Goal: Task Accomplishment & Management: Use online tool/utility

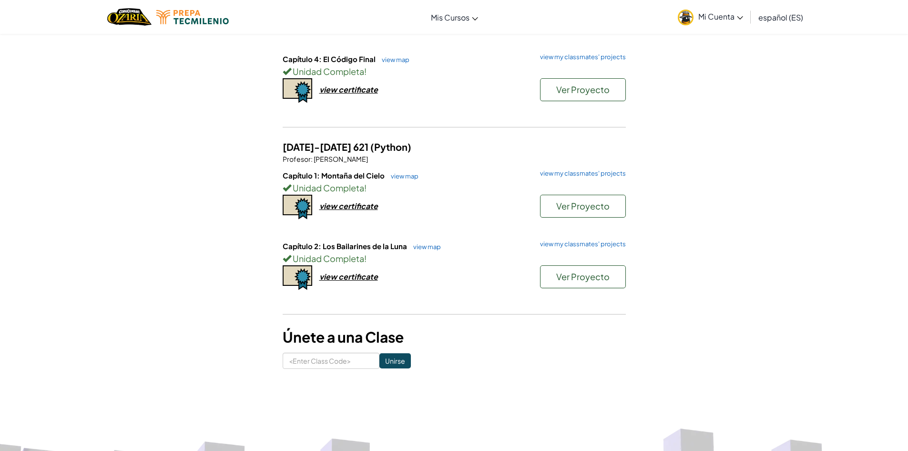
scroll to position [334, 0]
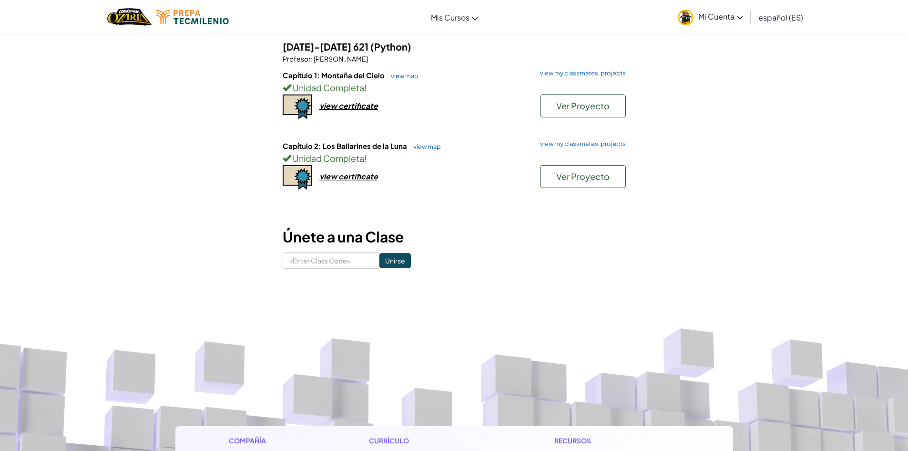
click at [730, 15] on span "Mi Cuenta" at bounding box center [721, 16] width 45 height 10
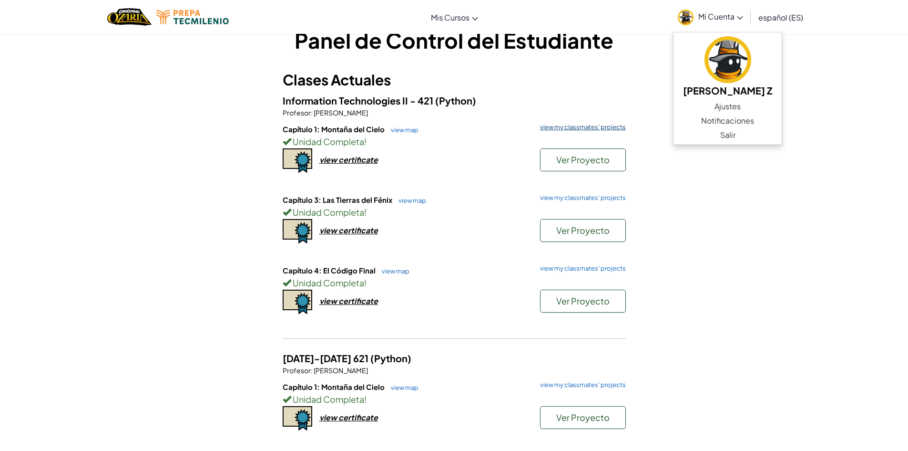
scroll to position [0, 0]
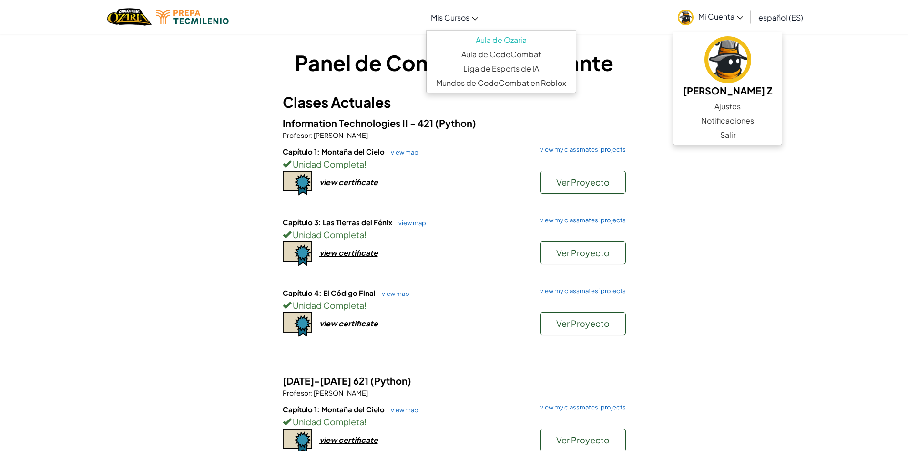
click at [456, 18] on span "Mis Cursos" at bounding box center [450, 17] width 39 height 10
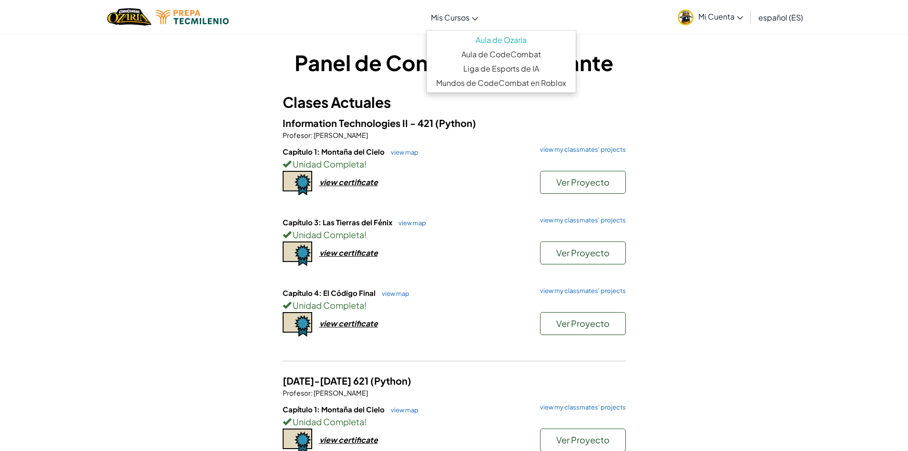
click at [743, 132] on div "Panel de Control del Estudiante Clases Actuales Information Technologies II - 4…" at bounding box center [454, 324] width 908 height 583
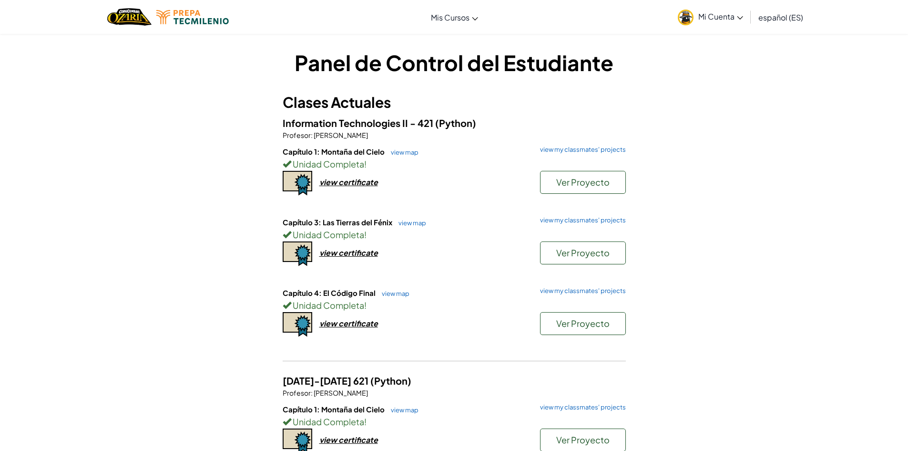
click at [735, 19] on span "Mi Cuenta" at bounding box center [721, 16] width 45 height 10
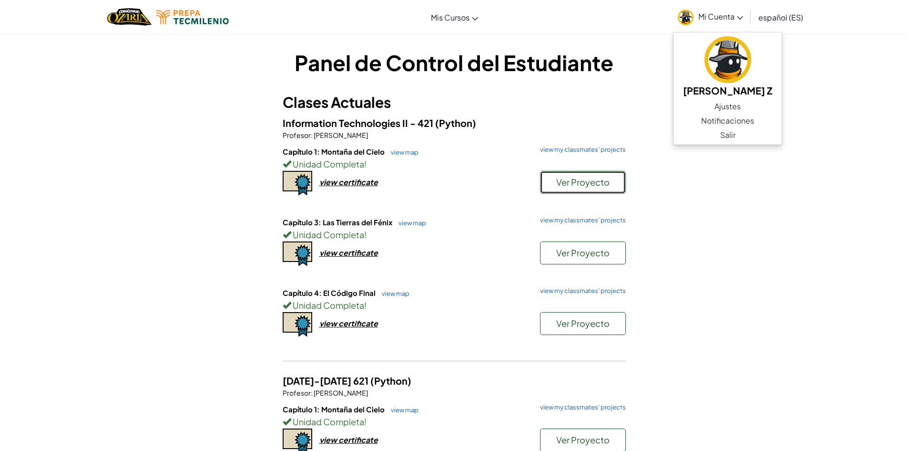
click at [609, 181] on span "Ver Proyecto" at bounding box center [583, 181] width 53 height 11
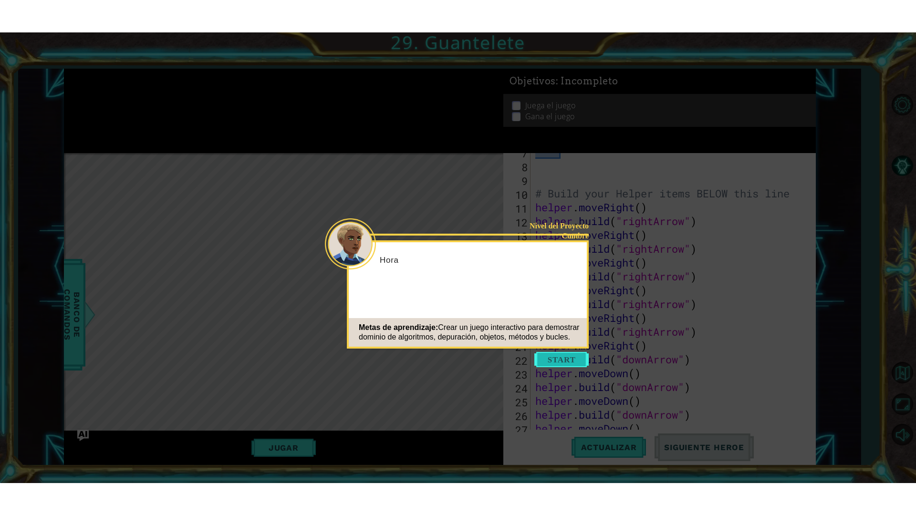
scroll to position [194, 0]
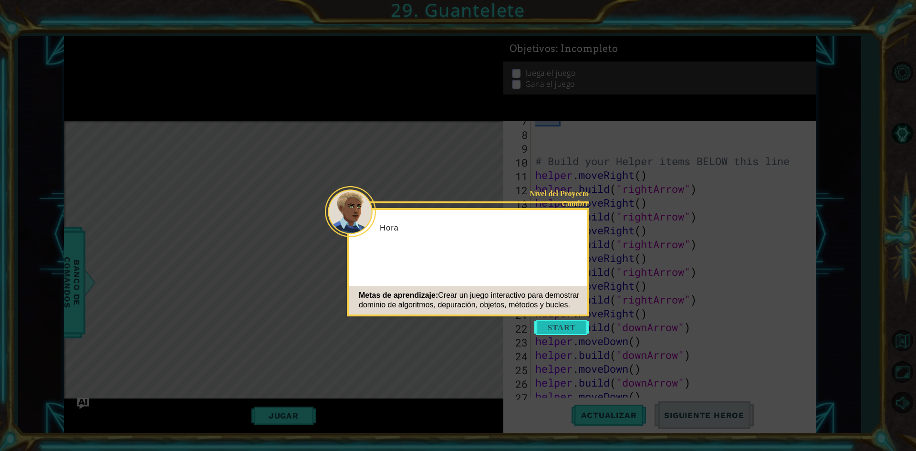
click at [577, 321] on button "Start" at bounding box center [561, 327] width 54 height 15
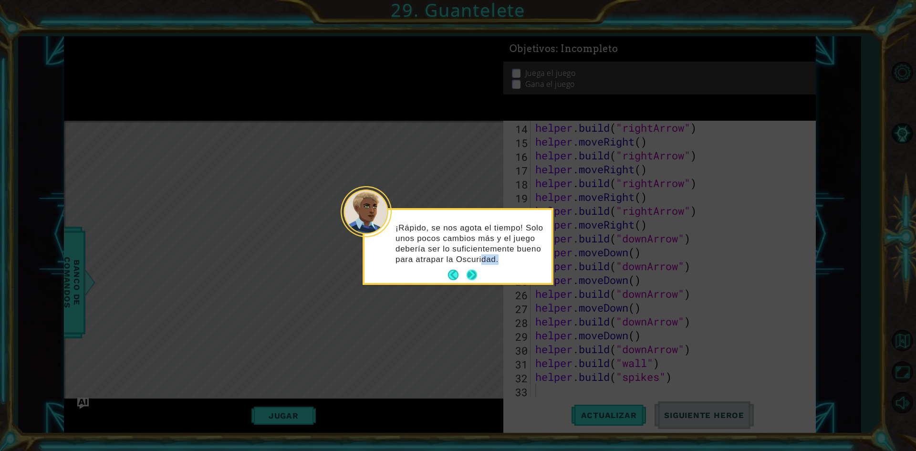
drag, startPoint x: 480, startPoint y: 271, endPoint x: 474, endPoint y: 273, distance: 6.0
click at [476, 273] on div "¡Rápido, se nos agota el tiempo! Solo unos pocos cambios más y el juego debería…" at bounding box center [457, 246] width 187 height 73
click at [474, 273] on button "Next" at bounding box center [472, 275] width 16 height 16
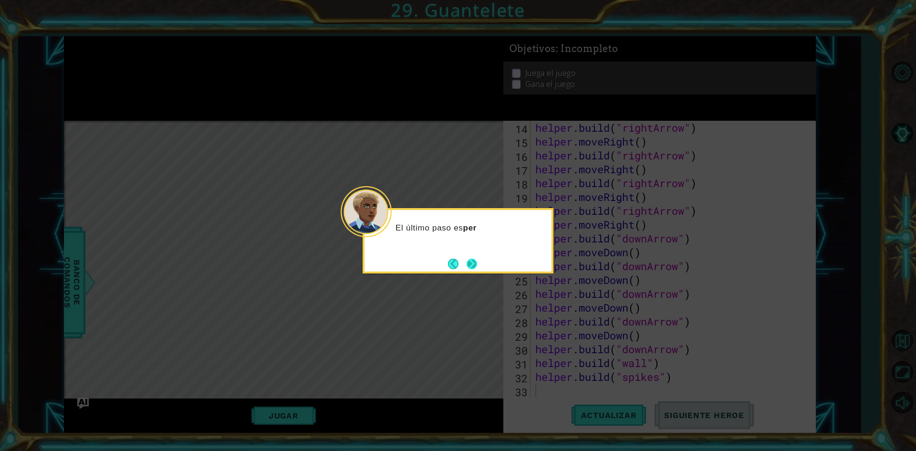
click at [473, 264] on button "Next" at bounding box center [472, 264] width 18 height 18
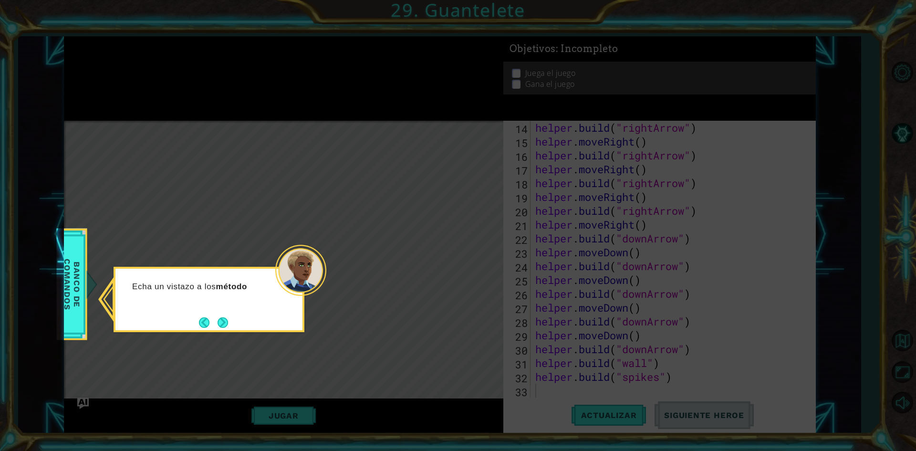
click at [228, 323] on button "Next" at bounding box center [222, 322] width 11 height 11
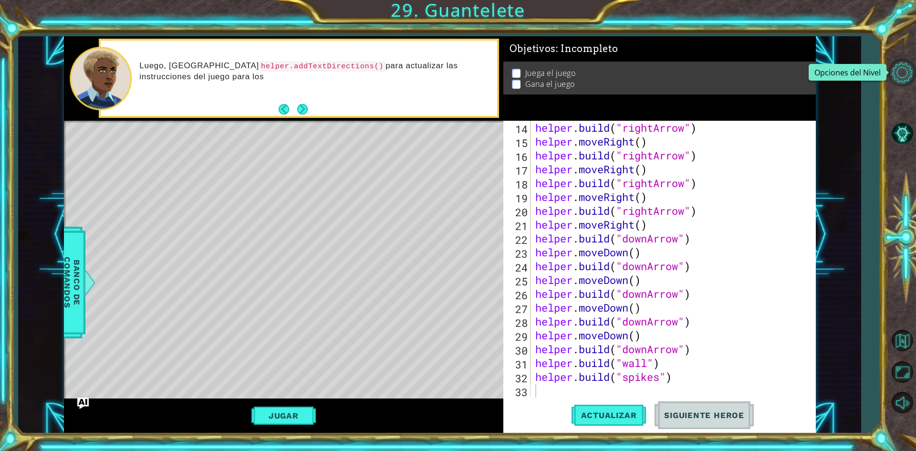
click at [903, 75] on button "Opciones del Nivel" at bounding box center [902, 73] width 28 height 28
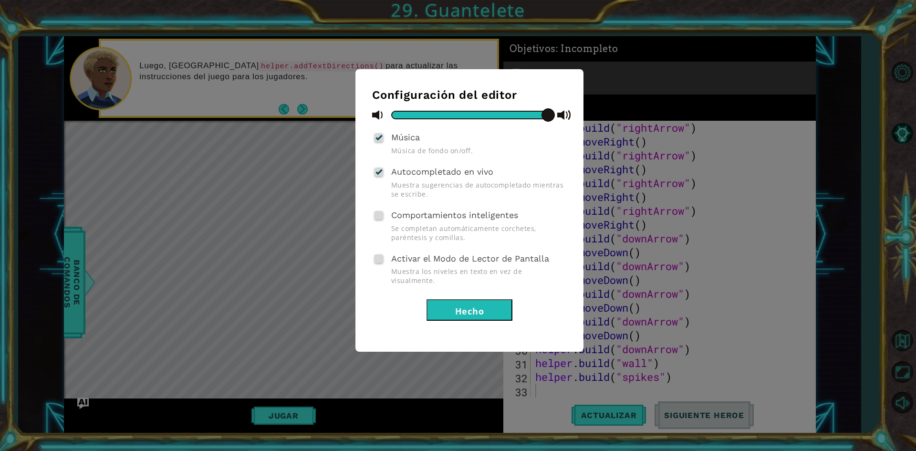
click at [891, 67] on div "Configuración del editor Música Música de fondo on/off. Autocompletado en vivo …" at bounding box center [458, 225] width 916 height 451
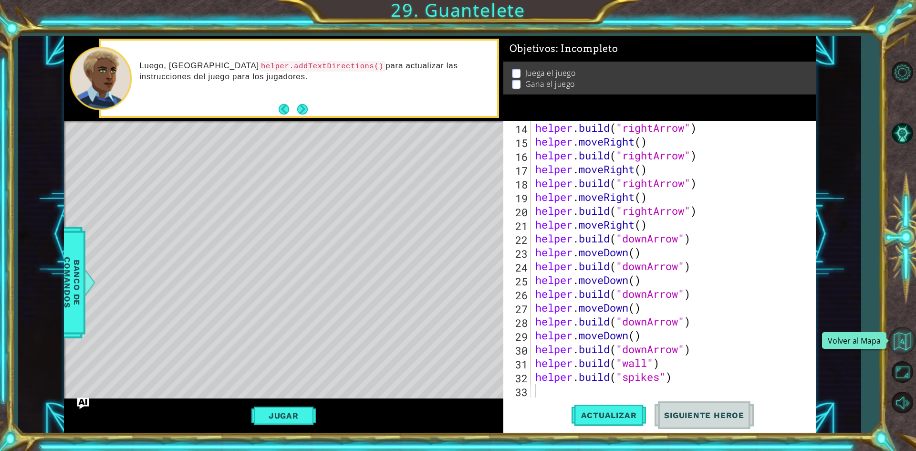
click at [900, 343] on button "Volver al Mapa" at bounding box center [902, 341] width 28 height 28
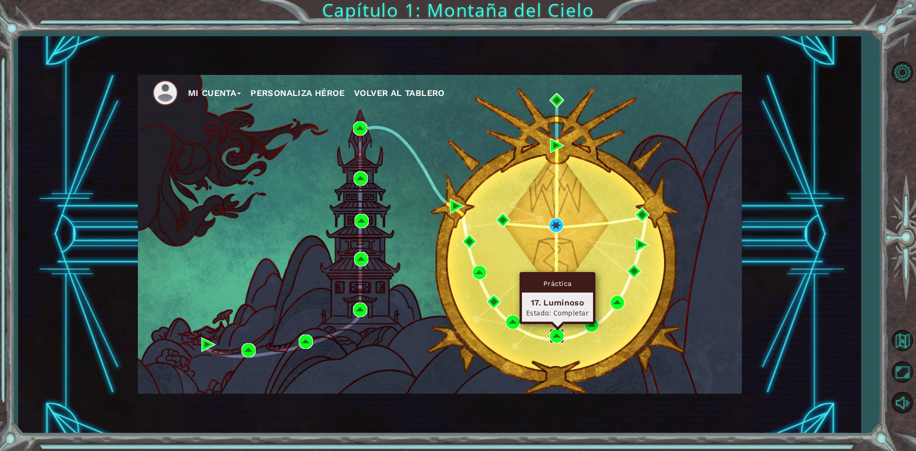
click at [552, 331] on img at bounding box center [556, 336] width 14 height 14
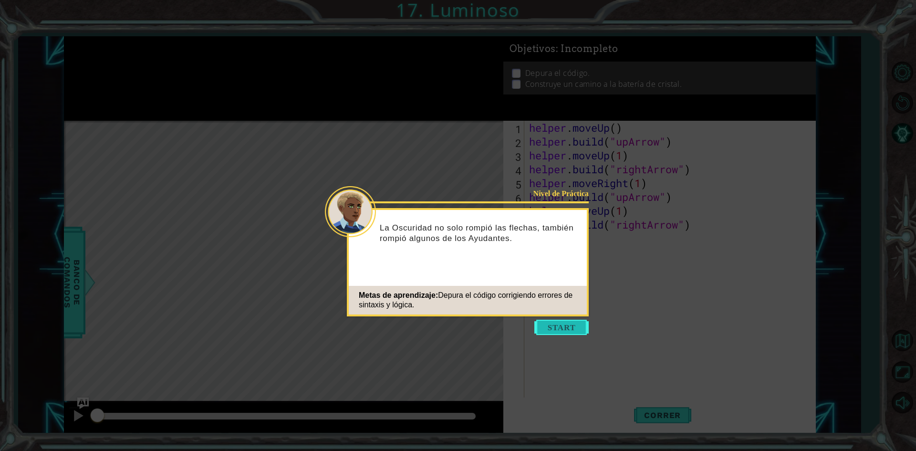
click at [570, 327] on button "Start" at bounding box center [561, 327] width 54 height 15
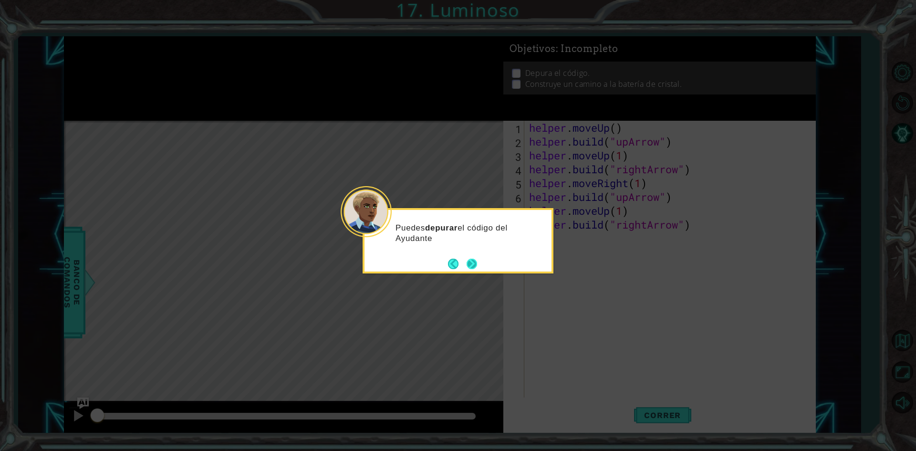
click at [469, 265] on button "Next" at bounding box center [471, 263] width 17 height 17
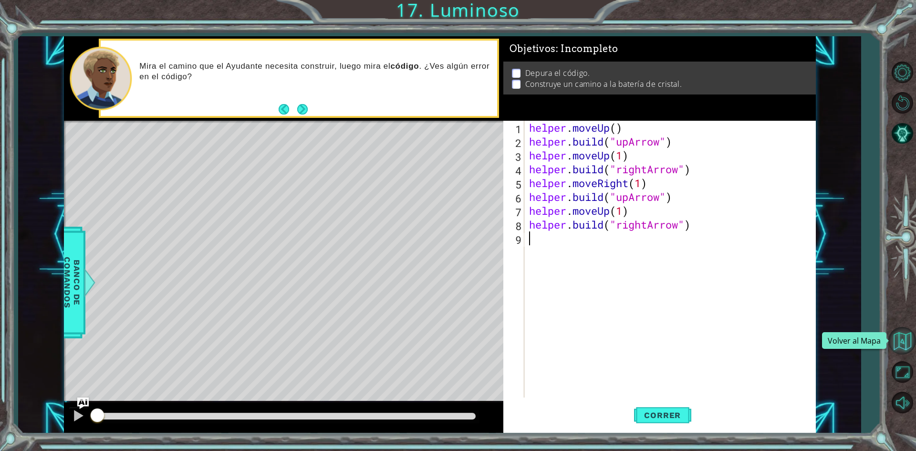
click at [908, 344] on button "Volver al Mapa" at bounding box center [902, 341] width 28 height 28
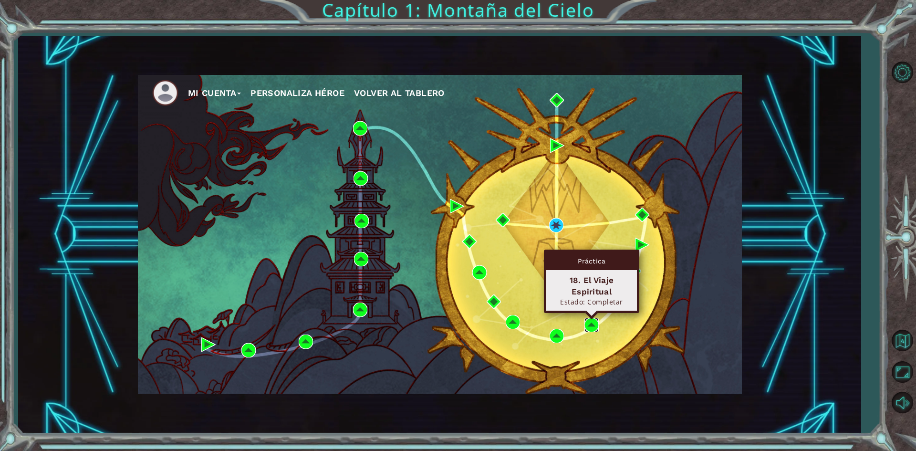
click at [594, 320] on img at bounding box center [591, 325] width 14 height 14
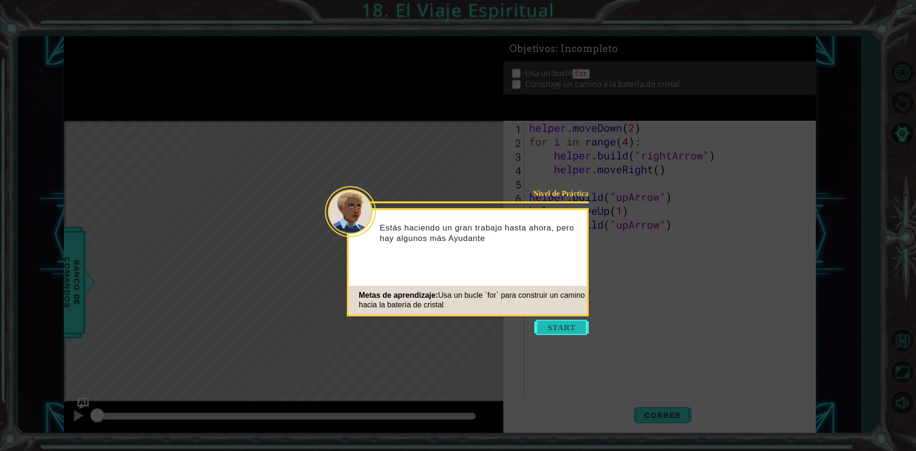
click at [569, 326] on button "Start" at bounding box center [561, 327] width 54 height 15
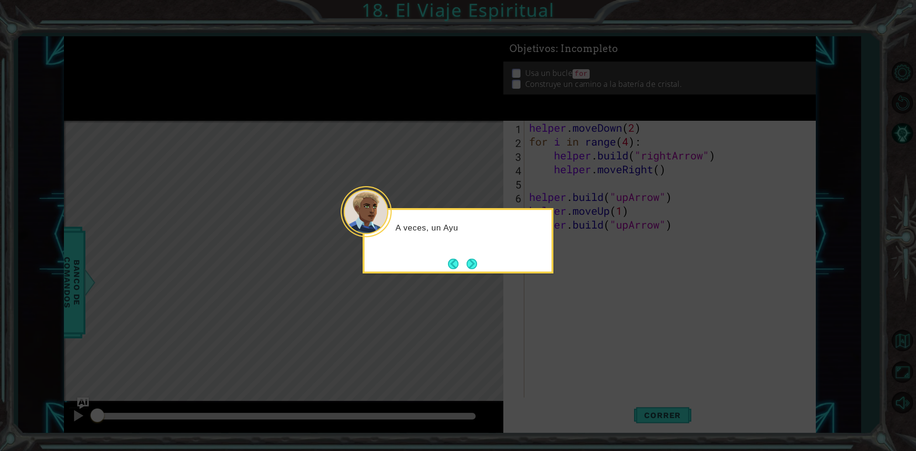
drag, startPoint x: 484, startPoint y: 267, endPoint x: 421, endPoint y: 255, distance: 63.5
click at [475, 264] on div "A veces, un Ayu" at bounding box center [457, 240] width 191 height 65
drag, startPoint x: 482, startPoint y: 266, endPoint x: 471, endPoint y: 266, distance: 11.0
click at [479, 266] on div "A veces, un Ayudante necesita repetir los" at bounding box center [457, 240] width 191 height 65
click at [471, 266] on button "Next" at bounding box center [471, 263] width 11 height 11
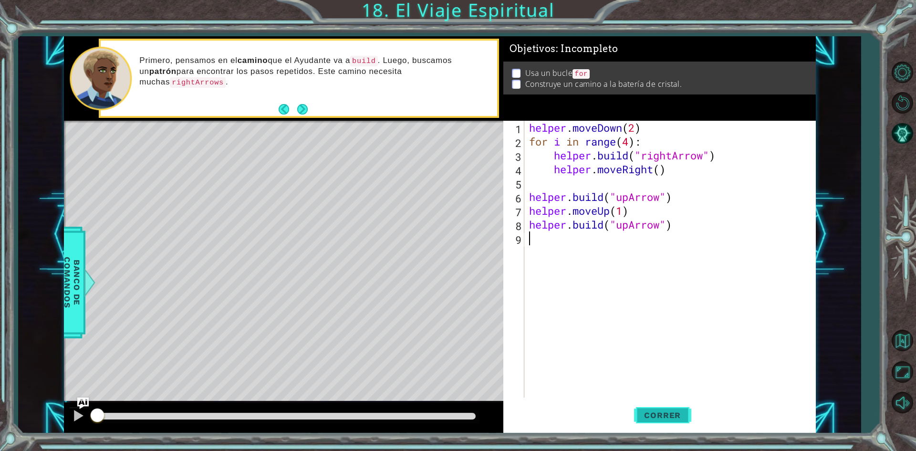
click at [682, 423] on button "Correr" at bounding box center [662, 415] width 57 height 31
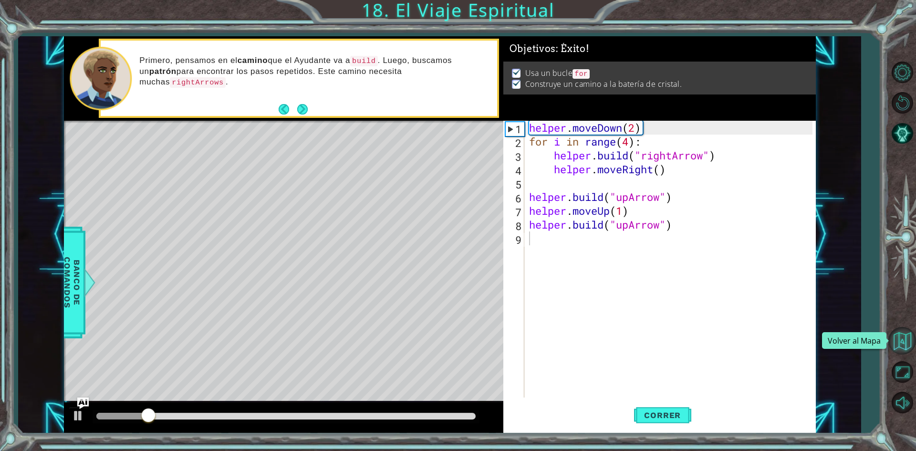
click at [900, 340] on button "Volver al Mapa" at bounding box center [902, 341] width 28 height 28
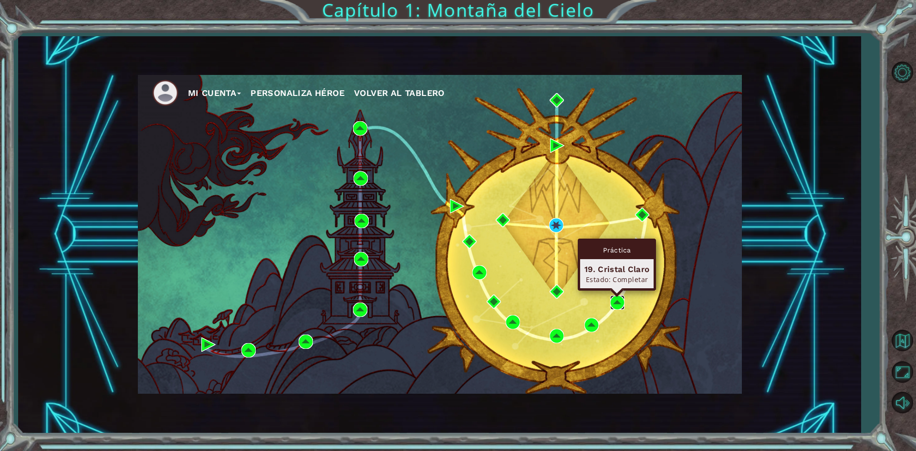
click at [618, 303] on img at bounding box center [617, 302] width 14 height 14
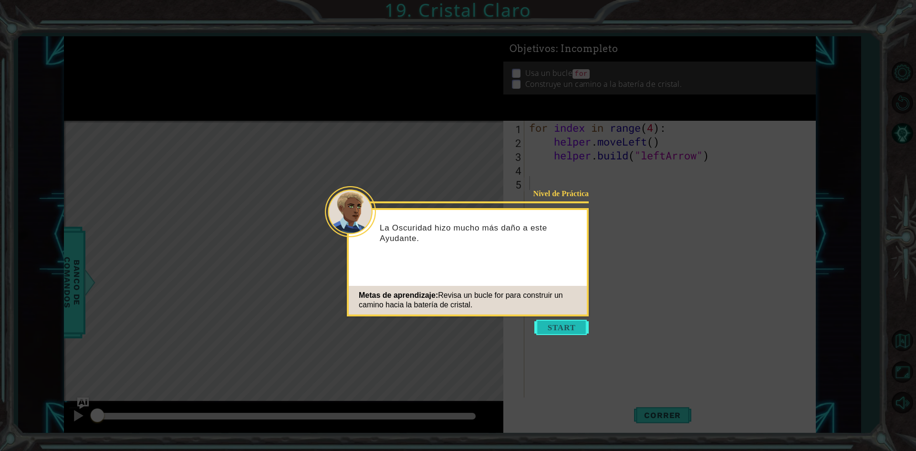
click at [580, 334] on button "Start" at bounding box center [561, 327] width 54 height 15
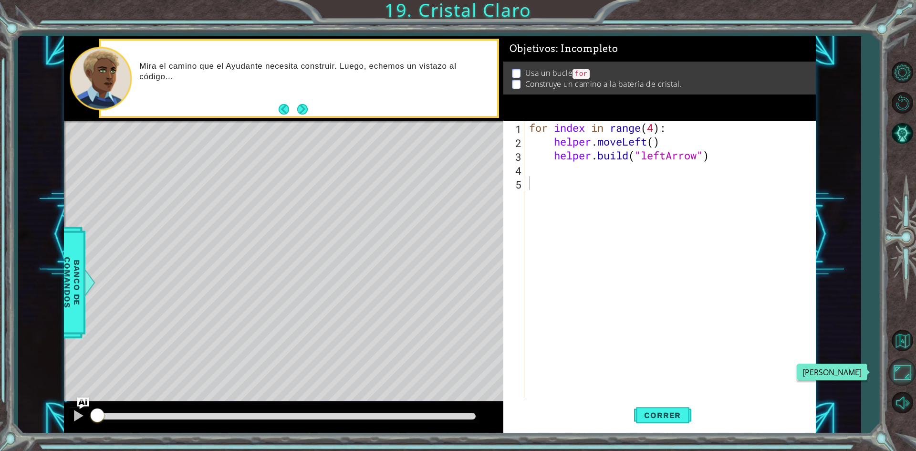
drag, startPoint x: 906, startPoint y: 374, endPoint x: 905, endPoint y: 412, distance: 37.2
click at [905, 374] on button "Maximizar Navegador" at bounding box center [902, 372] width 28 height 28
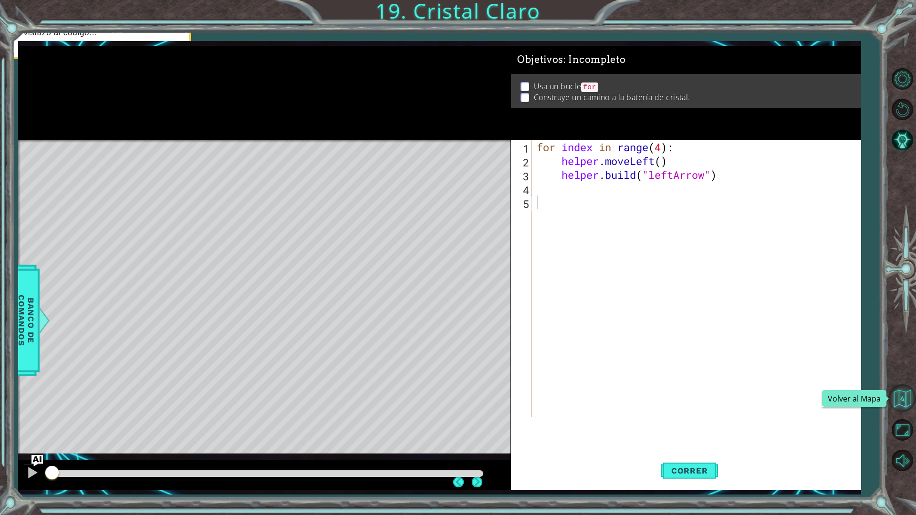
click at [905, 411] on button "Volver al Mapa" at bounding box center [902, 398] width 28 height 28
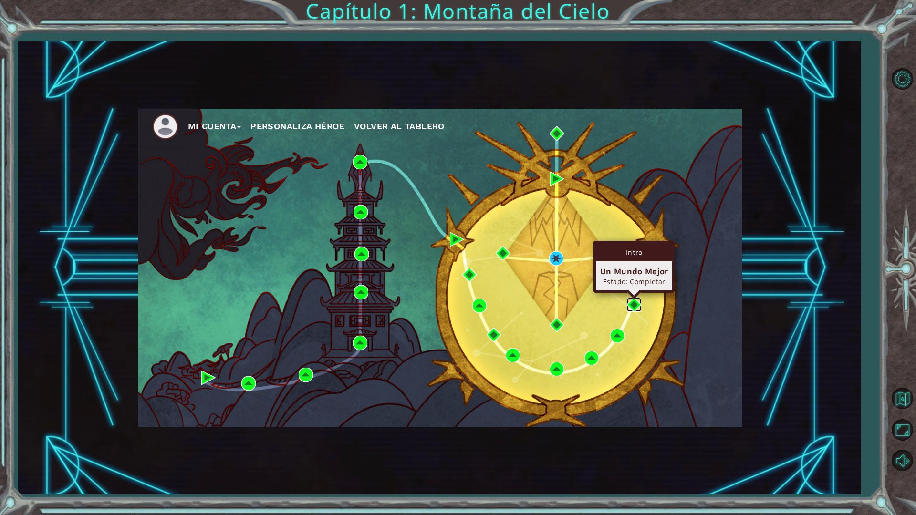
click at [629, 304] on img at bounding box center [634, 305] width 14 height 14
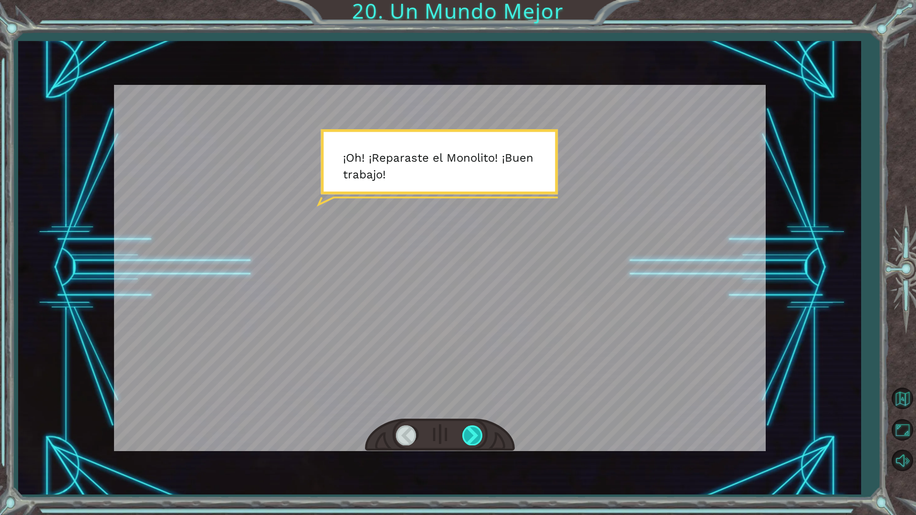
drag, startPoint x: 467, startPoint y: 443, endPoint x: 469, endPoint y: 438, distance: 6.2
click at [469, 438] on div at bounding box center [472, 435] width 21 height 20
click at [470, 437] on div at bounding box center [472, 435] width 21 height 20
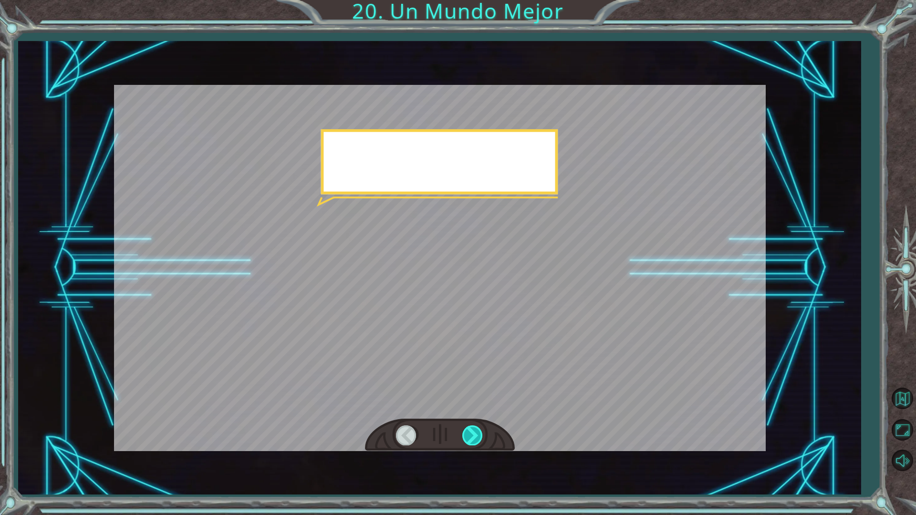
click at [470, 437] on div at bounding box center [472, 435] width 21 height 20
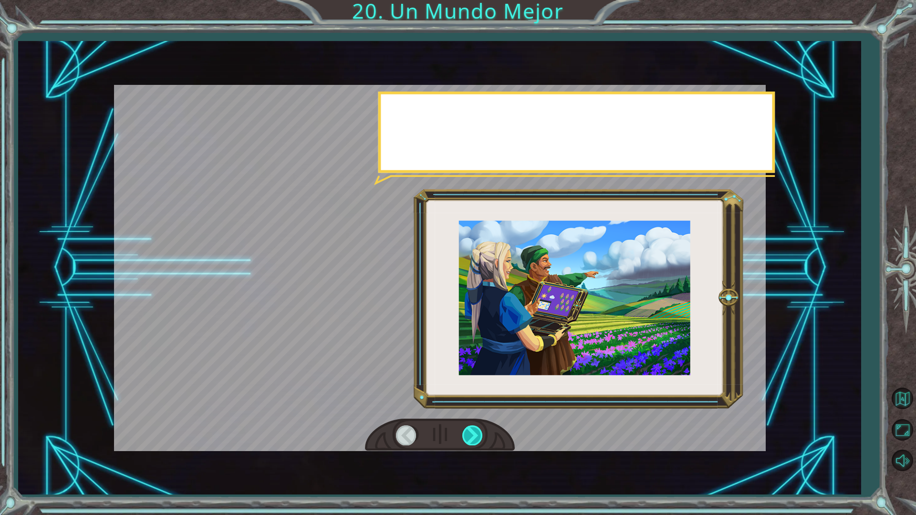
click at [469, 438] on div at bounding box center [472, 435] width 21 height 20
click at [467, 437] on div at bounding box center [472, 435] width 21 height 20
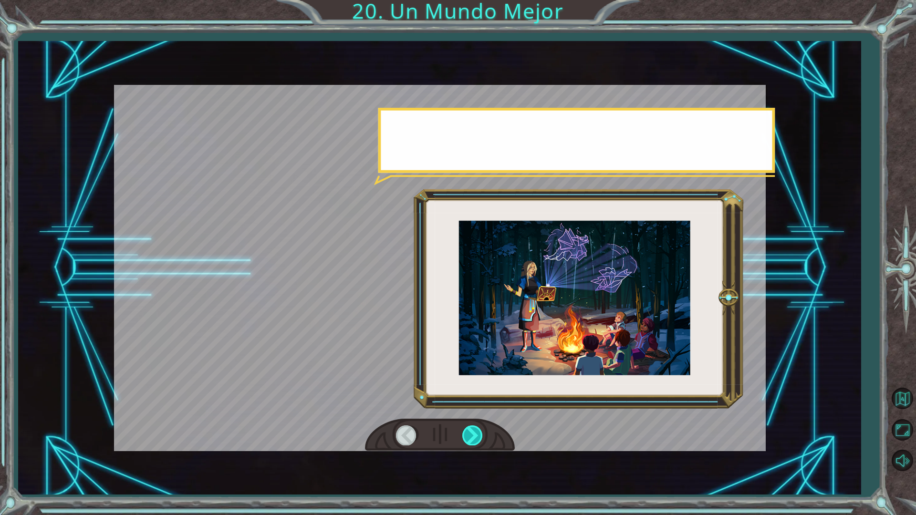
click at [464, 437] on div at bounding box center [472, 435] width 21 height 20
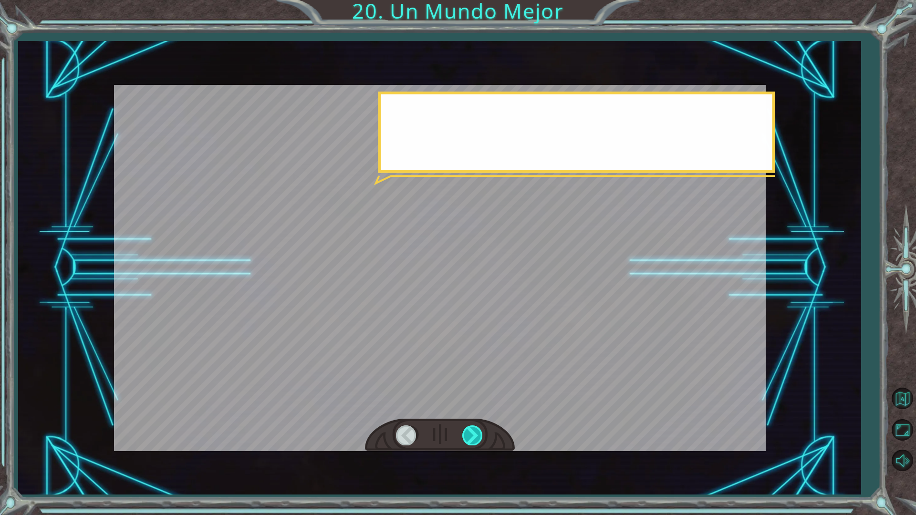
click at [464, 438] on div at bounding box center [472, 435] width 21 height 20
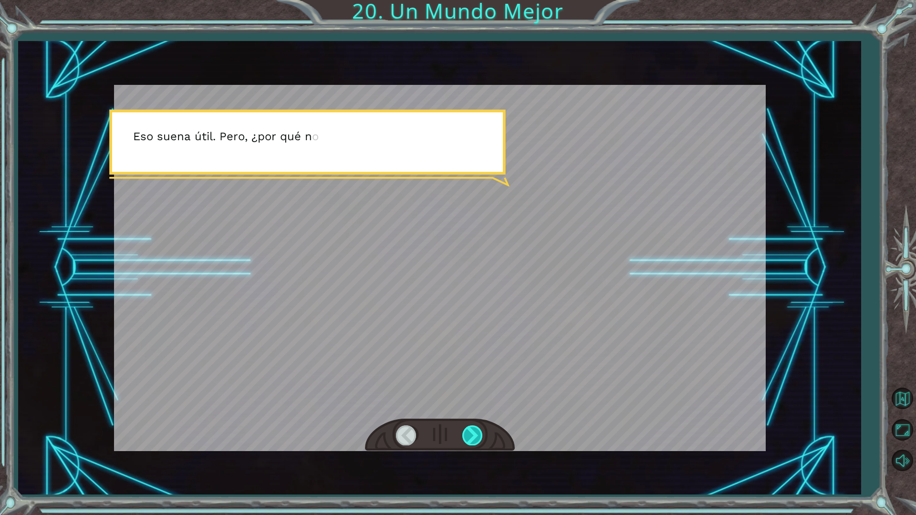
click at [466, 435] on div at bounding box center [472, 435] width 21 height 20
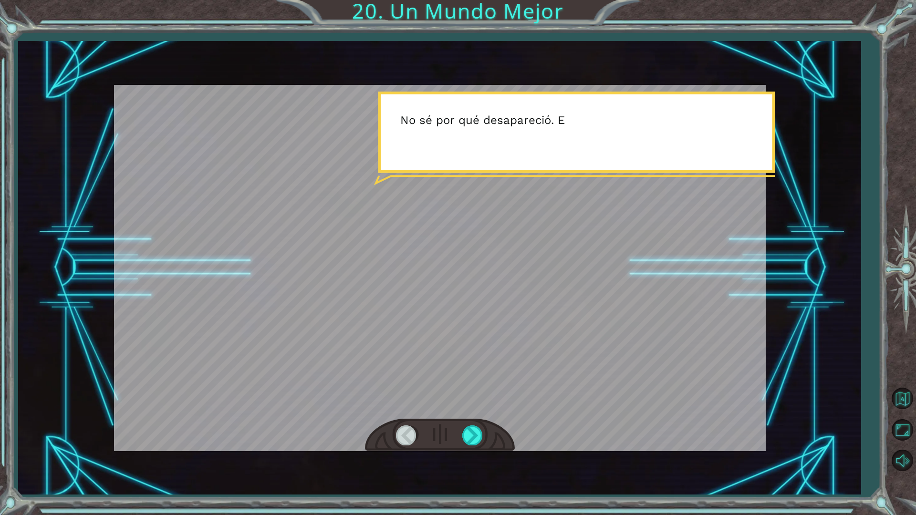
drag, startPoint x: 463, startPoint y: 437, endPoint x: 462, endPoint y: 449, distance: 11.9
click at [462, 449] on div at bounding box center [440, 435] width 150 height 33
click at [462, 450] on div at bounding box center [440, 435] width 150 height 33
drag, startPoint x: 462, startPoint y: 450, endPoint x: 463, endPoint y: 461, distance: 11.0
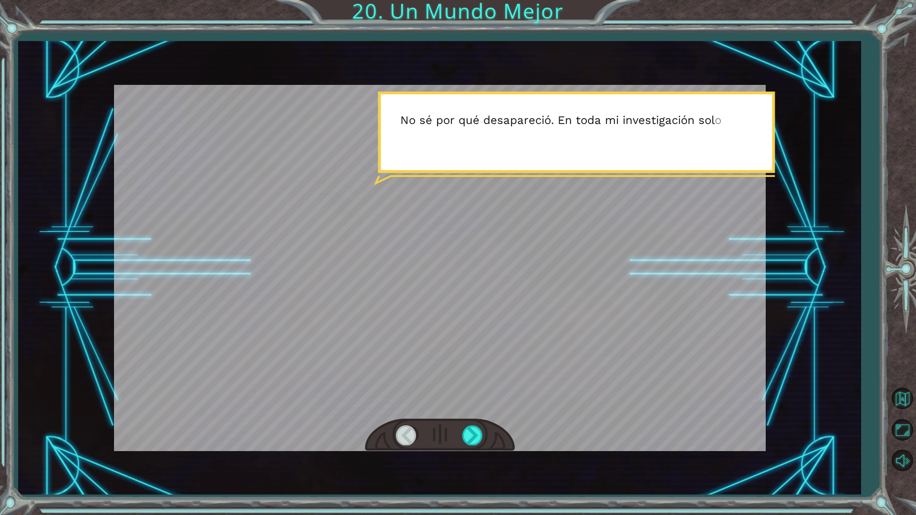
click at [463, 450] on div "¡ O h ! ¡ R e p a r a s t e e l M o n o l i t o ! ¡ B u e n t r a b a j o ! Y t…" at bounding box center [439, 267] width 842 height 453
click at [470, 439] on div at bounding box center [472, 435] width 21 height 20
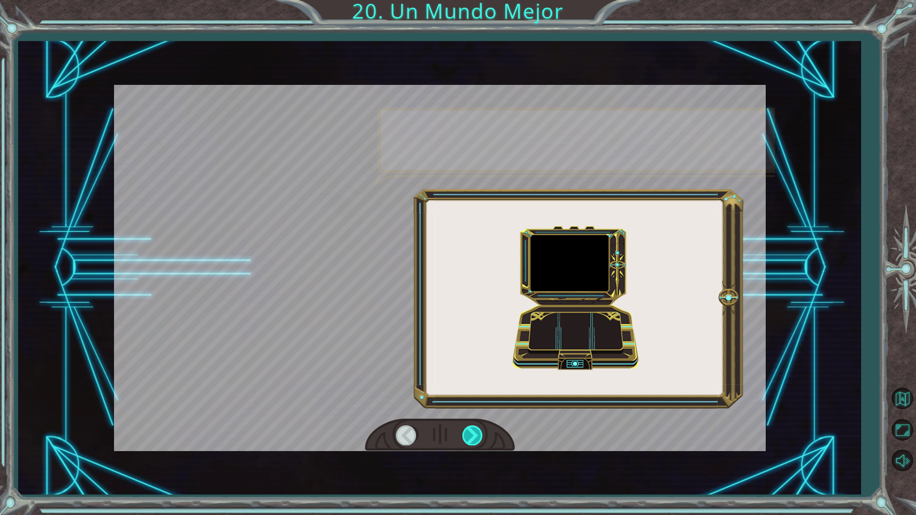
click at [470, 439] on div at bounding box center [472, 435] width 21 height 20
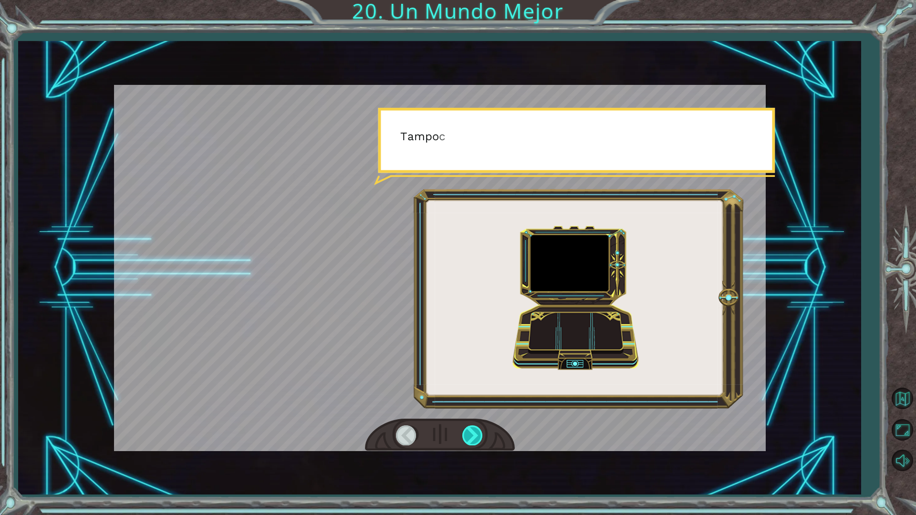
click at [470, 439] on div at bounding box center [472, 435] width 21 height 20
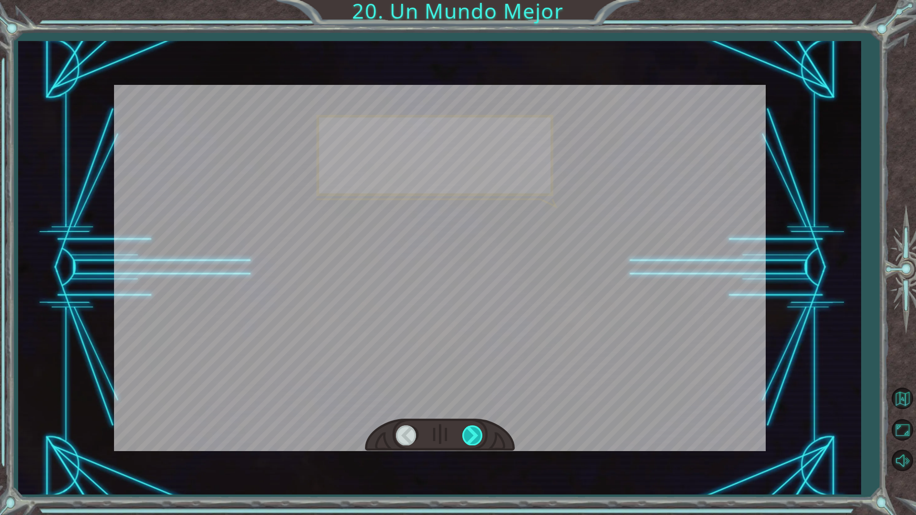
click at [470, 439] on div at bounding box center [472, 435] width 21 height 20
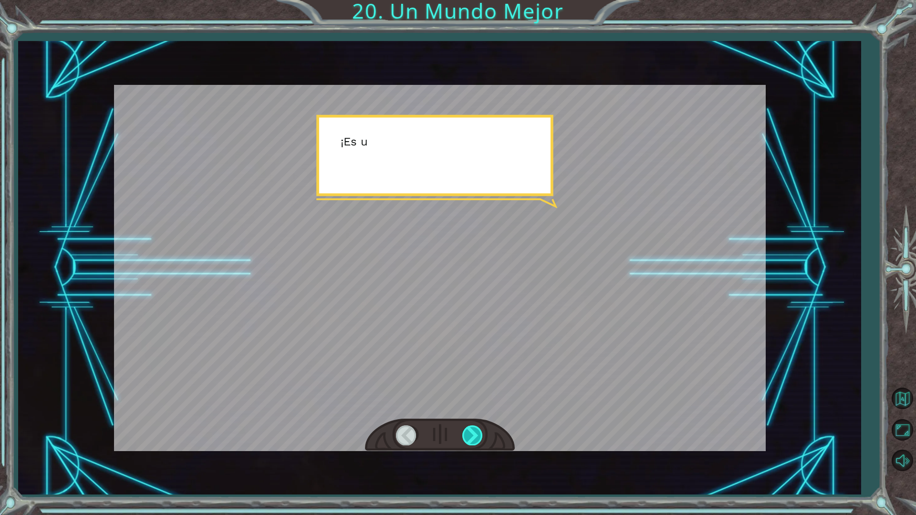
click at [470, 439] on div at bounding box center [472, 435] width 21 height 20
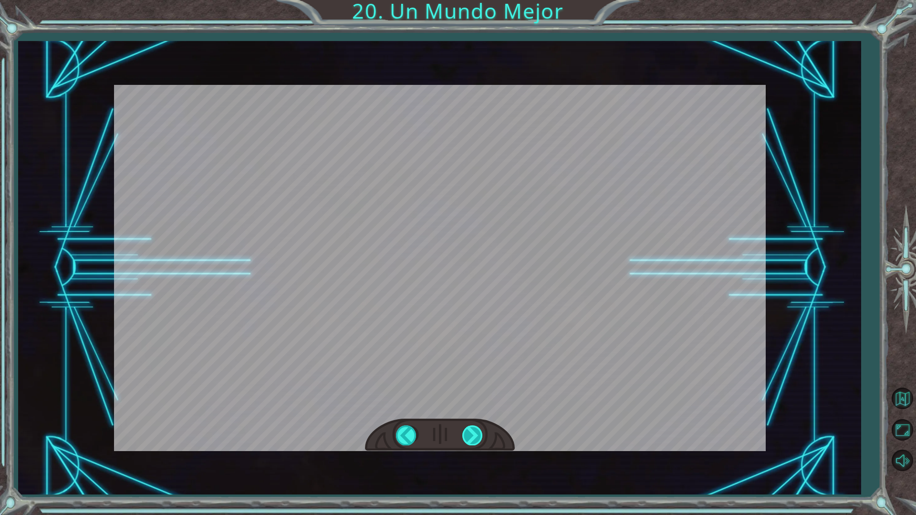
click at [470, 0] on div "¡ O h ! ¡ R e p a r a s t e e l M o n o l i t o ! ¡ B u e n t r a b a j o ! Y t…" at bounding box center [458, 0] width 916 height 0
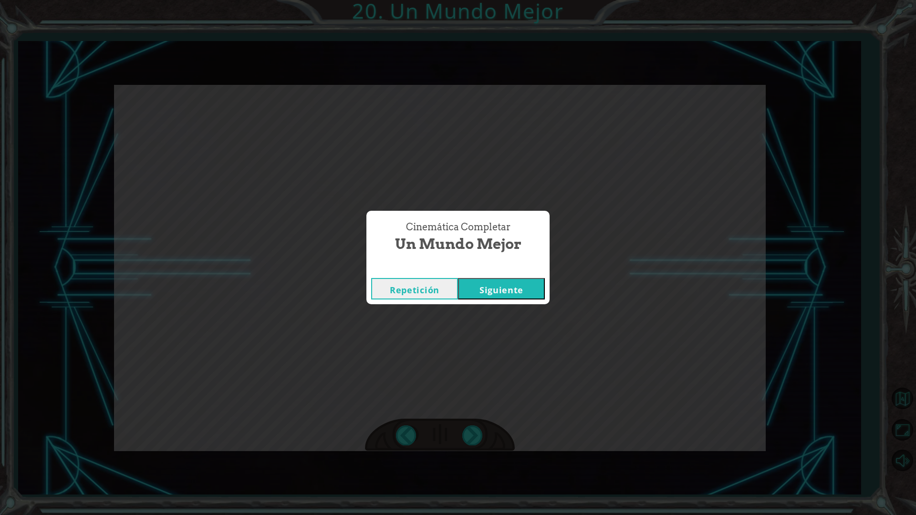
drag, startPoint x: 507, startPoint y: 276, endPoint x: 505, endPoint y: 284, distance: 7.9
click at [507, 281] on div "Repetición [GEOGRAPHIC_DATA]" at bounding box center [457, 288] width 183 height 31
click at [505, 289] on button "Siguiente" at bounding box center [501, 288] width 87 height 21
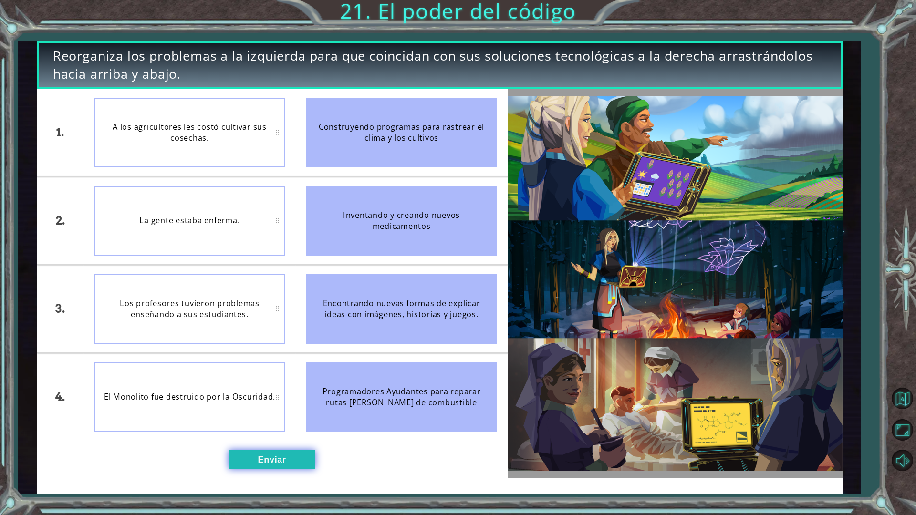
click at [259, 450] on button "Enviar" at bounding box center [271, 460] width 87 height 20
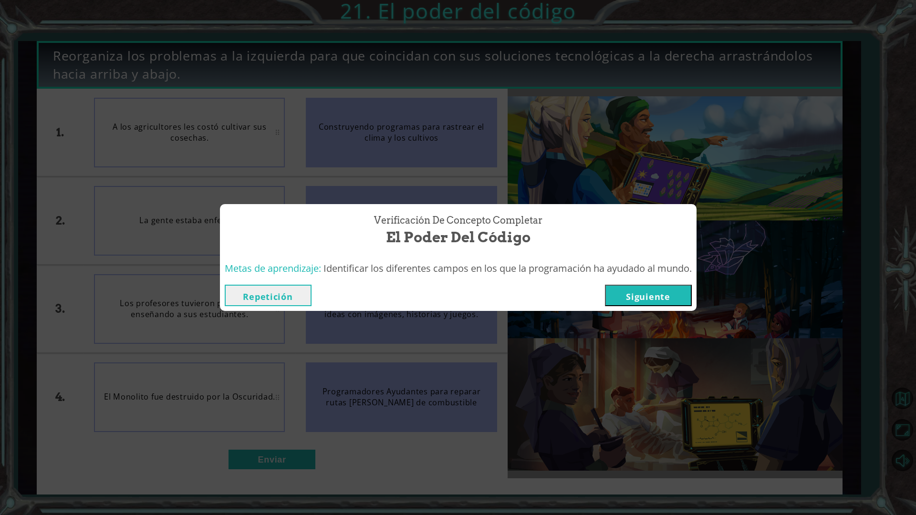
click at [647, 297] on button "Siguiente" at bounding box center [648, 295] width 87 height 21
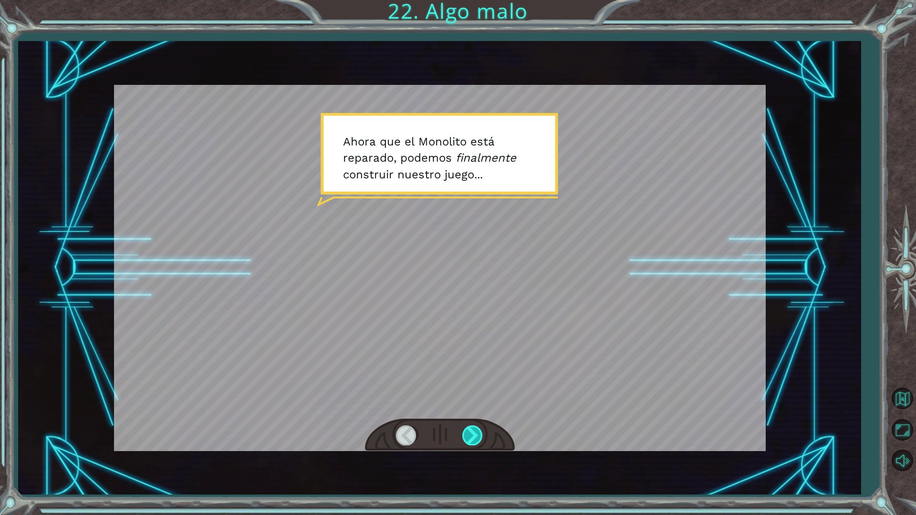
click at [477, 440] on div at bounding box center [472, 435] width 21 height 20
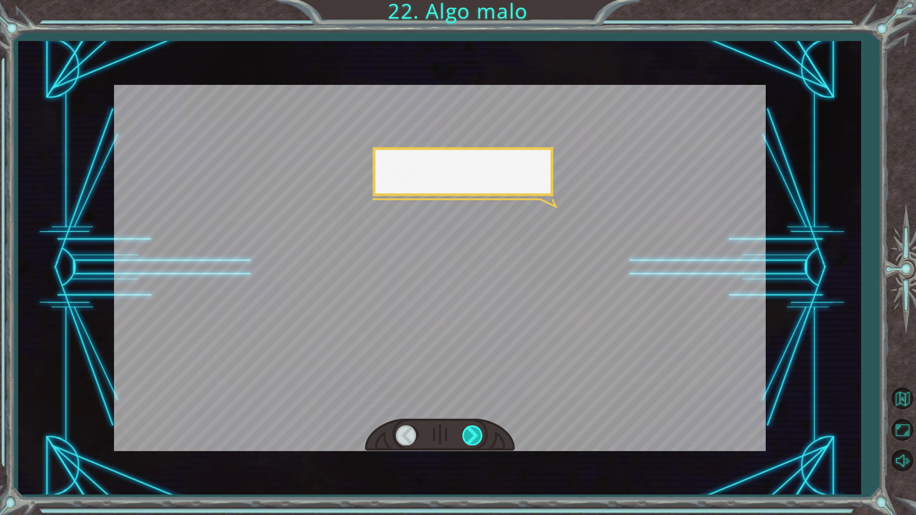
click at [476, 434] on div at bounding box center [472, 435] width 21 height 20
click at [476, 433] on div at bounding box center [472, 435] width 21 height 20
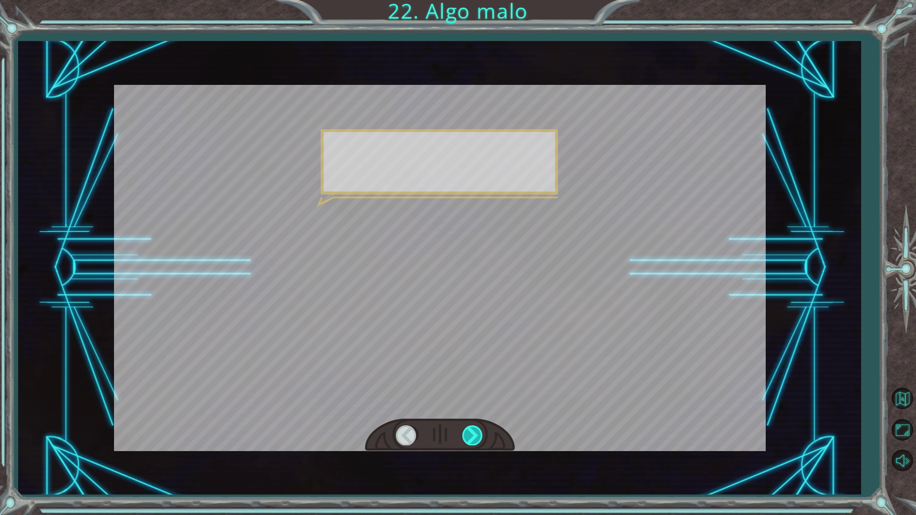
click at [475, 433] on div at bounding box center [472, 435] width 21 height 20
click at [474, 433] on div at bounding box center [472, 435] width 21 height 20
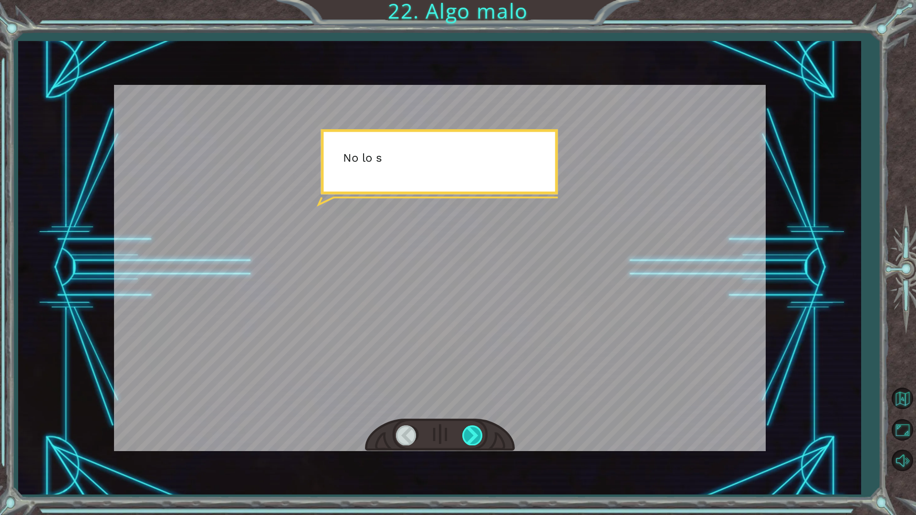
click at [474, 433] on div at bounding box center [472, 435] width 21 height 20
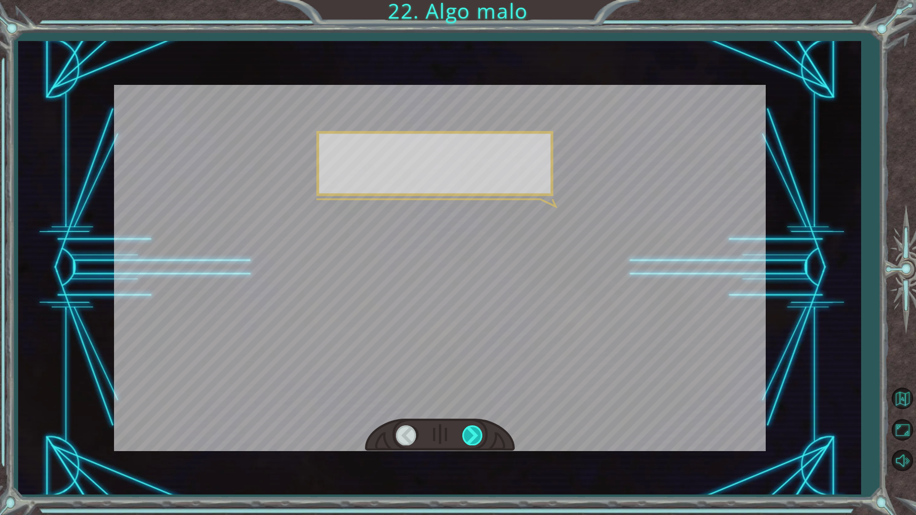
click at [474, 433] on div at bounding box center [472, 435] width 21 height 20
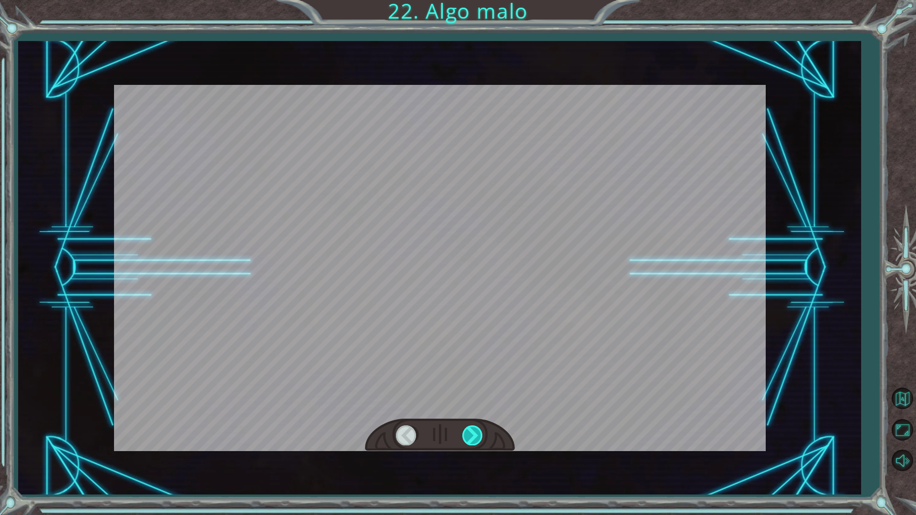
click at [473, 432] on div at bounding box center [472, 435] width 21 height 20
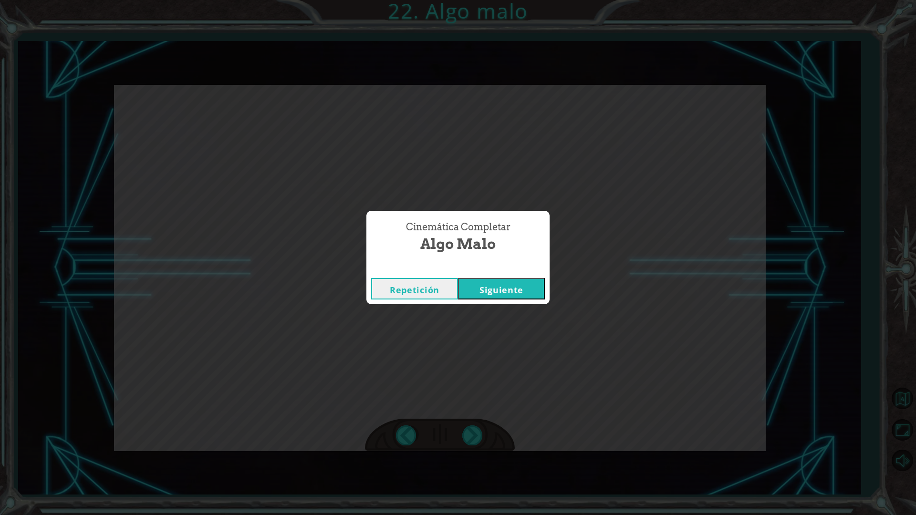
drag, startPoint x: 529, startPoint y: 284, endPoint x: 519, endPoint y: 281, distance: 10.0
click at [520, 281] on button "Siguiente" at bounding box center [501, 288] width 87 height 21
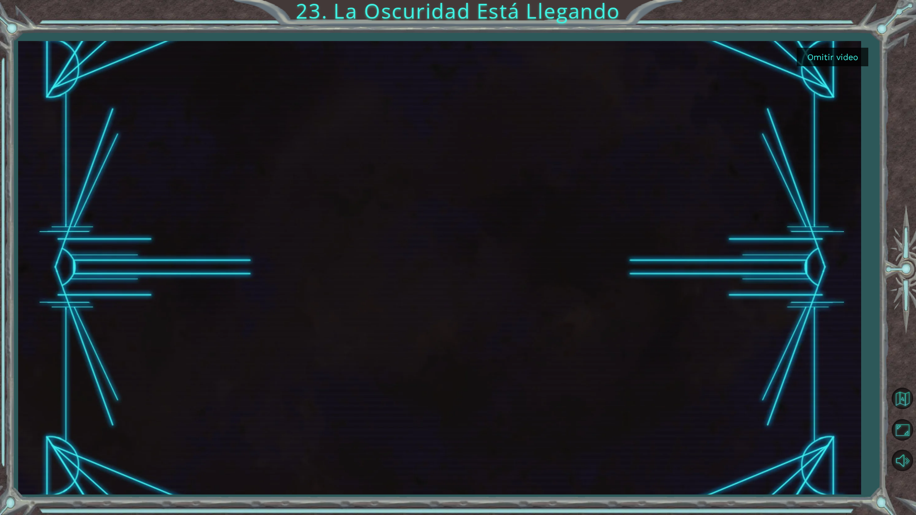
click at [825, 58] on button "Omitir video" at bounding box center [832, 57] width 72 height 19
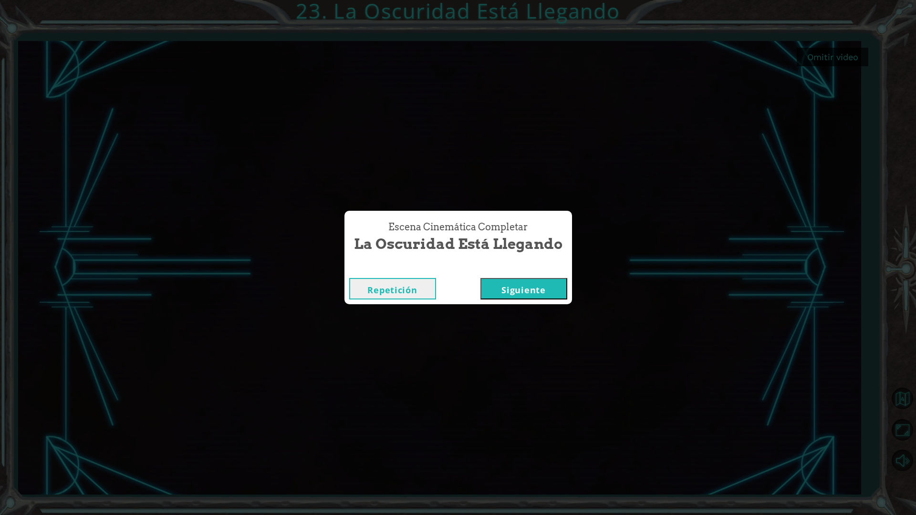
click at [537, 289] on button "Siguiente" at bounding box center [523, 288] width 87 height 21
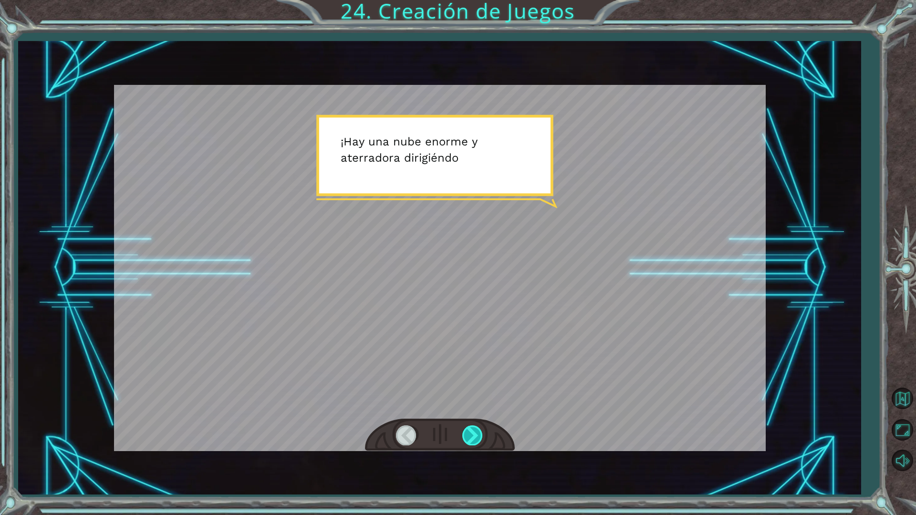
drag, startPoint x: 470, startPoint y: 451, endPoint x: 474, endPoint y: 427, distance: 24.8
click at [473, 437] on div at bounding box center [440, 435] width 150 height 33
click at [475, 423] on div at bounding box center [440, 435] width 150 height 33
click at [477, 440] on div at bounding box center [472, 435] width 21 height 20
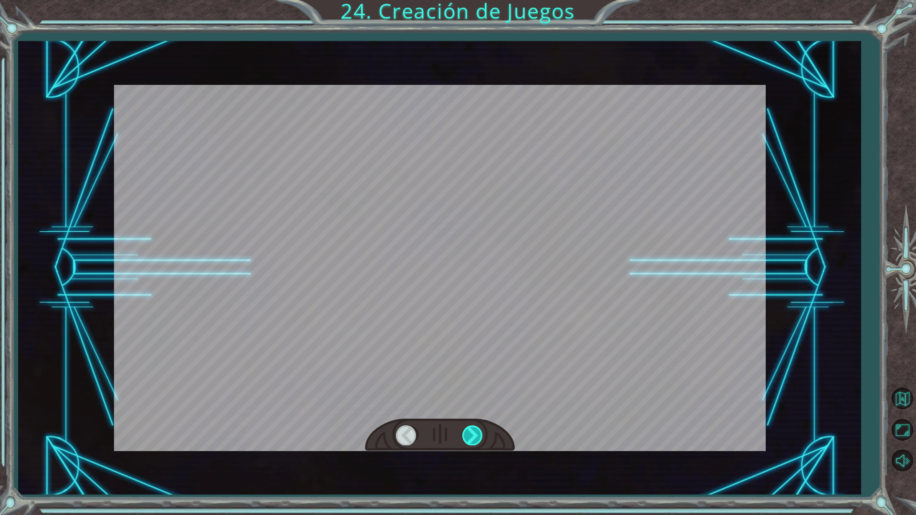
click at [478, 435] on div at bounding box center [472, 435] width 21 height 20
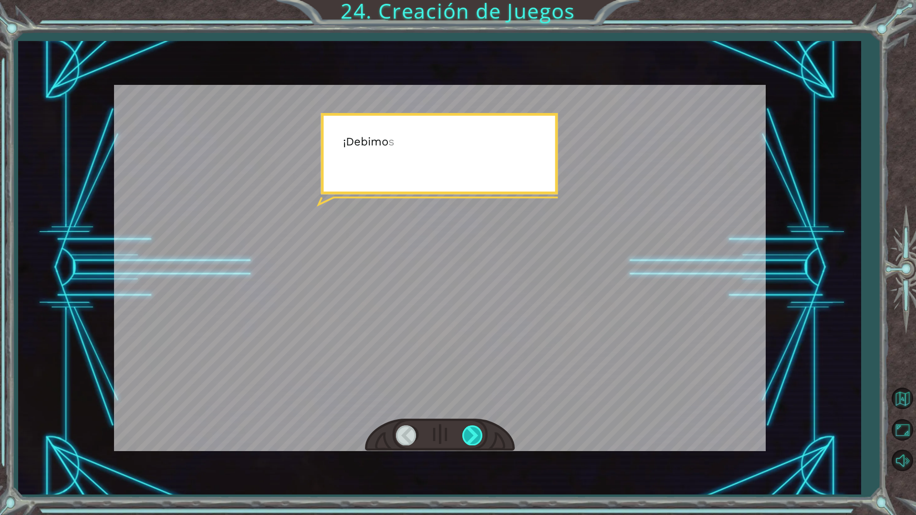
click at [478, 433] on div at bounding box center [472, 435] width 21 height 20
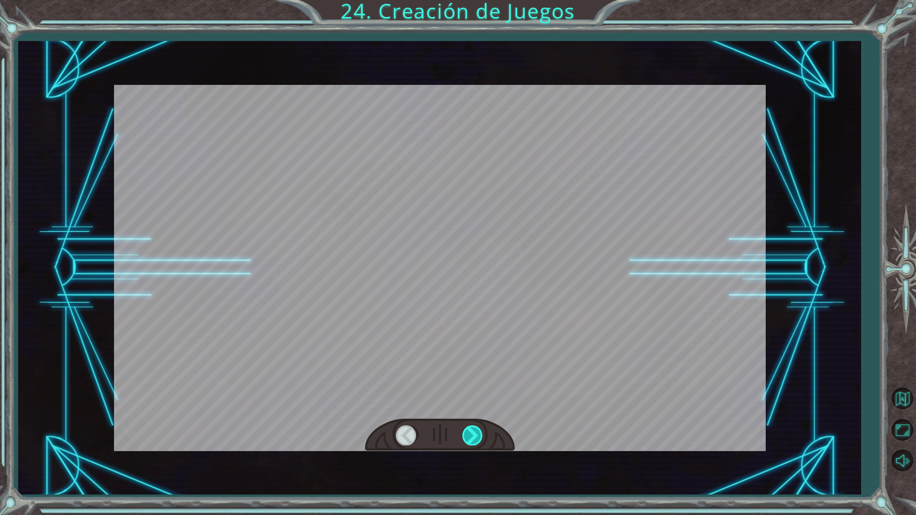
click at [478, 432] on div at bounding box center [472, 435] width 21 height 20
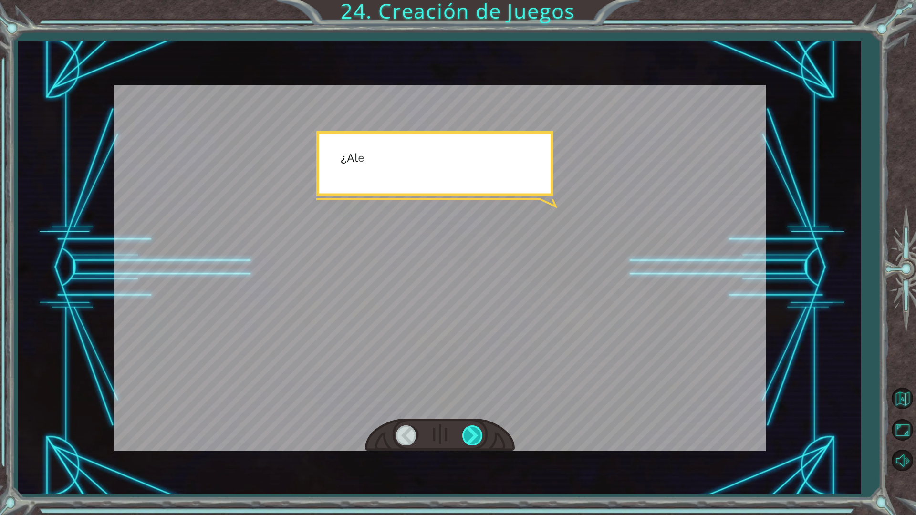
click at [477, 433] on div at bounding box center [472, 435] width 21 height 20
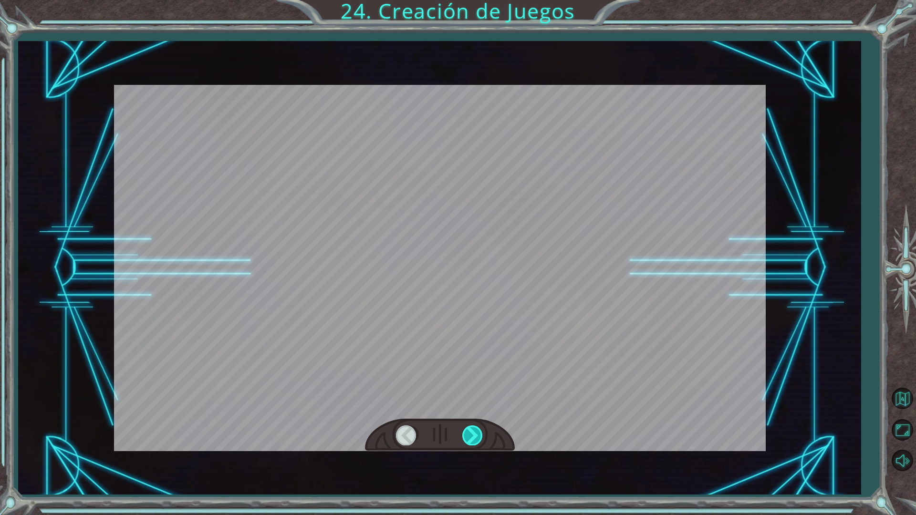
click at [477, 433] on div at bounding box center [472, 435] width 21 height 20
click at [476, 435] on div at bounding box center [472, 435] width 21 height 20
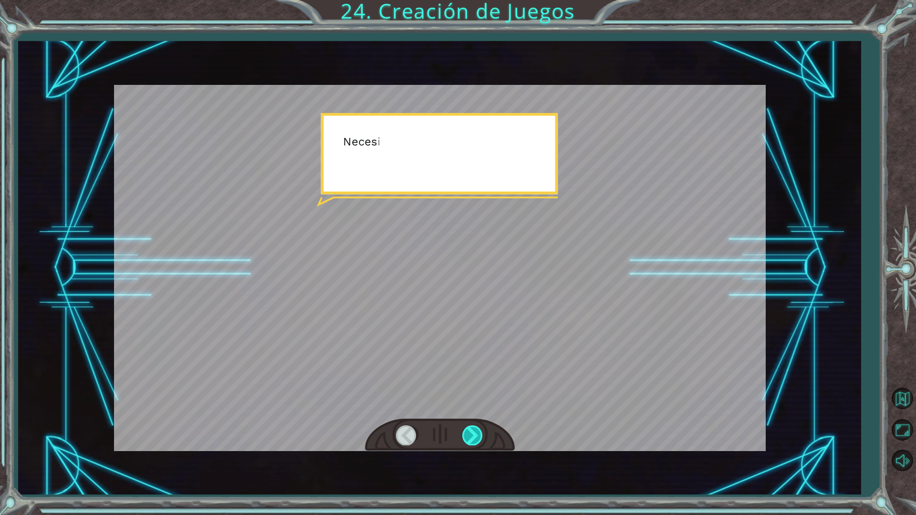
click at [474, 436] on div at bounding box center [472, 435] width 21 height 20
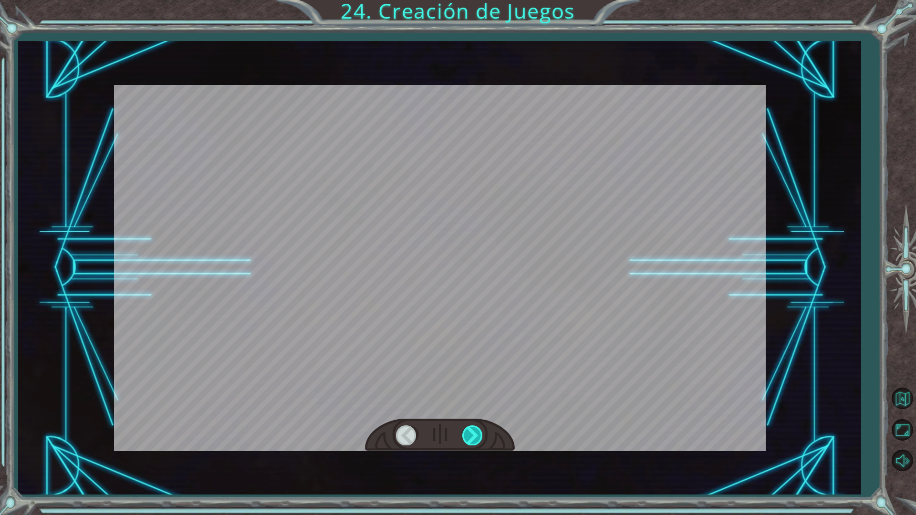
click at [474, 436] on div at bounding box center [472, 435] width 21 height 20
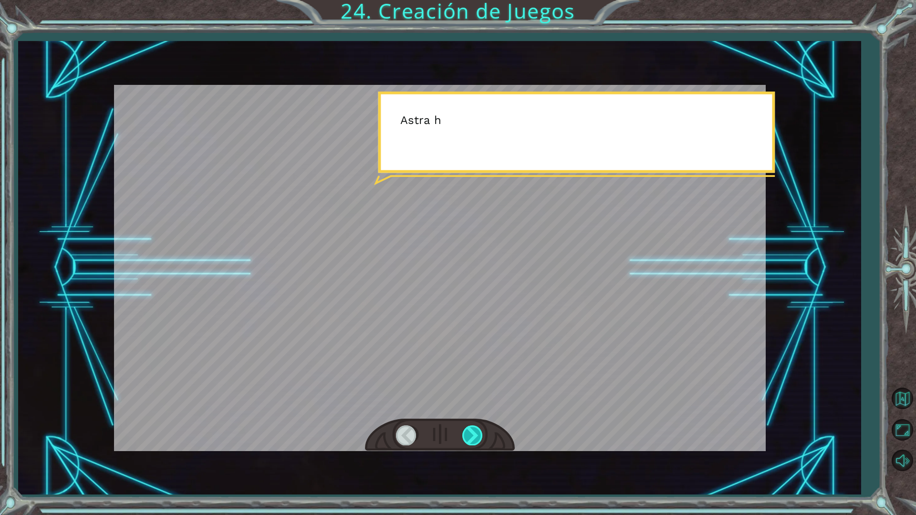
click at [474, 436] on div at bounding box center [472, 435] width 21 height 20
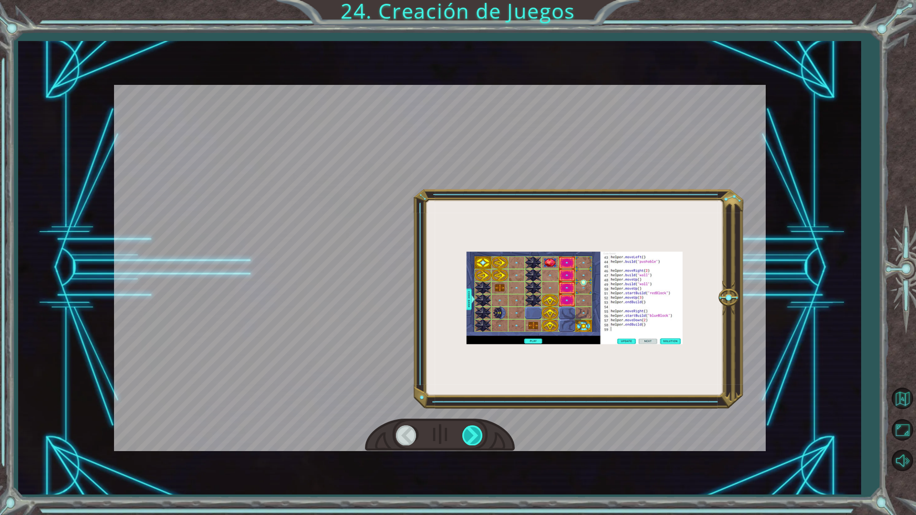
click at [474, 436] on div at bounding box center [472, 435] width 21 height 20
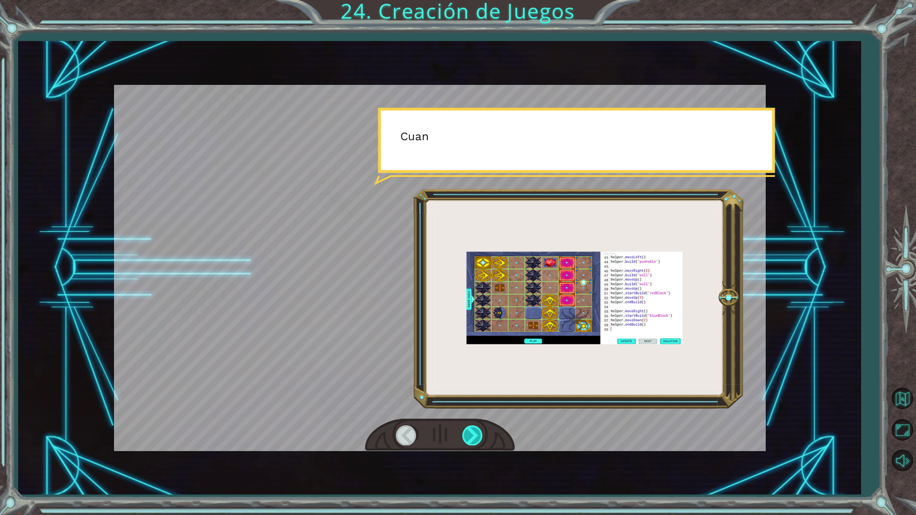
click at [474, 436] on div at bounding box center [472, 435] width 21 height 20
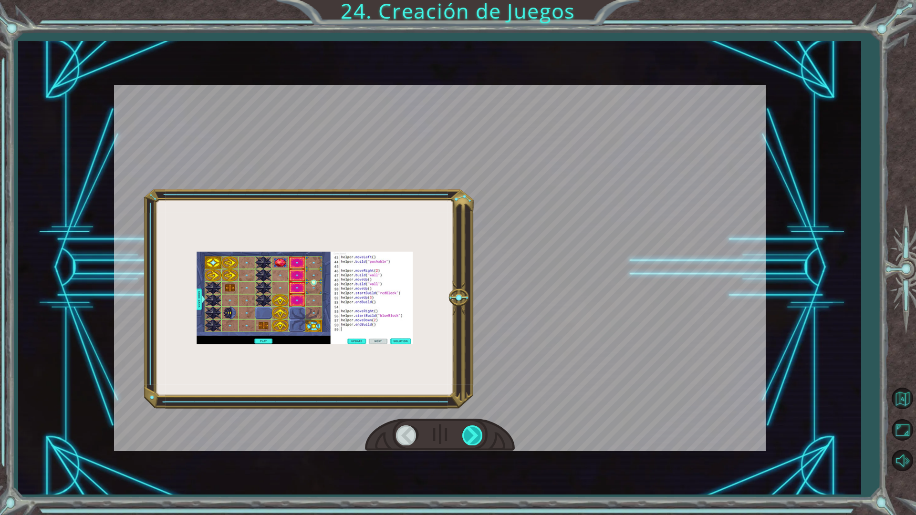
click at [474, 436] on div at bounding box center [472, 435] width 21 height 20
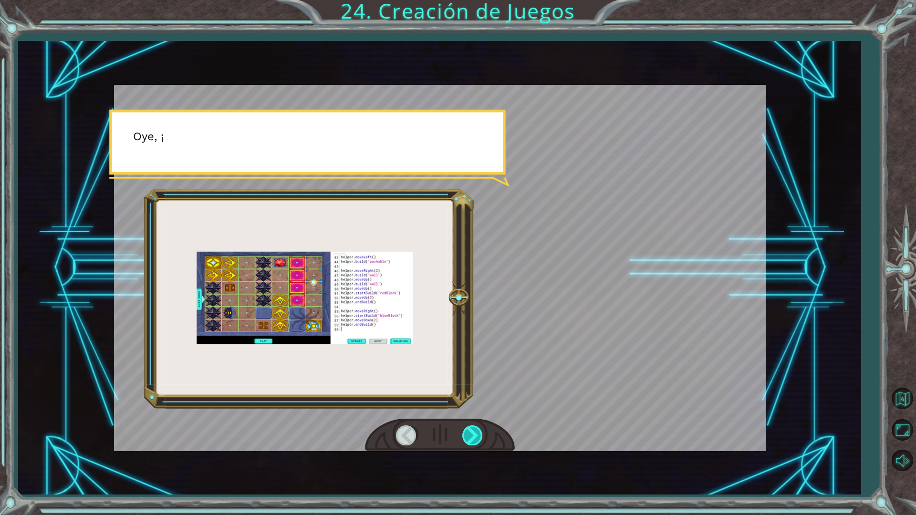
click at [474, 436] on div at bounding box center [472, 435] width 21 height 20
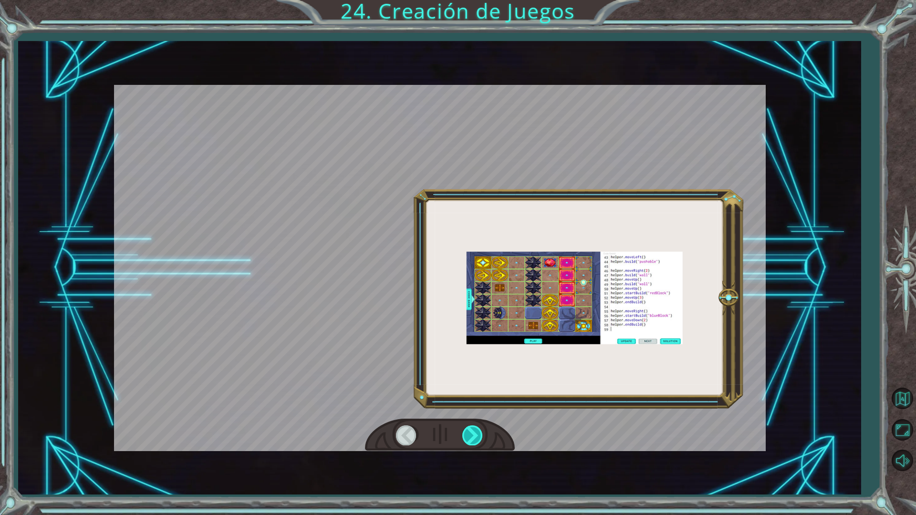
click at [473, 433] on div at bounding box center [472, 435] width 21 height 20
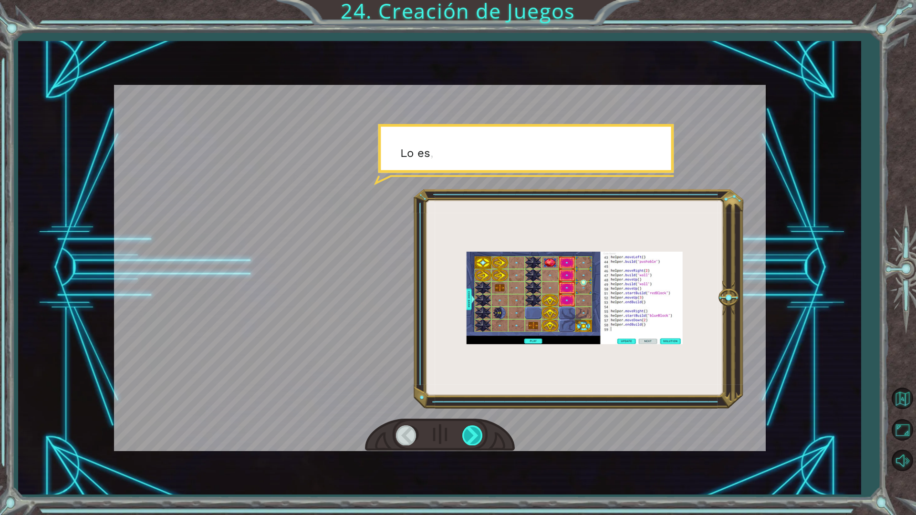
click at [473, 430] on div at bounding box center [472, 435] width 21 height 20
click at [473, 428] on div at bounding box center [472, 435] width 21 height 20
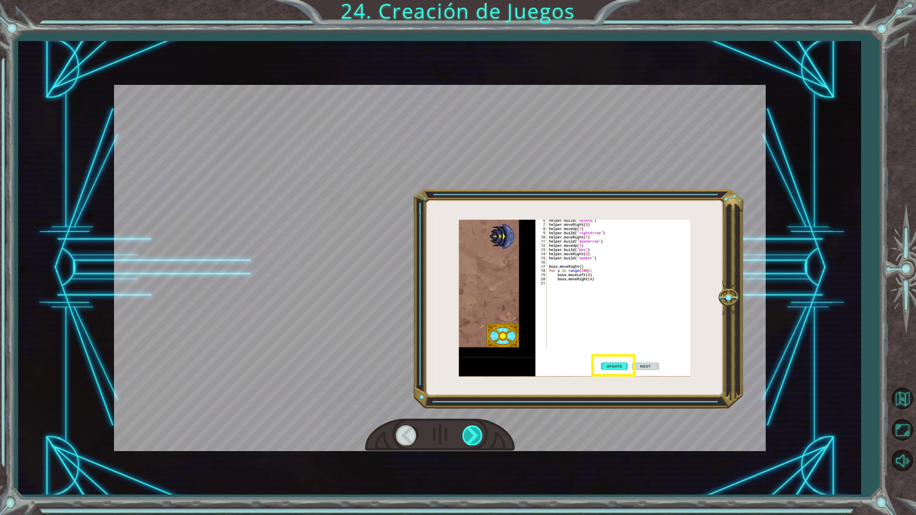
click at [473, 428] on div at bounding box center [472, 435] width 21 height 20
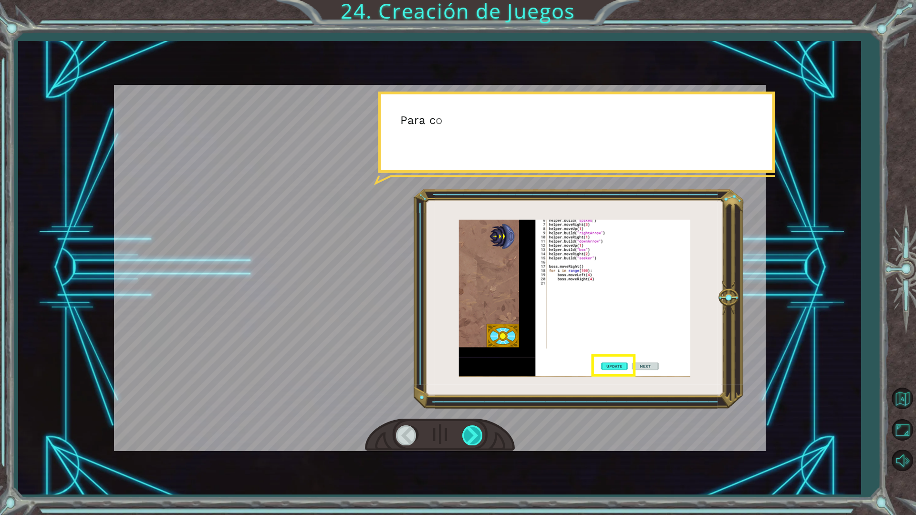
click at [473, 428] on div at bounding box center [472, 435] width 21 height 20
click at [473, 427] on div at bounding box center [472, 435] width 21 height 20
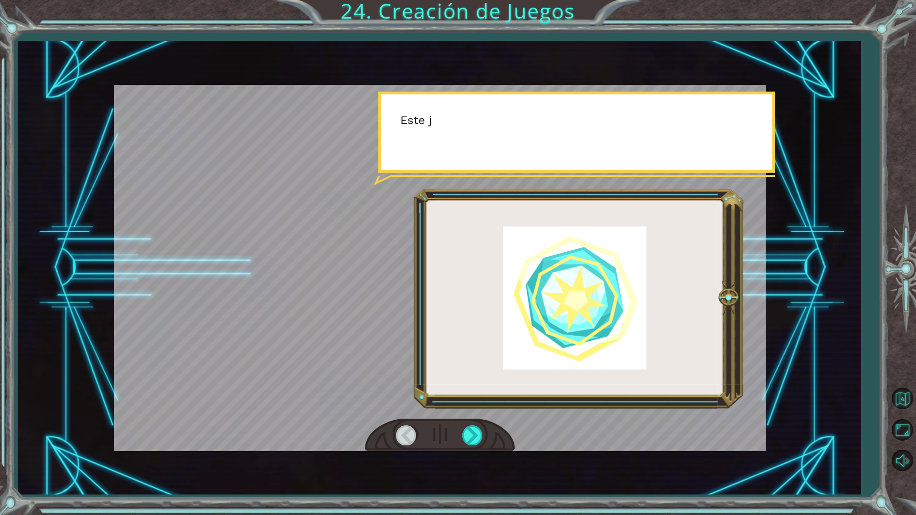
click at [474, 424] on div at bounding box center [440, 435] width 150 height 33
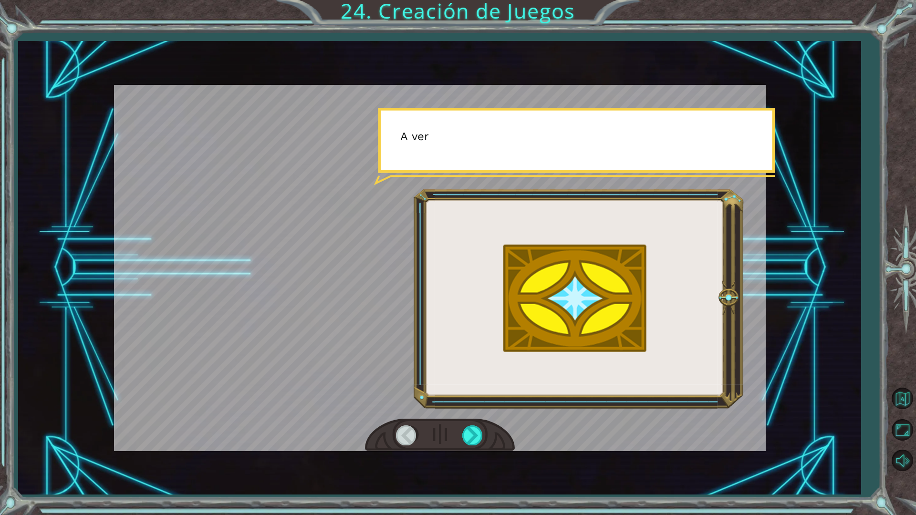
click at [474, 424] on div at bounding box center [440, 435] width 150 height 33
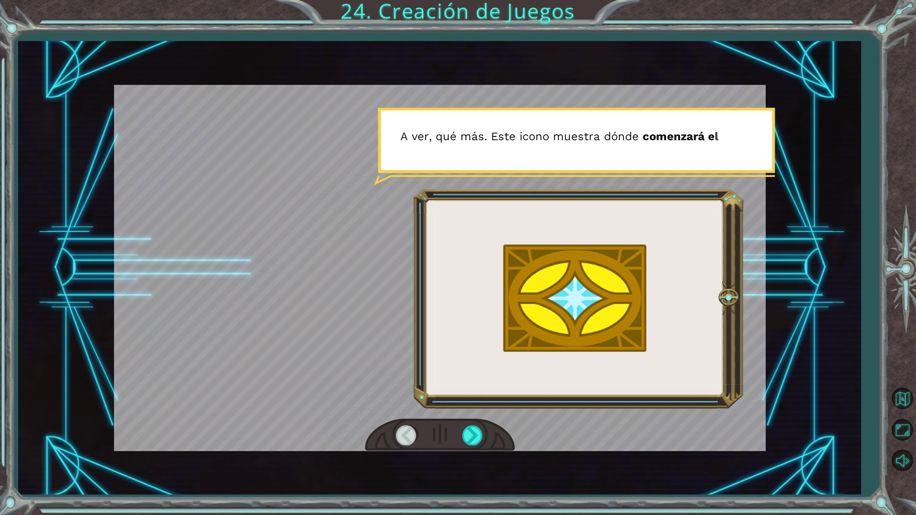
click at [474, 424] on div at bounding box center [440, 435] width 150 height 33
click at [474, 432] on div at bounding box center [472, 435] width 21 height 20
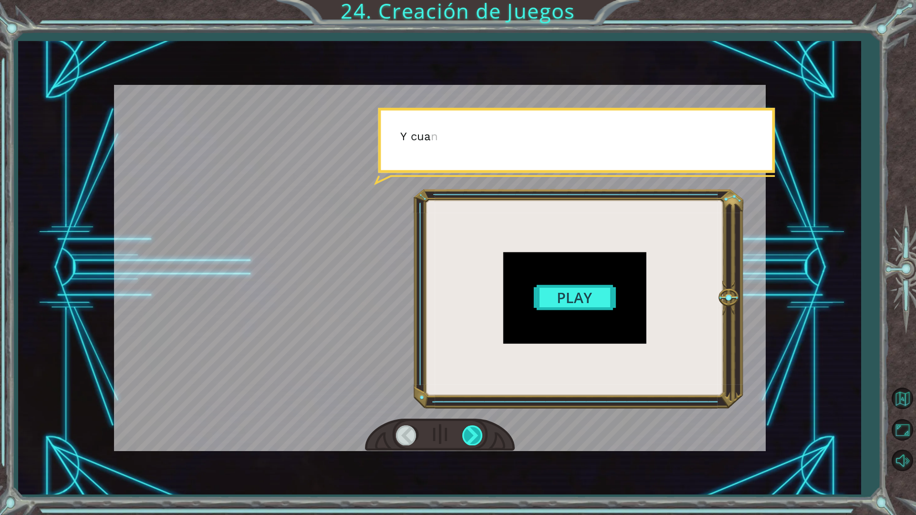
click at [474, 432] on div at bounding box center [472, 435] width 21 height 20
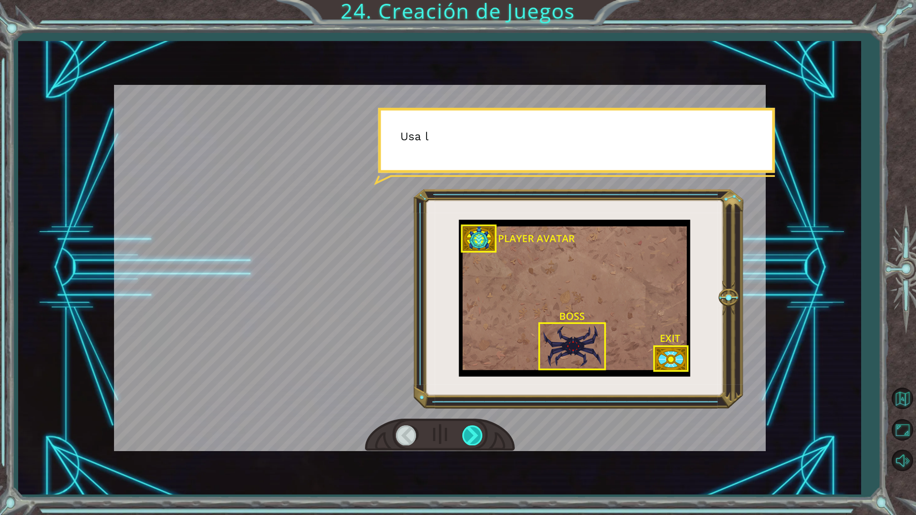
click at [474, 432] on div at bounding box center [472, 435] width 21 height 20
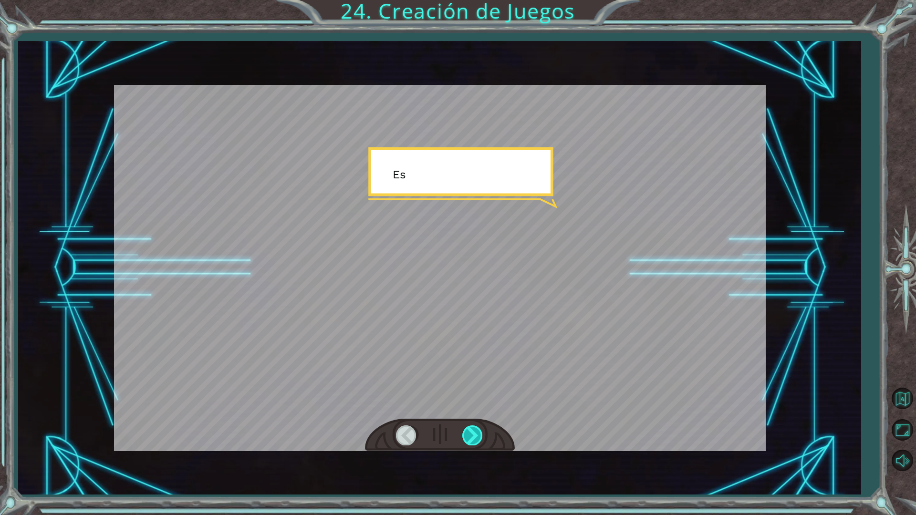
click at [472, 432] on div at bounding box center [472, 435] width 21 height 20
click at [471, 432] on div at bounding box center [472, 435] width 21 height 20
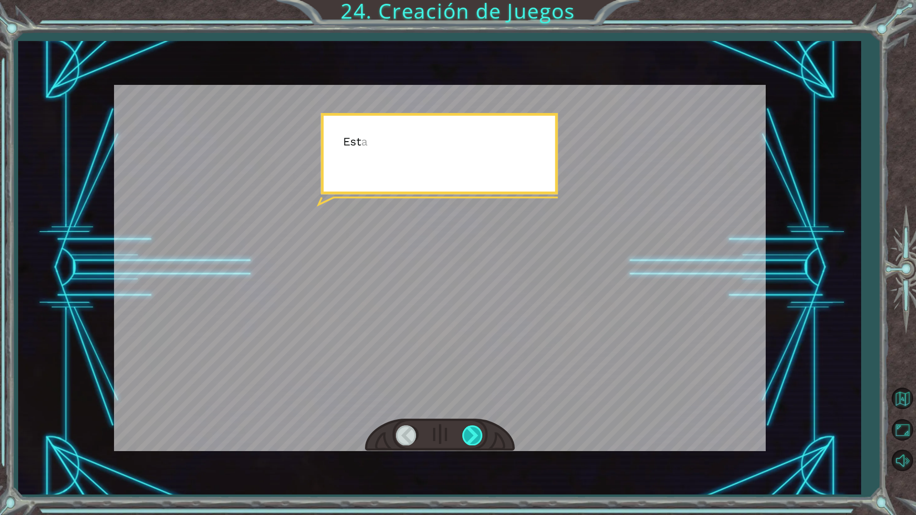
click at [471, 432] on div at bounding box center [472, 435] width 21 height 20
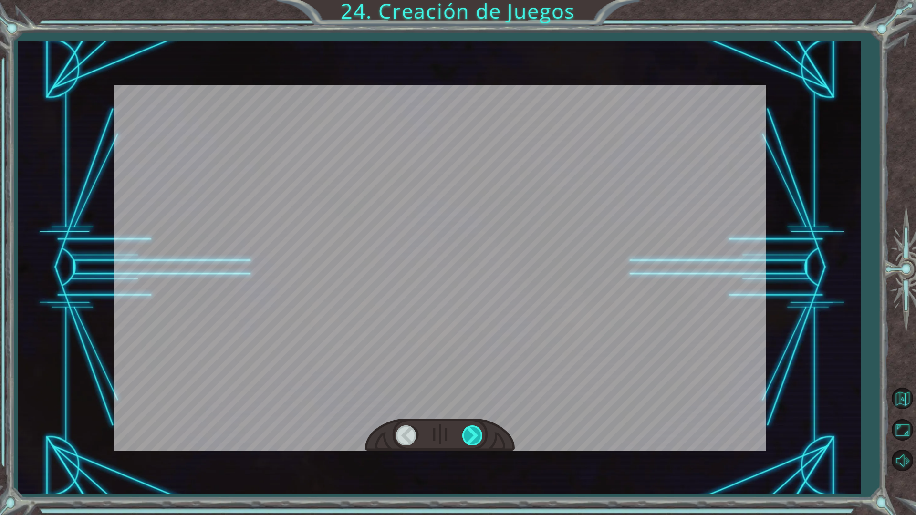
click at [467, 435] on div at bounding box center [472, 435] width 21 height 20
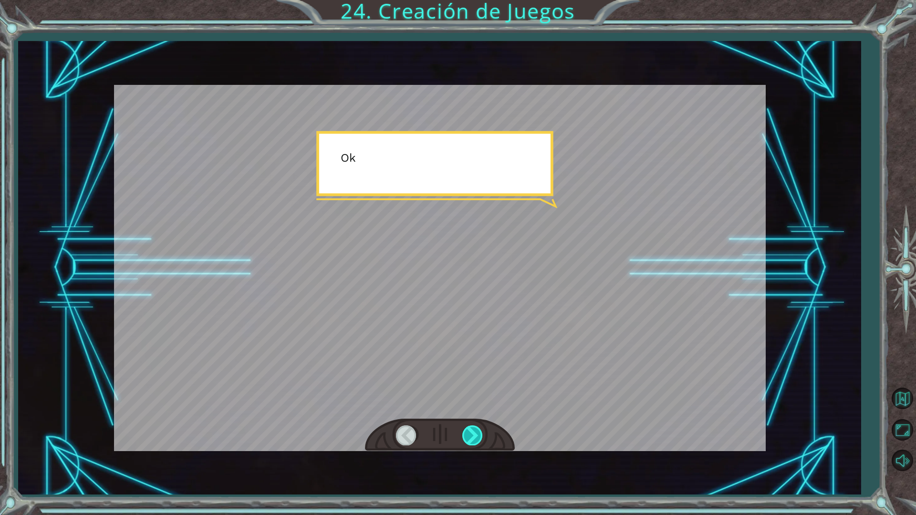
click at [464, 436] on div at bounding box center [472, 435] width 21 height 20
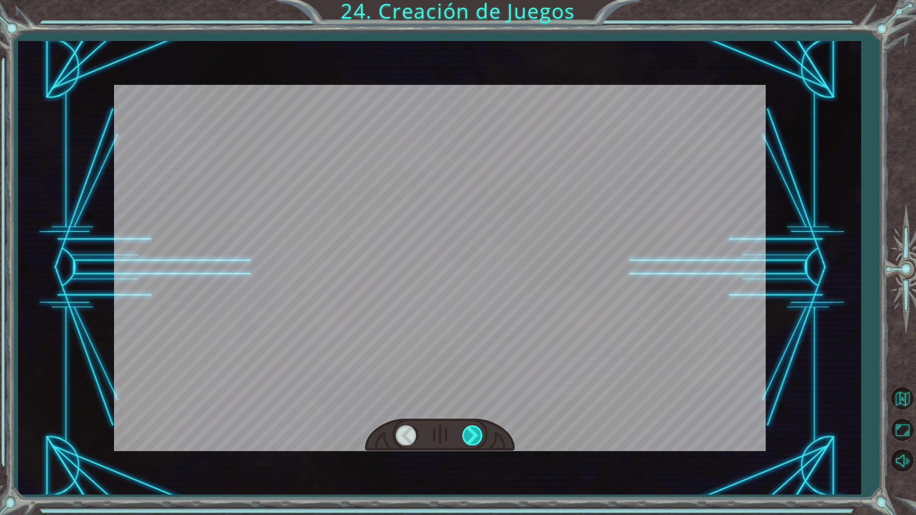
click at [464, 434] on div at bounding box center [472, 435] width 21 height 20
click at [464, 432] on div at bounding box center [472, 435] width 21 height 20
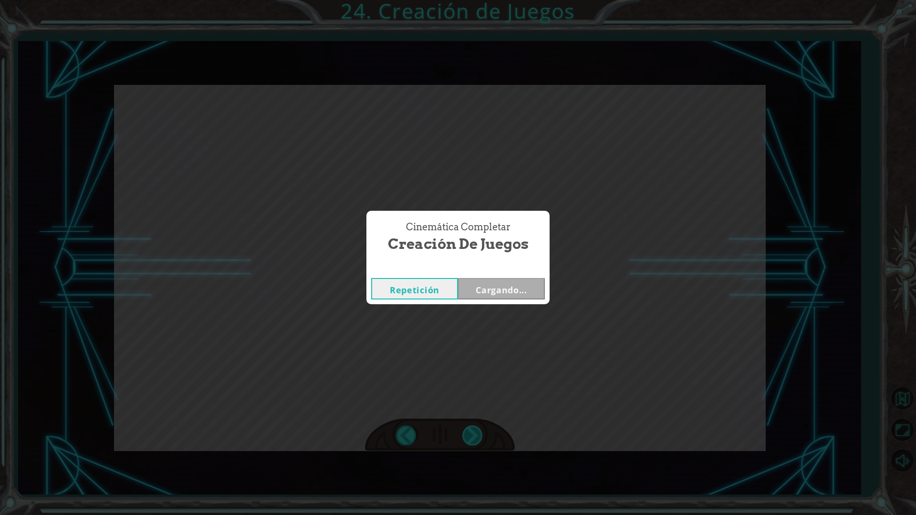
click at [466, 0] on div "¡ H a y u n a n u b e e n o r m e y a t e r r a d o r a d i r i g i é n d o s e…" at bounding box center [458, 0] width 916 height 0
drag, startPoint x: 466, startPoint y: 431, endPoint x: 490, endPoint y: 359, distance: 76.5
click at [473, 422] on div "Cinemática Completar Creación de Juegos Repetición Cargando..." at bounding box center [458, 257] width 916 height 515
click at [510, 283] on button "Siguiente" at bounding box center [501, 288] width 87 height 21
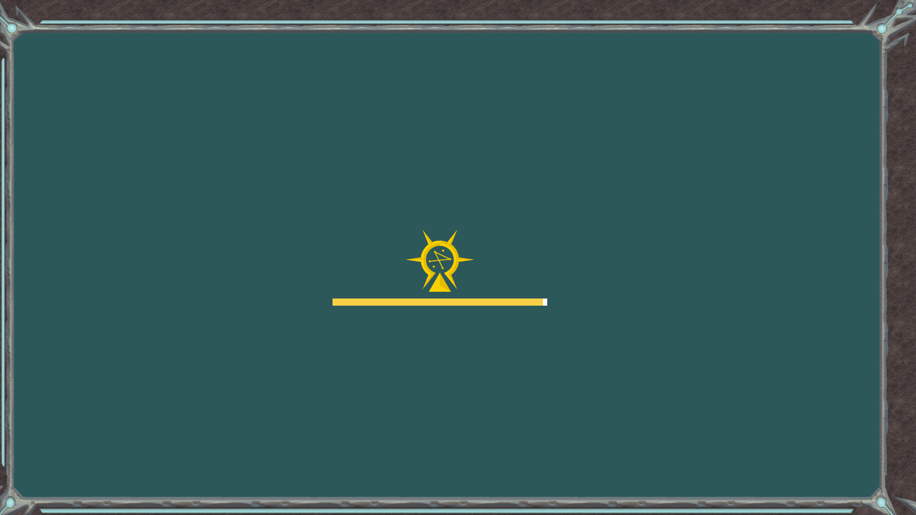
drag, startPoint x: 844, startPoint y: 515, endPoint x: 496, endPoint y: 487, distance: 348.2
click at [506, 450] on div "Goals Error al cargar desde el servidor. Intenta refrescar la página. Necesitar…" at bounding box center [458, 257] width 916 height 515
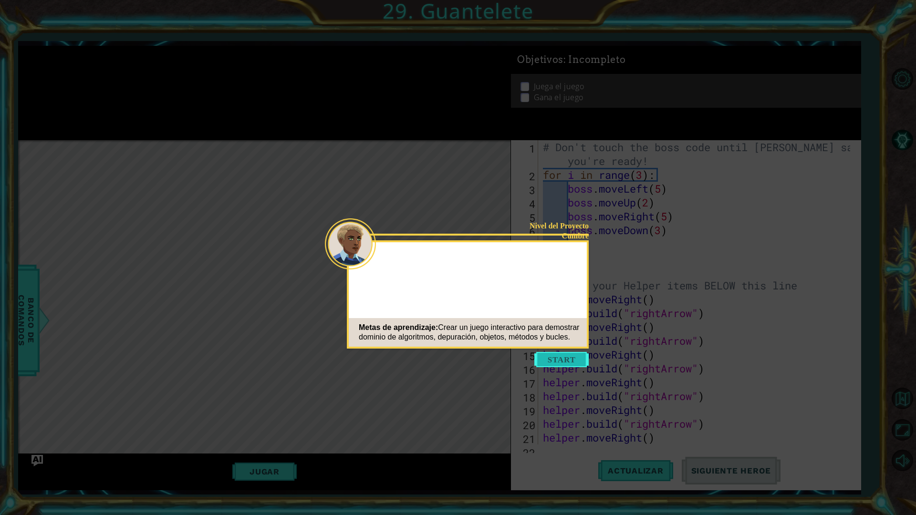
click at [557, 357] on button "Start" at bounding box center [561, 359] width 54 height 15
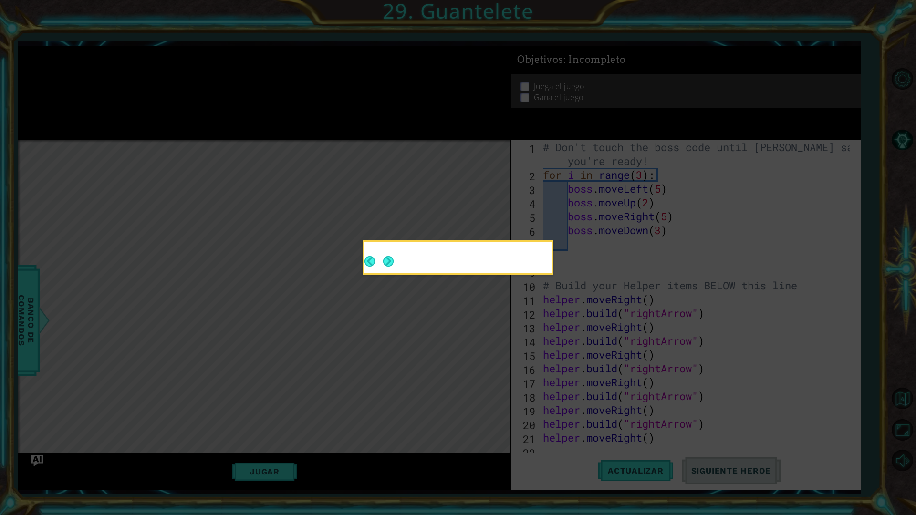
click at [389, 264] on div at bounding box center [457, 257] width 187 height 31
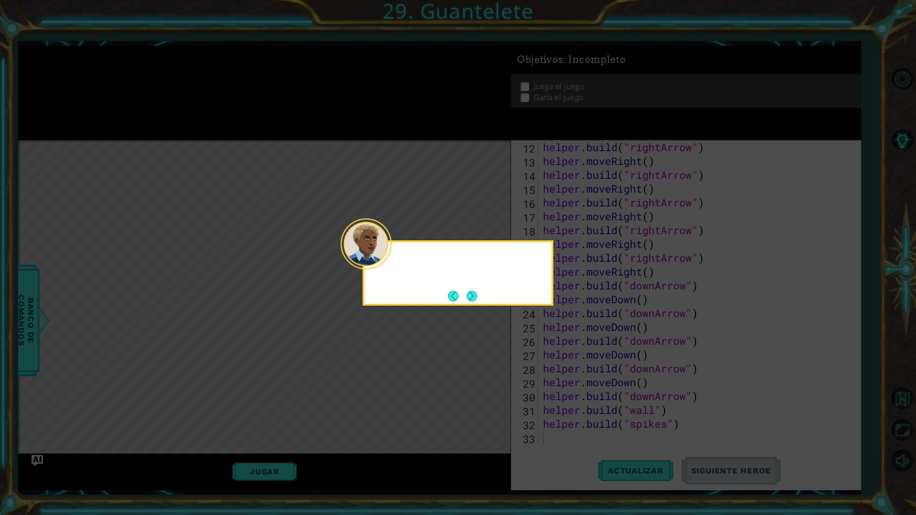
scroll to position [166, 0]
click at [470, 298] on button "Next" at bounding box center [471, 296] width 17 height 17
click at [470, 298] on button "Next" at bounding box center [472, 296] width 16 height 16
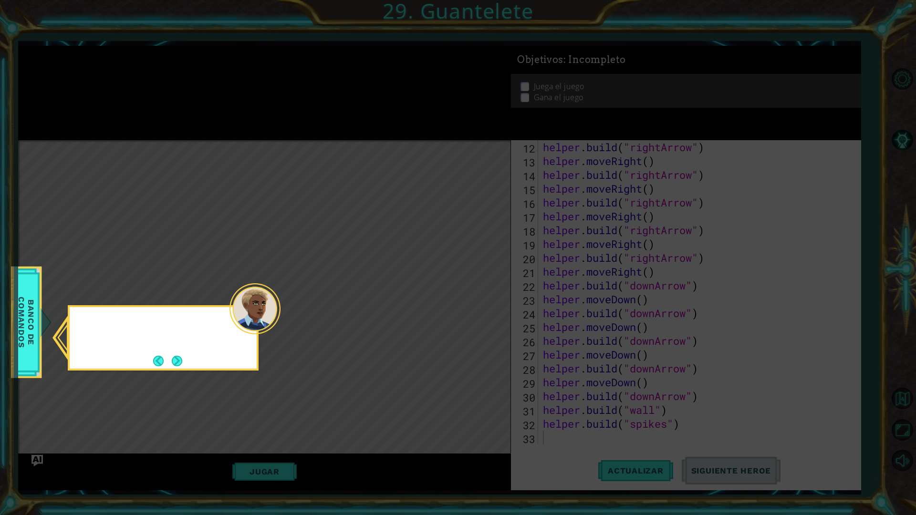
click at [470, 298] on icon at bounding box center [458, 257] width 916 height 515
click at [174, 356] on button "Next" at bounding box center [177, 361] width 10 height 10
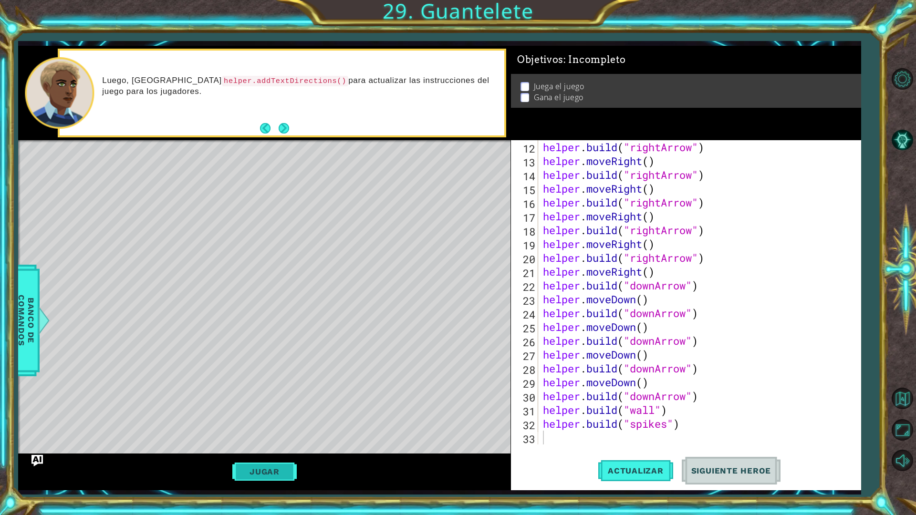
click at [285, 450] on button "Jugar" at bounding box center [264, 472] width 64 height 18
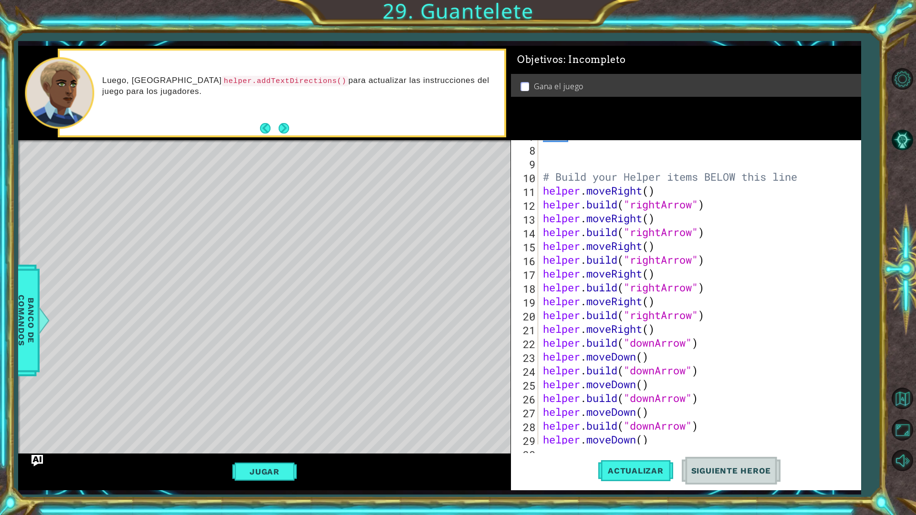
scroll to position [0, 0]
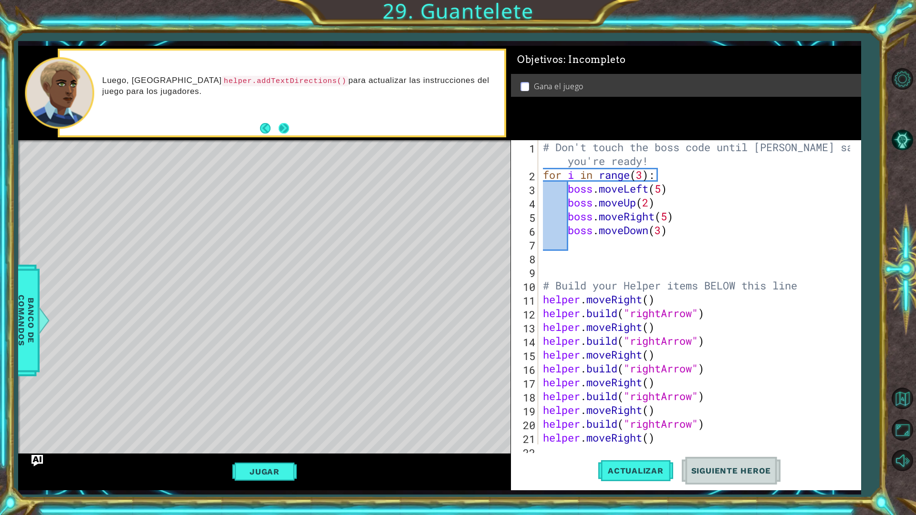
click at [283, 128] on button "Next" at bounding box center [283, 128] width 10 height 10
click at [286, 130] on button "Next" at bounding box center [284, 128] width 12 height 12
click at [552, 221] on div "# Don't touch the boss code until [PERSON_NAME] says you're ready! for i in ran…" at bounding box center [698, 313] width 314 height 346
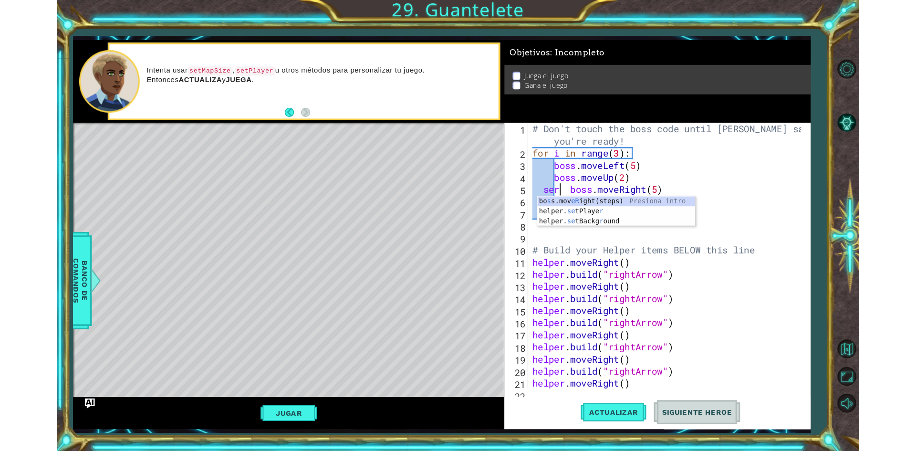
scroll to position [0, 1]
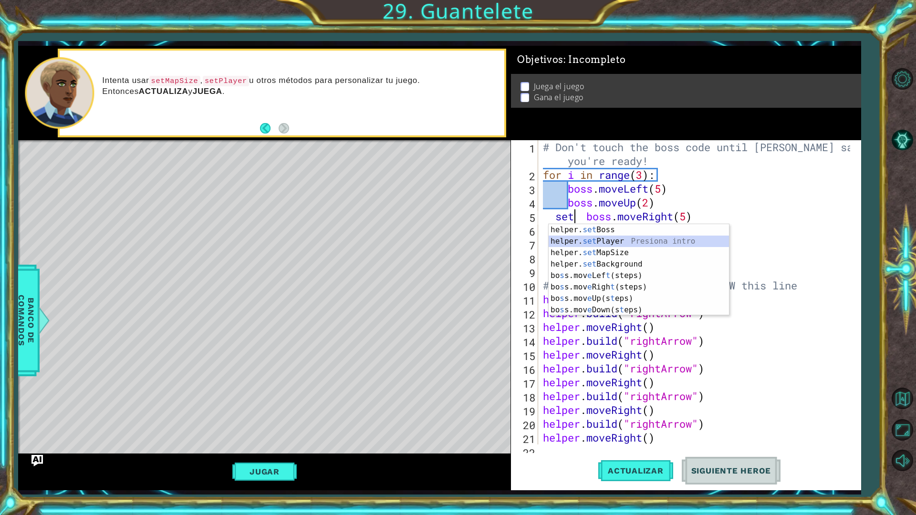
drag, startPoint x: 621, startPoint y: 243, endPoint x: 615, endPoint y: 254, distance: 12.8
click at [616, 251] on div "helper. set Boss Presiona intro helper. set Player Presiona intro helper. set M…" at bounding box center [638, 281] width 180 height 114
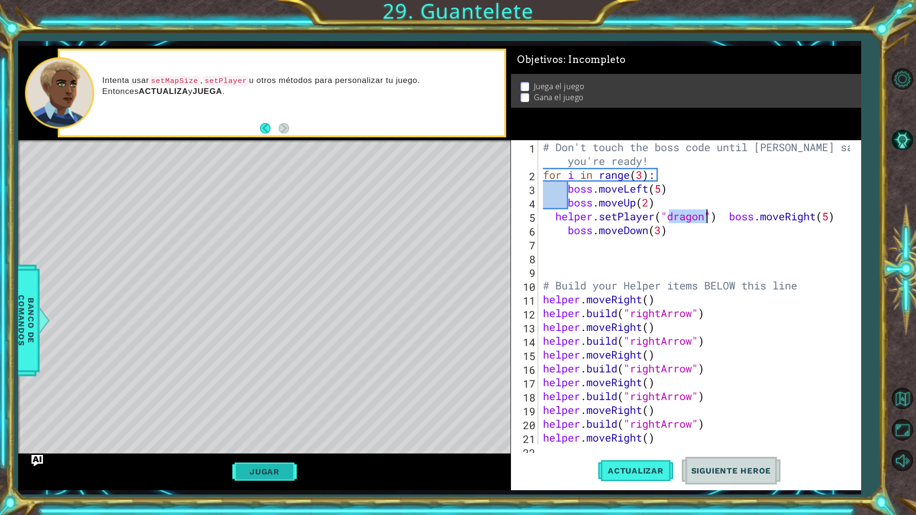
type textarea "helper.setPlayer("dragon") boss.moveRight(5)"
click at [274, 450] on button "Jugar" at bounding box center [264, 472] width 64 height 18
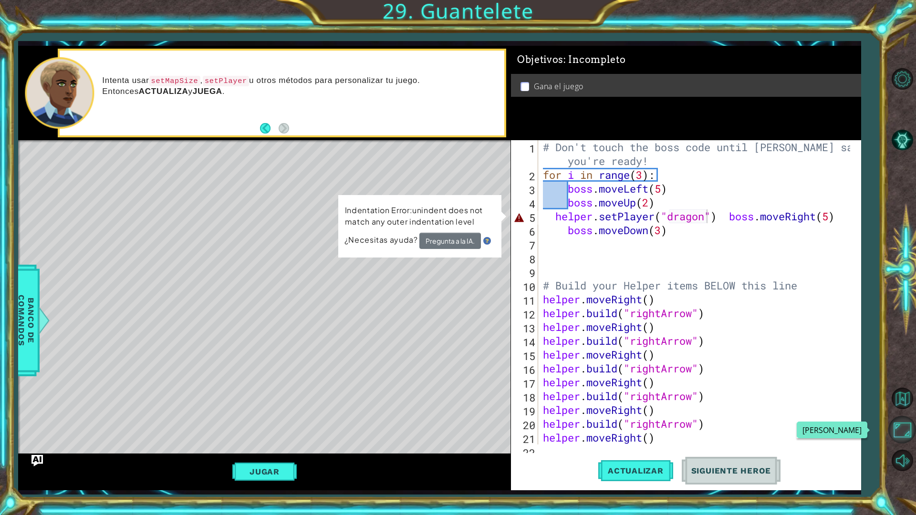
click at [894, 424] on button "Maximizar Navegador" at bounding box center [902, 430] width 28 height 28
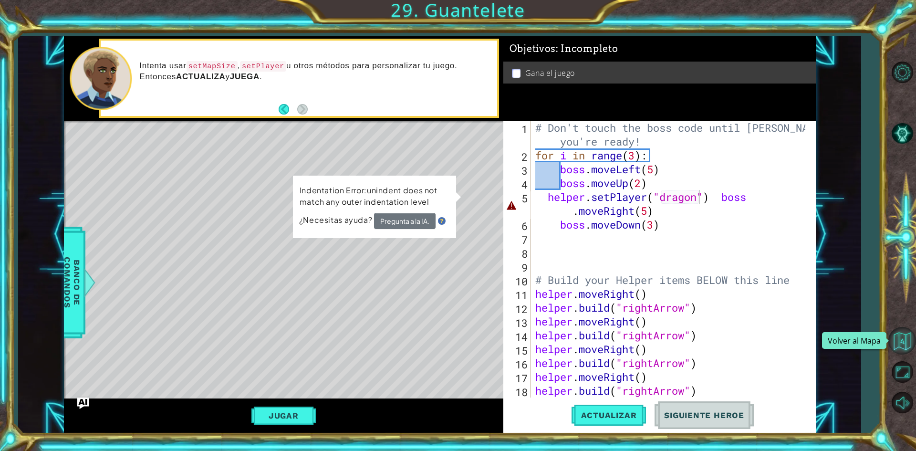
click at [896, 341] on button "Volver al Mapa" at bounding box center [902, 341] width 28 height 28
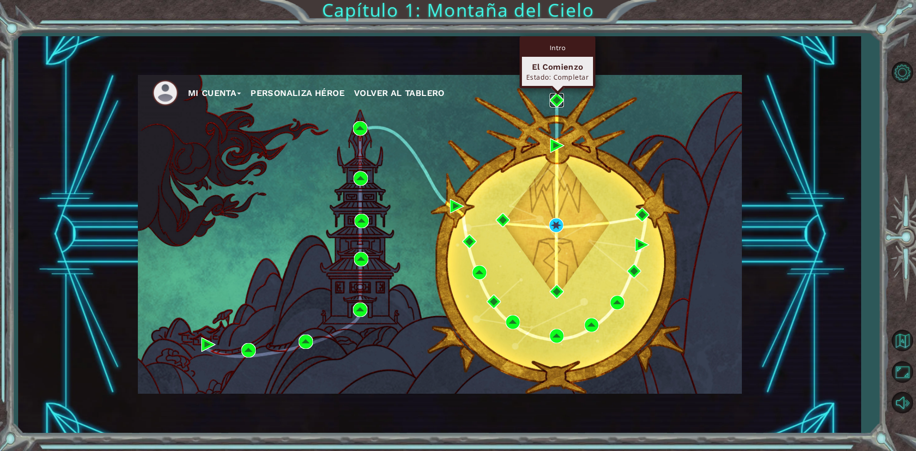
click at [563, 98] on img at bounding box center [556, 100] width 14 height 14
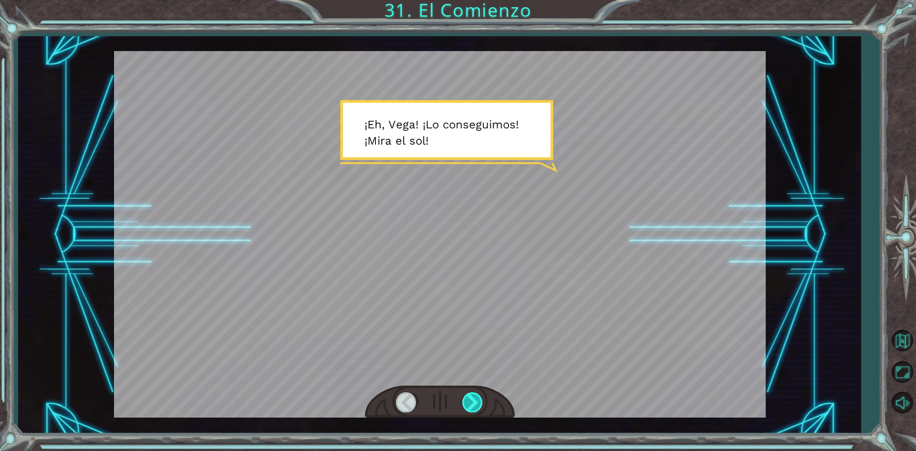
click at [466, 402] on div at bounding box center [472, 402] width 21 height 20
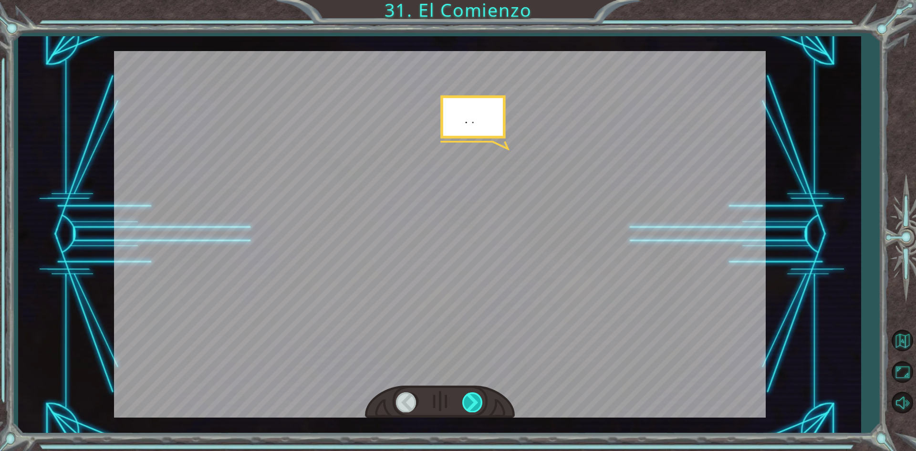
click at [466, 402] on div at bounding box center [472, 402] width 21 height 20
click at [467, 402] on div at bounding box center [472, 402] width 21 height 20
drag, startPoint x: 907, startPoint y: 326, endPoint x: 889, endPoint y: 333, distance: 18.4
click at [890, 331] on div at bounding box center [902, 237] width 28 height 361
click at [889, 335] on button "Volver al Mapa" at bounding box center [902, 341] width 28 height 28
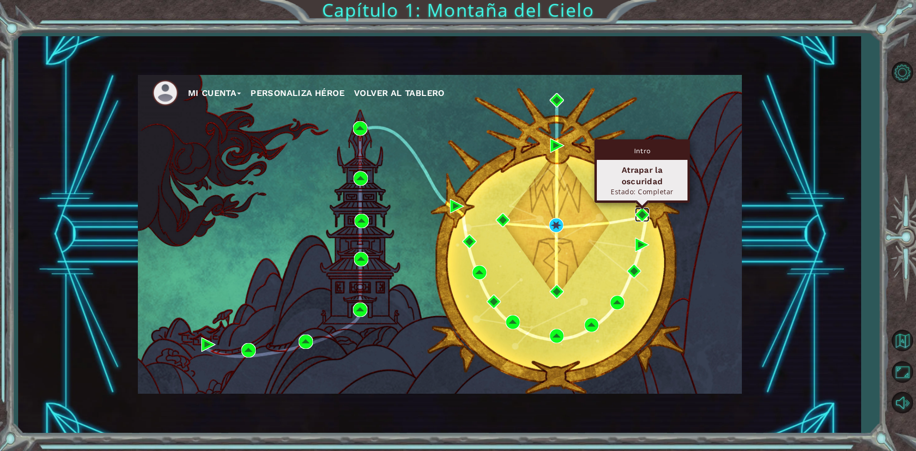
click at [635, 215] on img at bounding box center [642, 214] width 14 height 14
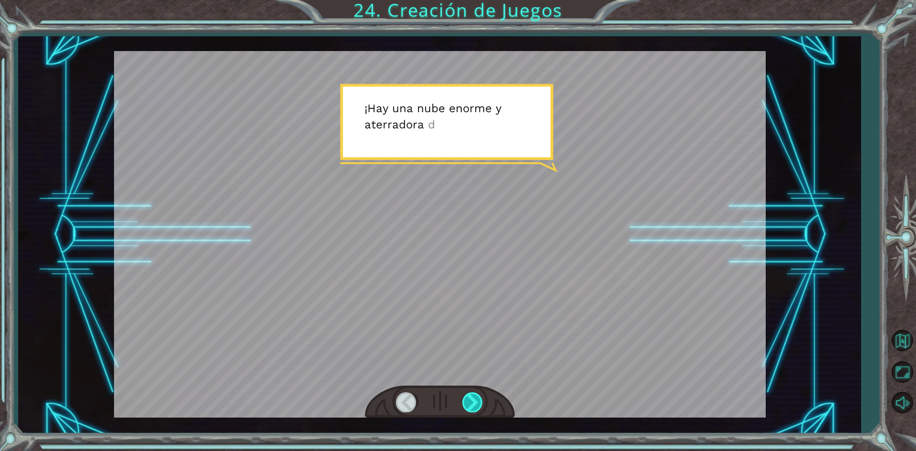
click at [470, 398] on div at bounding box center [472, 402] width 21 height 20
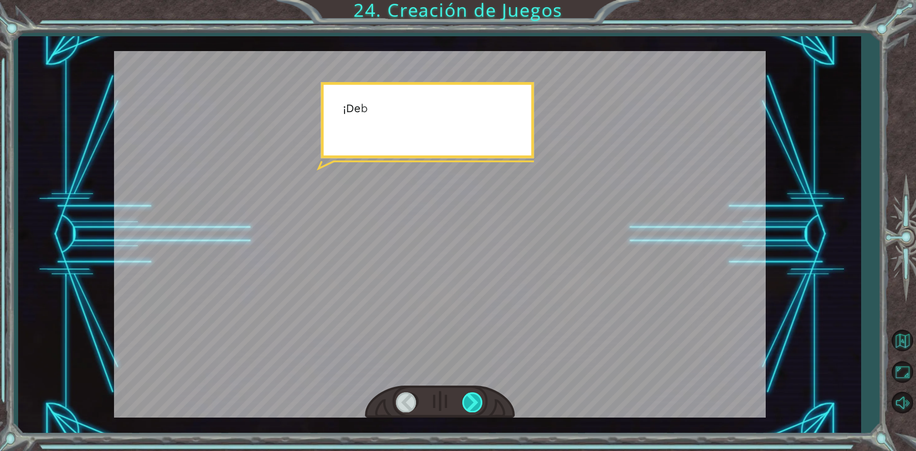
click at [470, 396] on div at bounding box center [472, 402] width 21 height 20
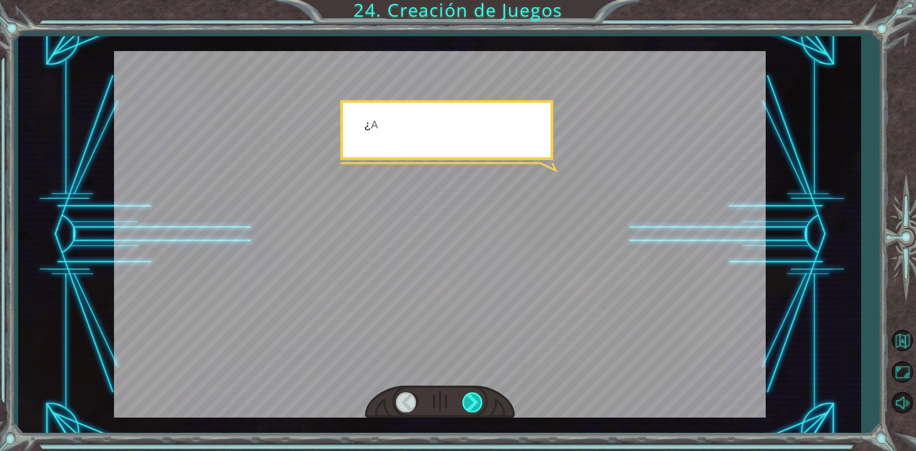
click at [470, 396] on div at bounding box center [472, 402] width 21 height 20
click at [470, 398] on div at bounding box center [472, 402] width 21 height 20
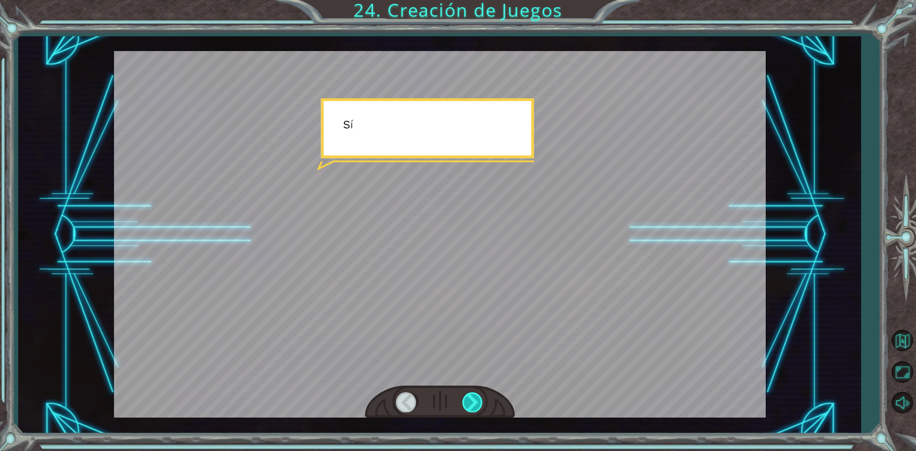
click at [470, 398] on div at bounding box center [472, 402] width 21 height 20
click at [470, 399] on div at bounding box center [472, 402] width 21 height 20
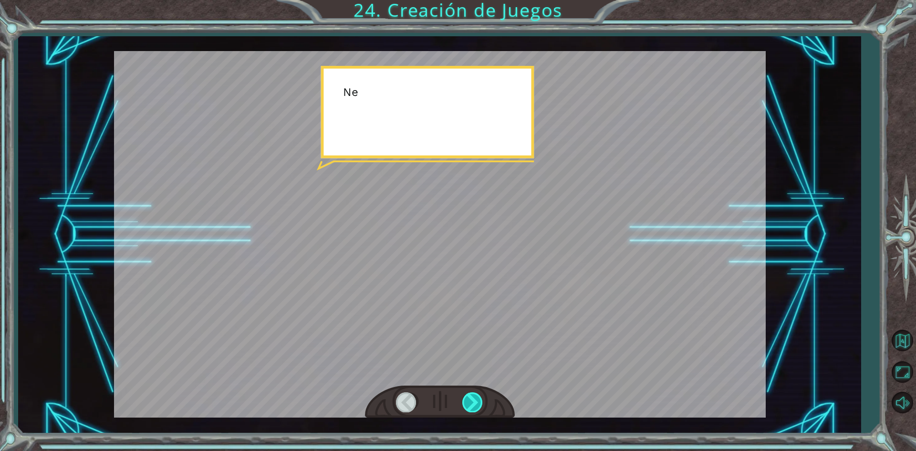
click at [470, 406] on div at bounding box center [472, 402] width 21 height 20
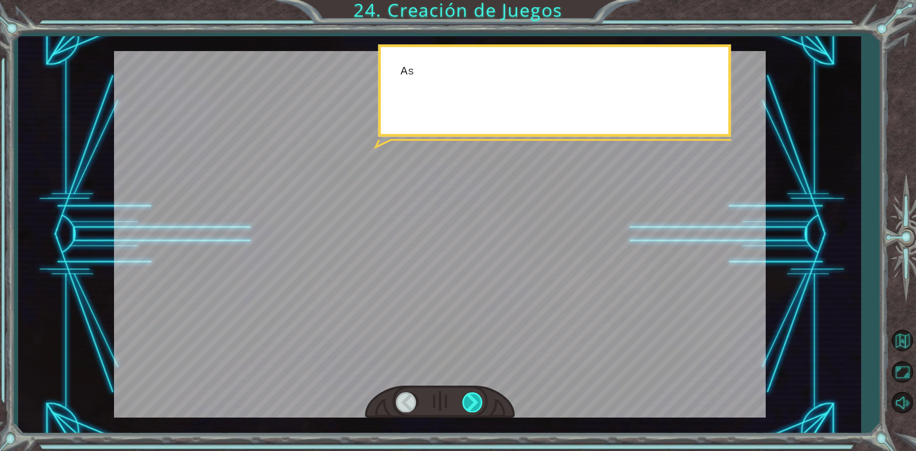
click at [470, 406] on div at bounding box center [472, 402] width 21 height 20
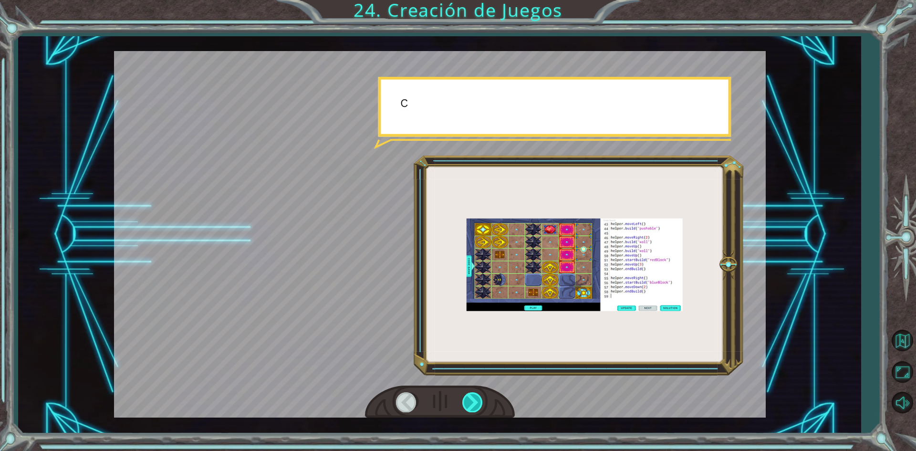
click at [470, 406] on div at bounding box center [472, 402] width 21 height 20
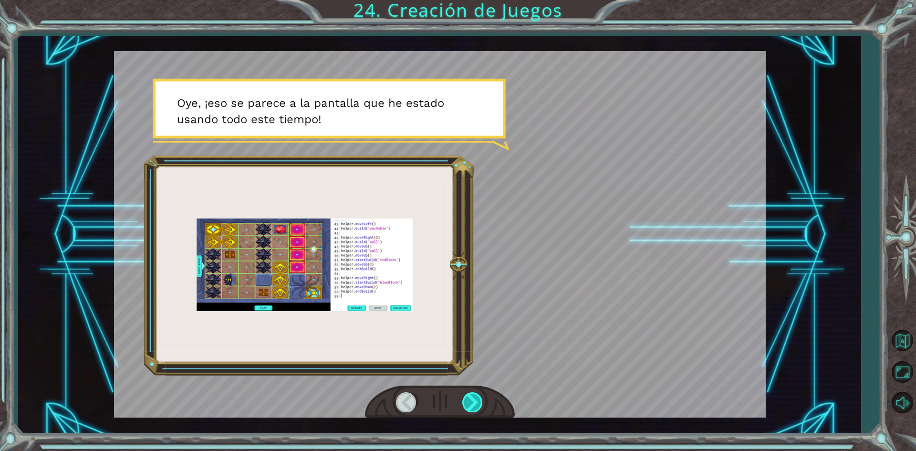
click at [470, 406] on div at bounding box center [472, 402] width 21 height 20
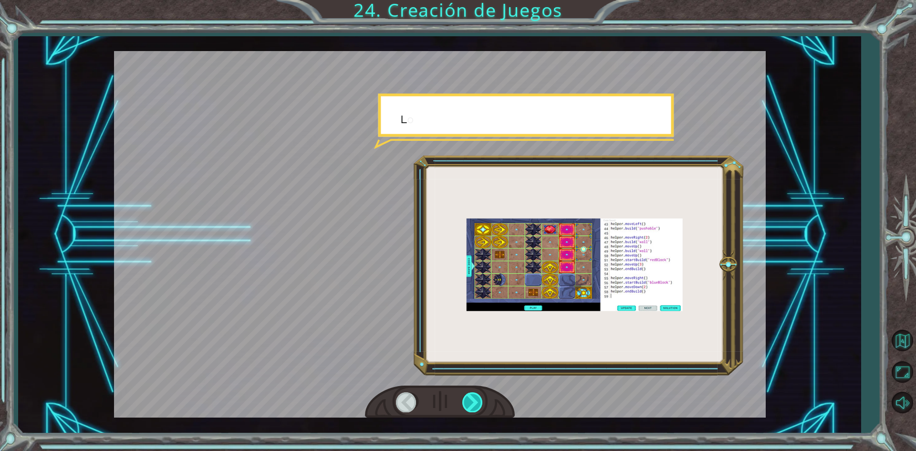
click at [470, 406] on div at bounding box center [472, 402] width 21 height 20
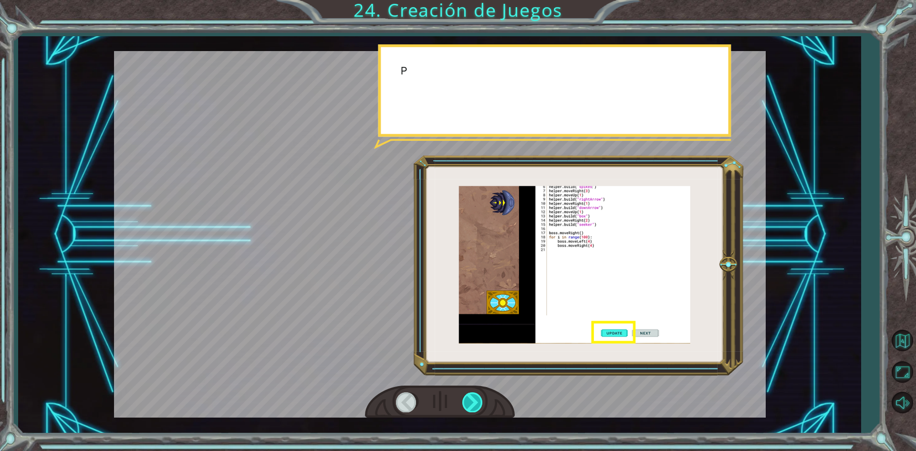
click at [470, 406] on div at bounding box center [472, 402] width 21 height 20
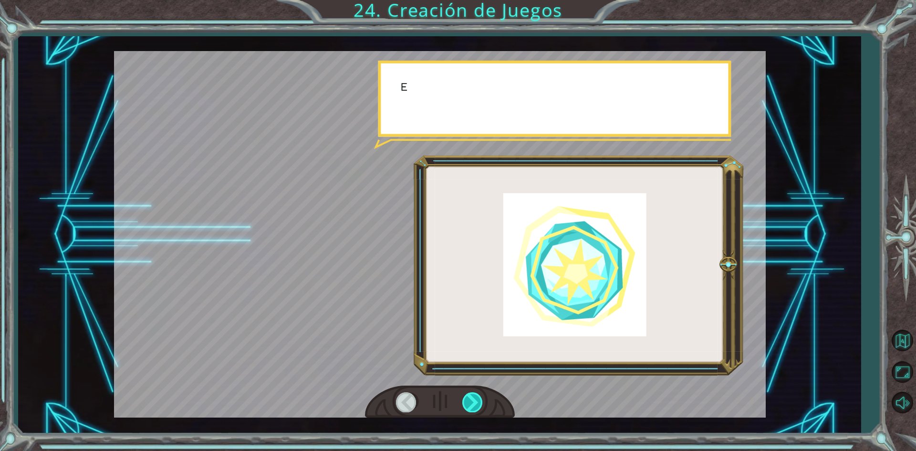
click at [470, 407] on div at bounding box center [472, 402] width 21 height 20
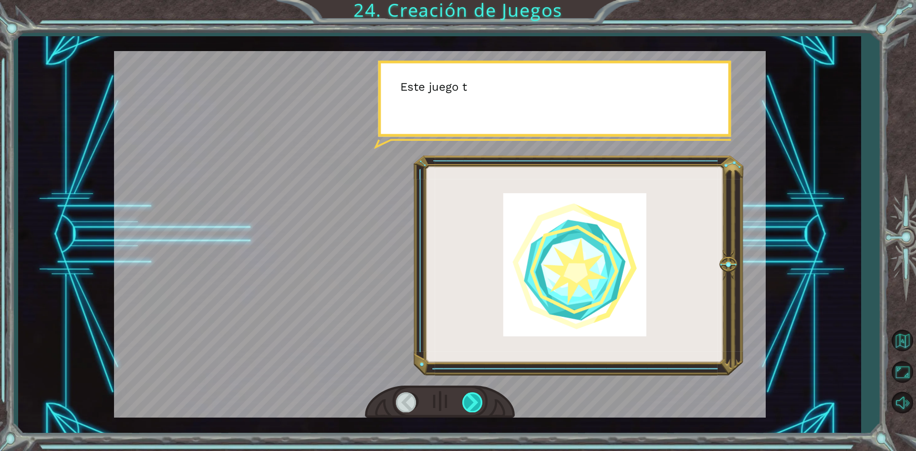
click at [470, 407] on div at bounding box center [472, 402] width 21 height 20
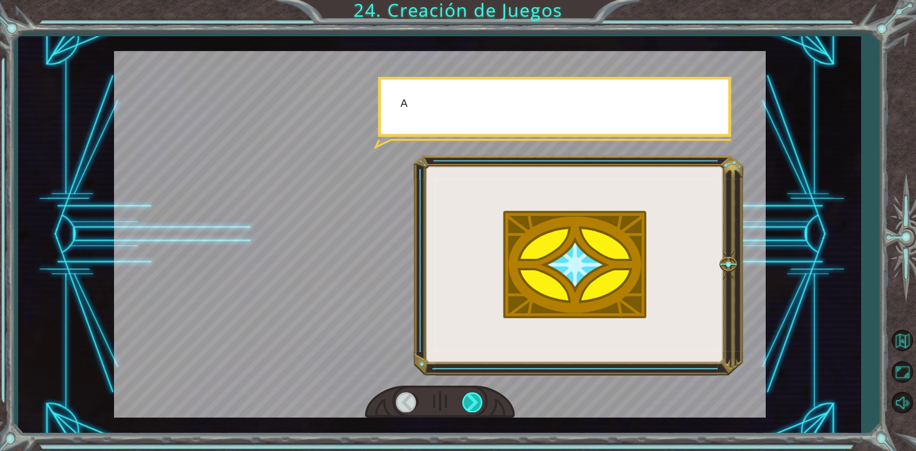
click at [472, 408] on div at bounding box center [472, 402] width 21 height 20
click at [473, 408] on div at bounding box center [472, 402] width 21 height 20
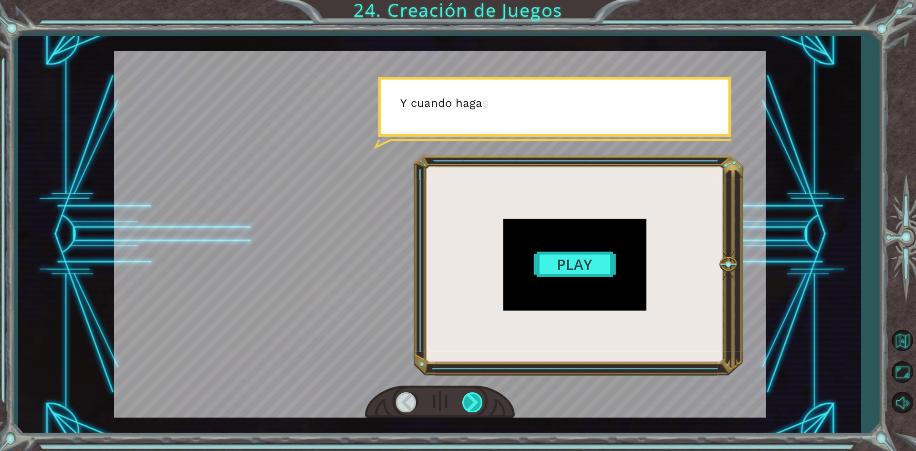
click at [473, 408] on div at bounding box center [472, 402] width 21 height 20
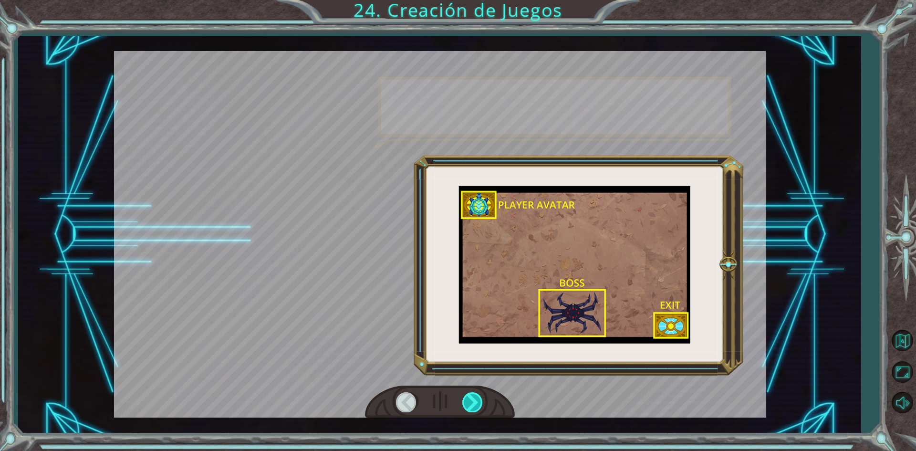
click at [473, 408] on div at bounding box center [472, 402] width 21 height 20
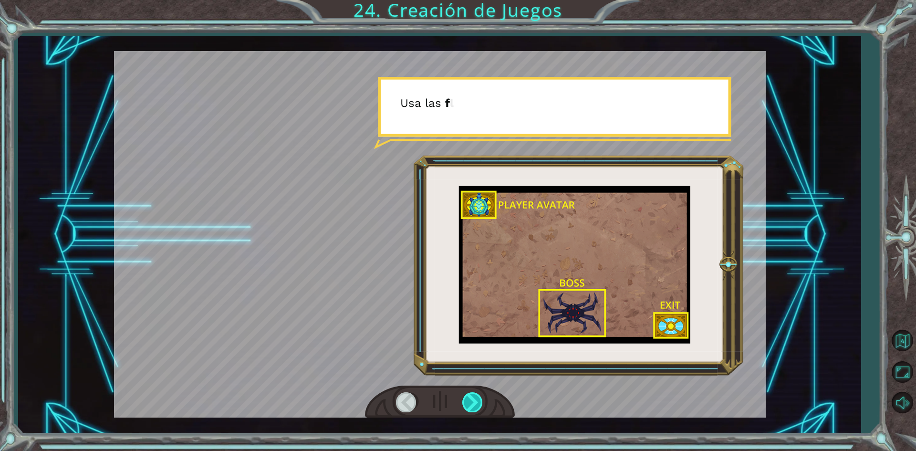
click at [473, 408] on div at bounding box center [472, 402] width 21 height 20
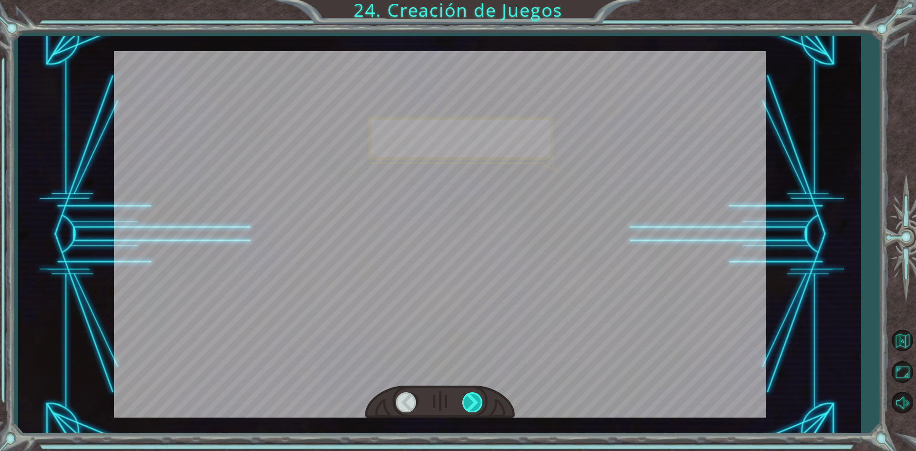
click at [473, 408] on div at bounding box center [472, 402] width 21 height 20
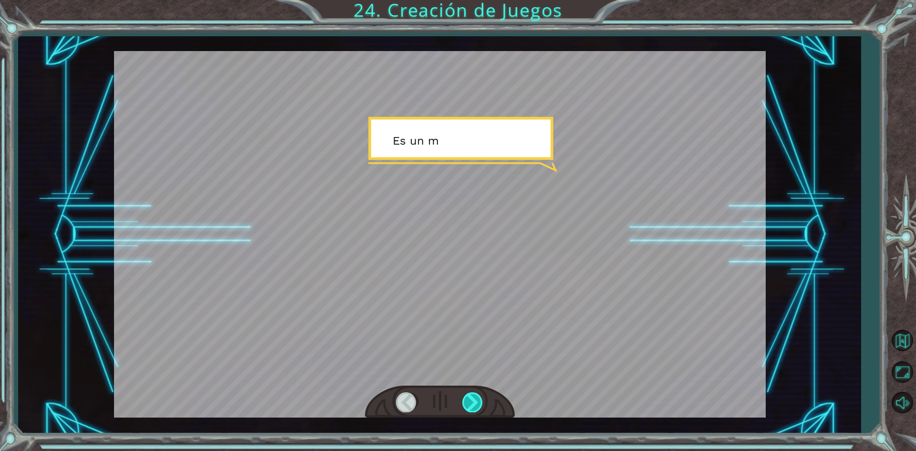
click at [473, 408] on div at bounding box center [472, 402] width 21 height 20
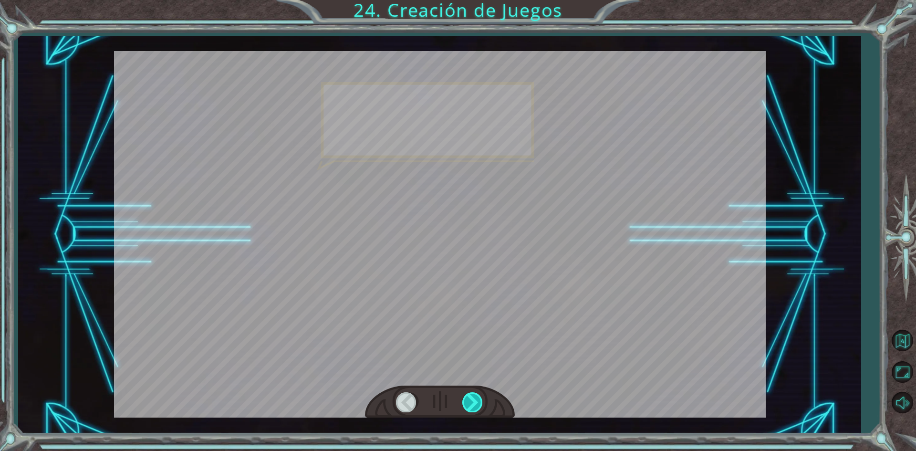
click at [473, 408] on div at bounding box center [472, 402] width 21 height 20
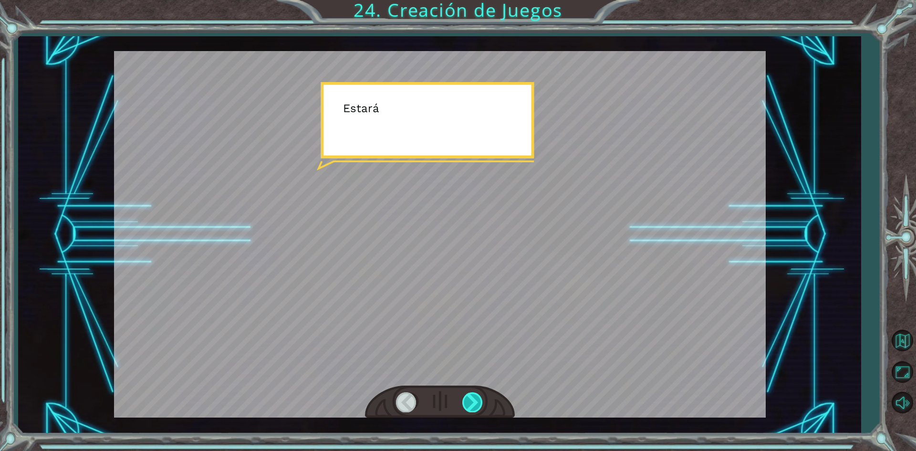
click at [473, 408] on div at bounding box center [472, 402] width 21 height 20
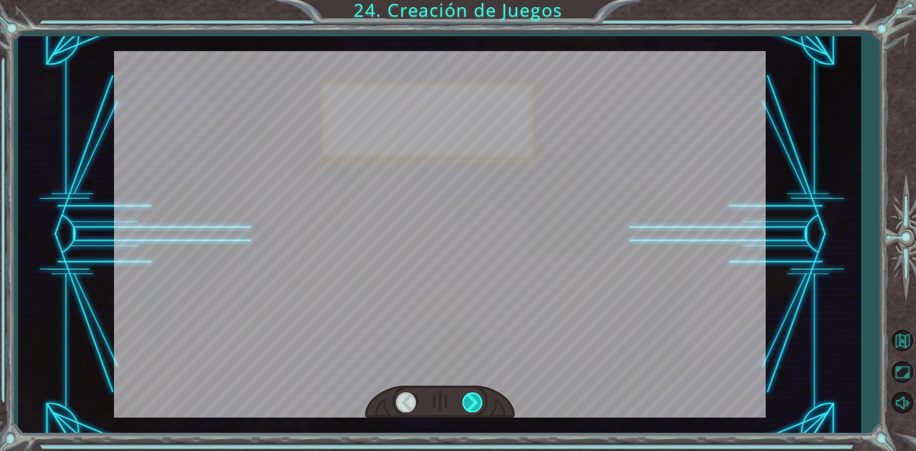
click at [473, 408] on div at bounding box center [472, 402] width 21 height 20
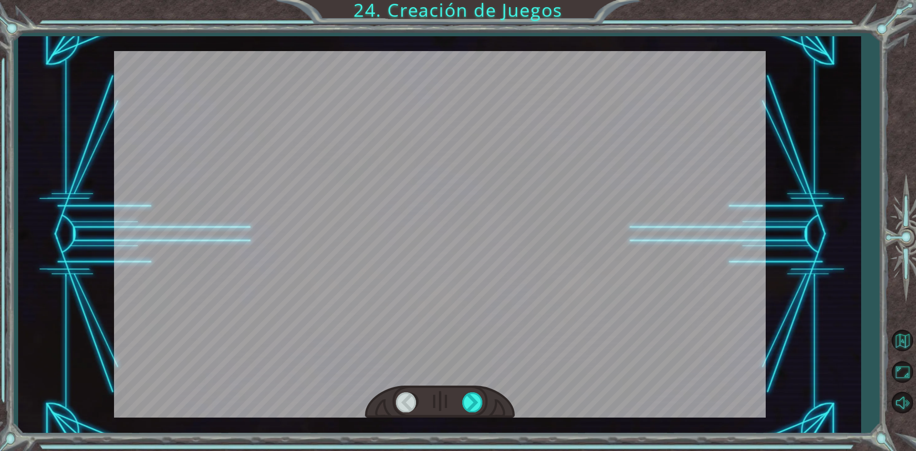
click at [478, 414] on div at bounding box center [440, 401] width 150 height 33
drag, startPoint x: 480, startPoint y: 410, endPoint x: 481, endPoint y: 400, distance: 10.5
click at [481, 404] on div at bounding box center [472, 402] width 21 height 20
click at [480, 400] on div at bounding box center [472, 402] width 21 height 20
click at [479, 400] on div at bounding box center [472, 402] width 21 height 20
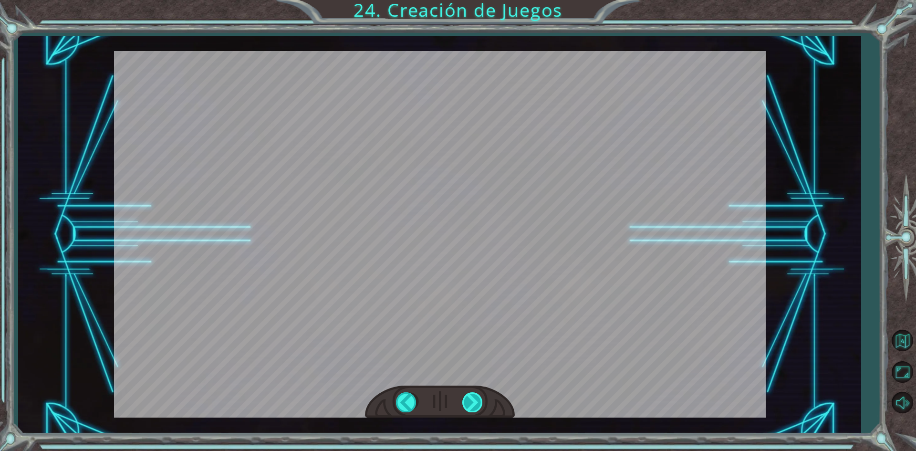
click at [477, 403] on div at bounding box center [472, 402] width 21 height 20
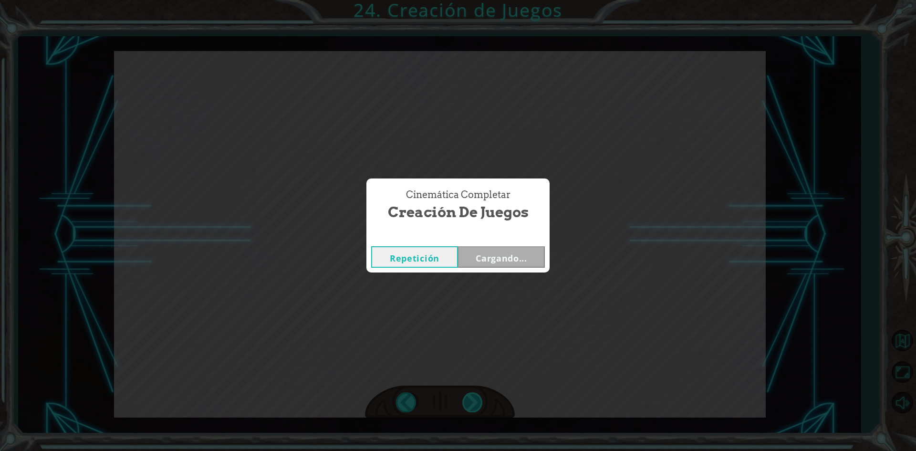
click at [477, 403] on div "Cinemática Completar Creación de Juegos Repetición Cargando..." at bounding box center [458, 225] width 916 height 451
click at [477, 403] on div "Cinemática Completar Creación de Juegos Repetición [GEOGRAPHIC_DATA]" at bounding box center [458, 225] width 916 height 451
drag, startPoint x: 477, startPoint y: 403, endPoint x: 478, endPoint y: 384, distance: 19.1
click at [478, 402] on div "Cinemática Completar Creación de Juegos Repetición [GEOGRAPHIC_DATA]" at bounding box center [458, 225] width 916 height 451
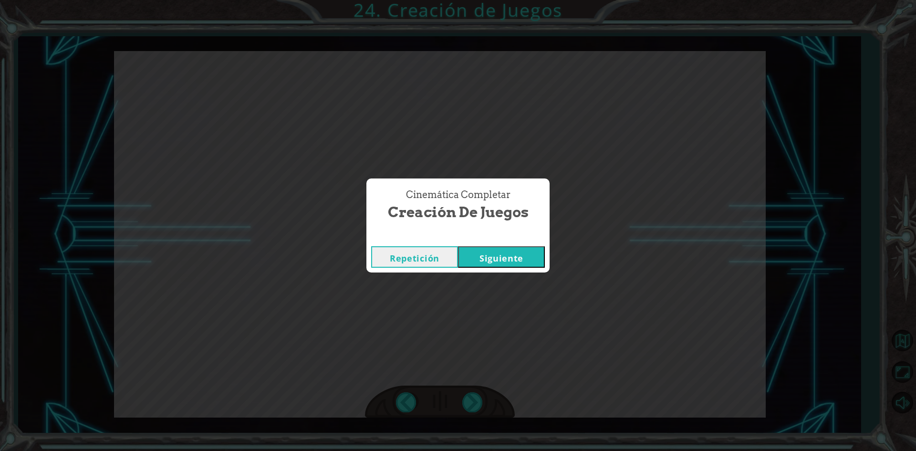
click at [478, 384] on div "Cinemática Completar Creación de Juegos Repetición [GEOGRAPHIC_DATA]" at bounding box center [458, 225] width 916 height 451
click at [514, 266] on button "Siguiente" at bounding box center [501, 256] width 87 height 21
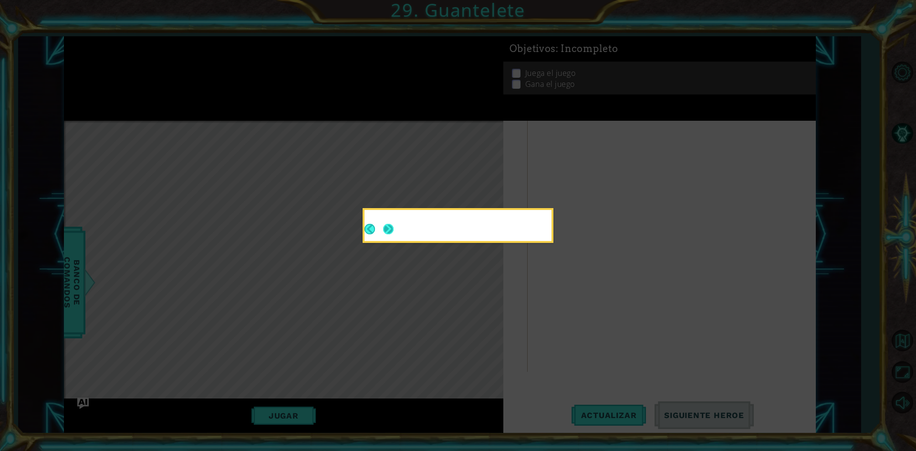
click at [391, 231] on button "Next" at bounding box center [388, 229] width 15 height 15
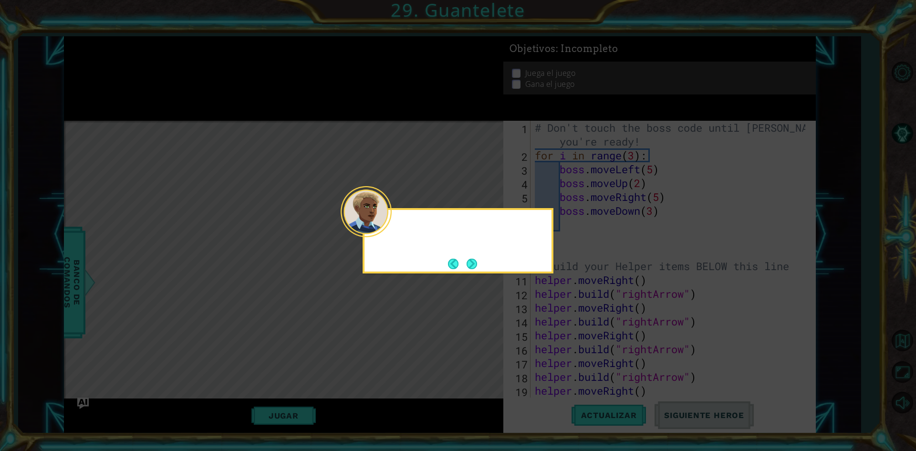
click at [390, 231] on div at bounding box center [457, 225] width 187 height 31
click at [390, 231] on div at bounding box center [365, 211] width 51 height 51
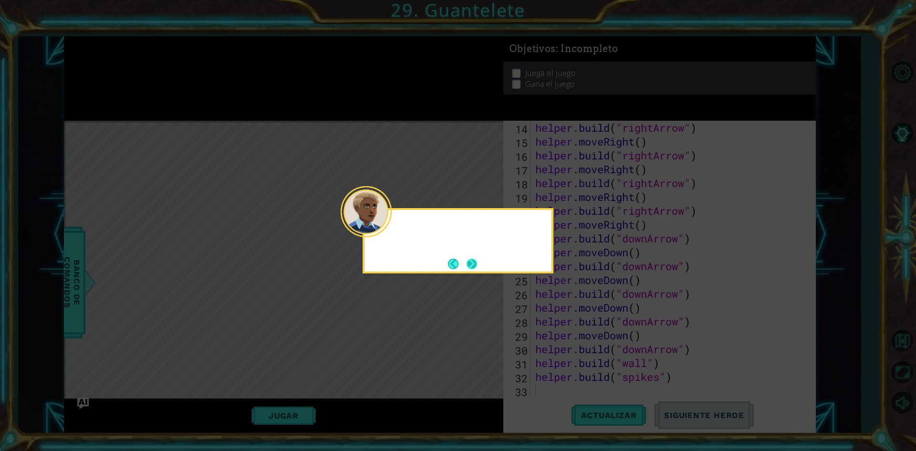
scroll to position [194, 0]
click at [470, 270] on button "Next" at bounding box center [472, 264] width 18 height 18
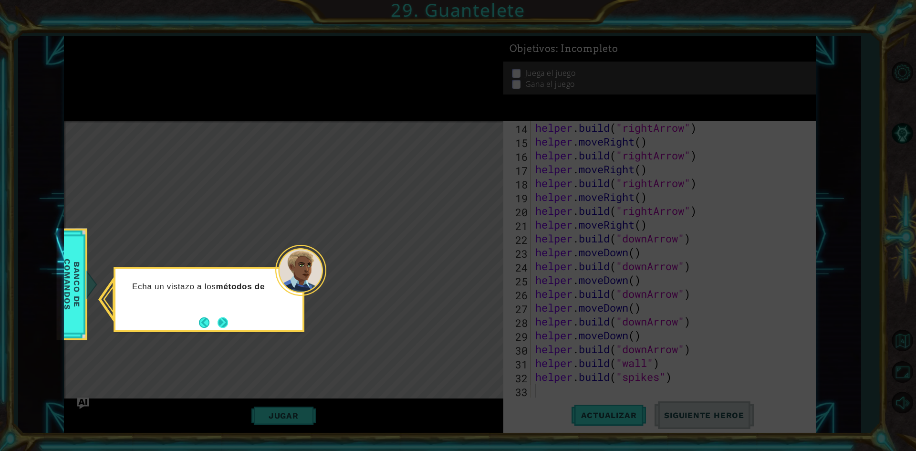
click at [225, 325] on button "Next" at bounding box center [222, 322] width 15 height 15
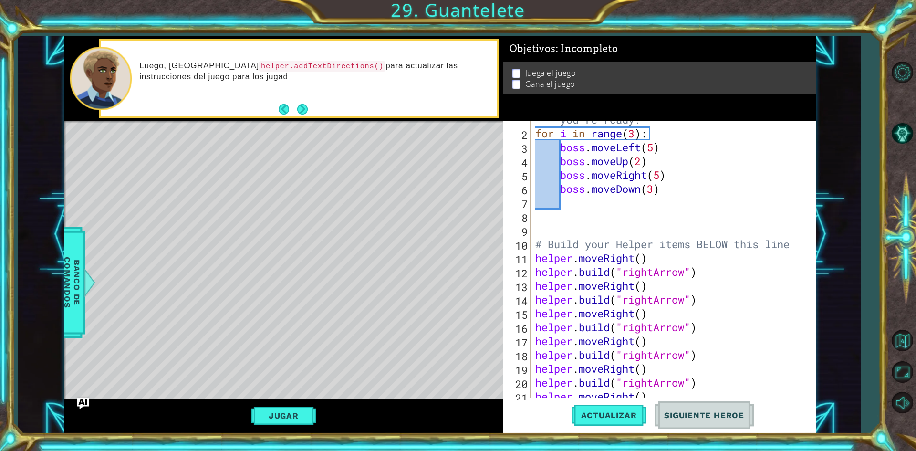
scroll to position [0, 0]
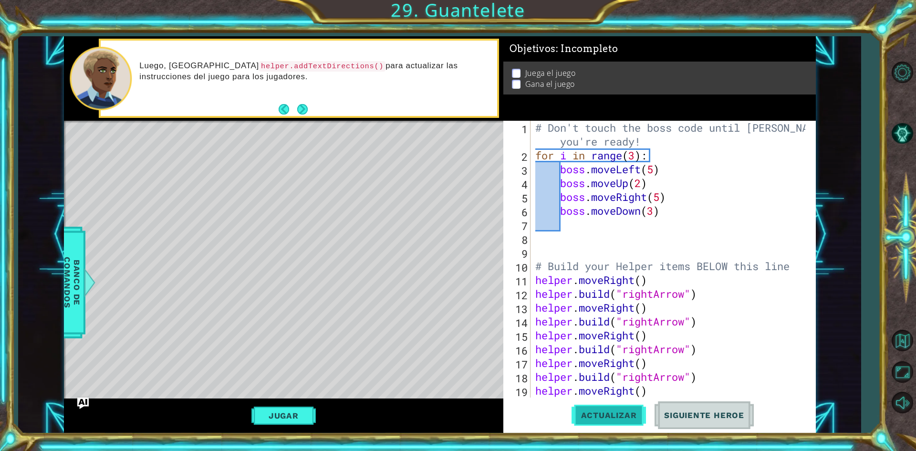
click at [594, 415] on span "Actualizar" at bounding box center [608, 415] width 75 height 10
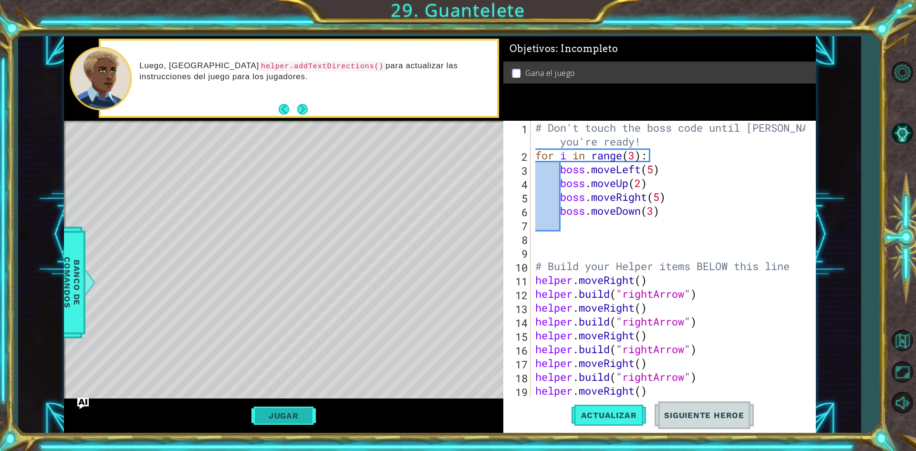
click at [308, 409] on button "Jugar" at bounding box center [283, 415] width 64 height 18
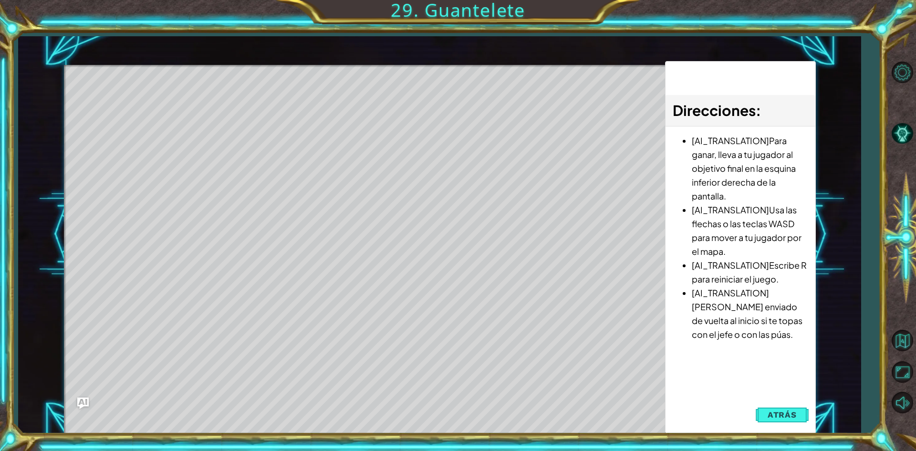
click at [794, 408] on button "Atrás" at bounding box center [781, 414] width 53 height 19
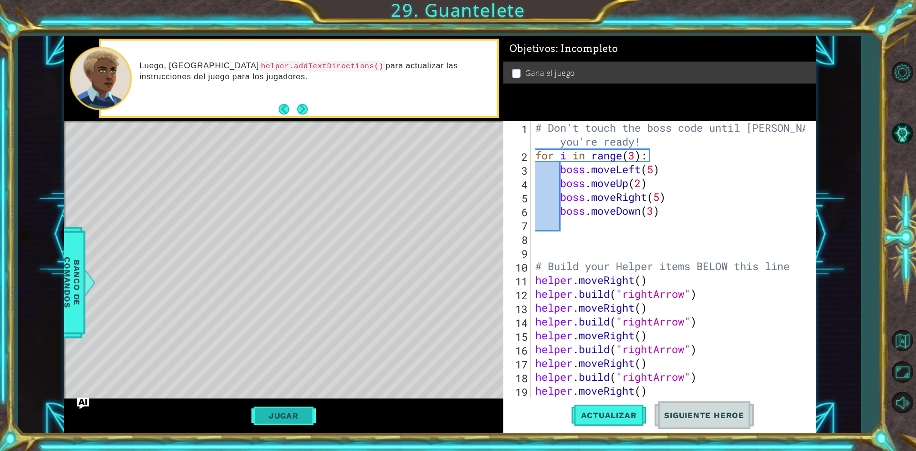
click at [312, 414] on button "Jugar" at bounding box center [283, 415] width 64 height 18
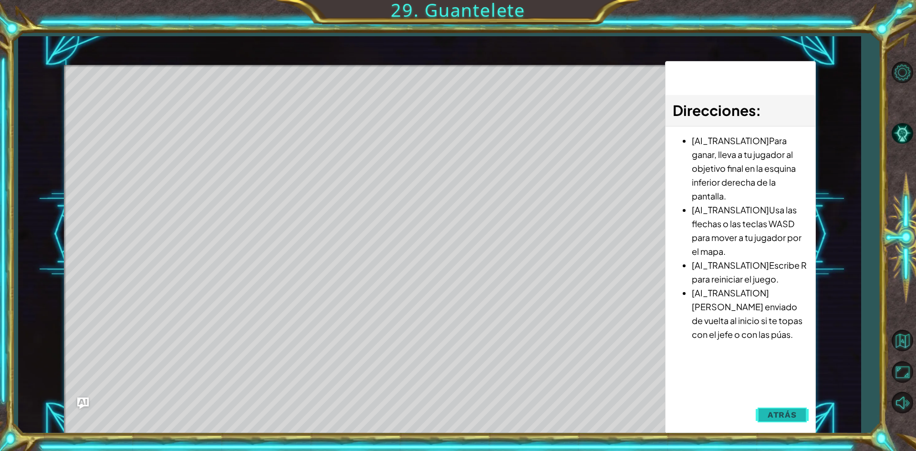
click at [759, 409] on button "Atrás" at bounding box center [781, 414] width 53 height 19
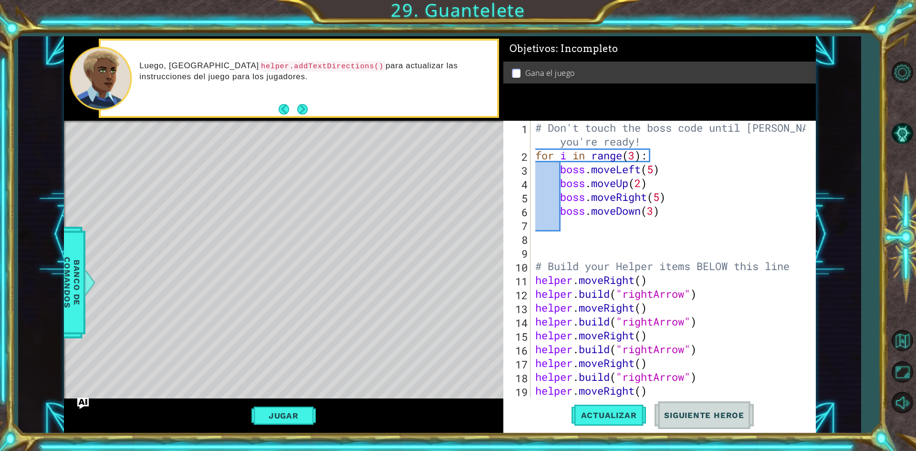
drag, startPoint x: 702, startPoint y: 400, endPoint x: 698, endPoint y: 411, distance: 11.3
click at [701, 403] on button "Siguiente Heroe" at bounding box center [703, 415] width 99 height 31
drag, startPoint x: 698, startPoint y: 411, endPoint x: 638, endPoint y: 398, distance: 61.4
click at [677, 403] on button "Siguiente Heroe" at bounding box center [703, 415] width 99 height 31
click at [519, 71] on p at bounding box center [516, 73] width 9 height 9
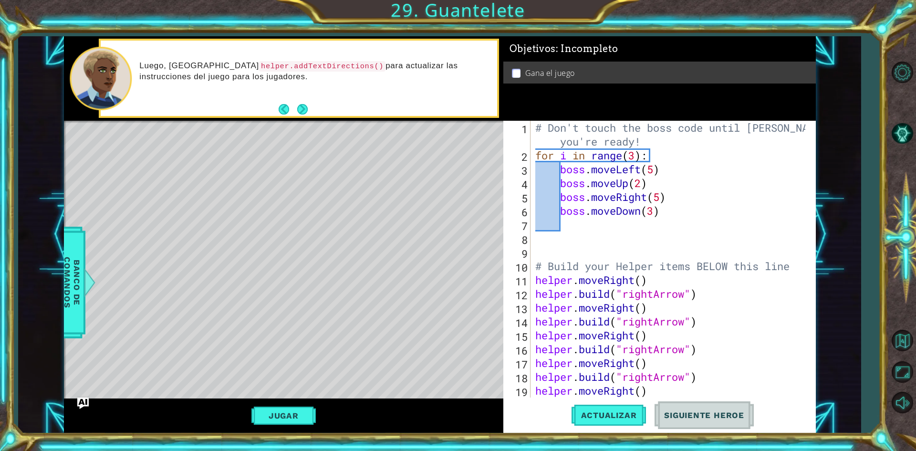
click at [515, 74] on p at bounding box center [516, 73] width 9 height 9
drag, startPoint x: 515, startPoint y: 71, endPoint x: 554, endPoint y: 79, distance: 40.4
click at [518, 70] on p at bounding box center [516, 73] width 9 height 9
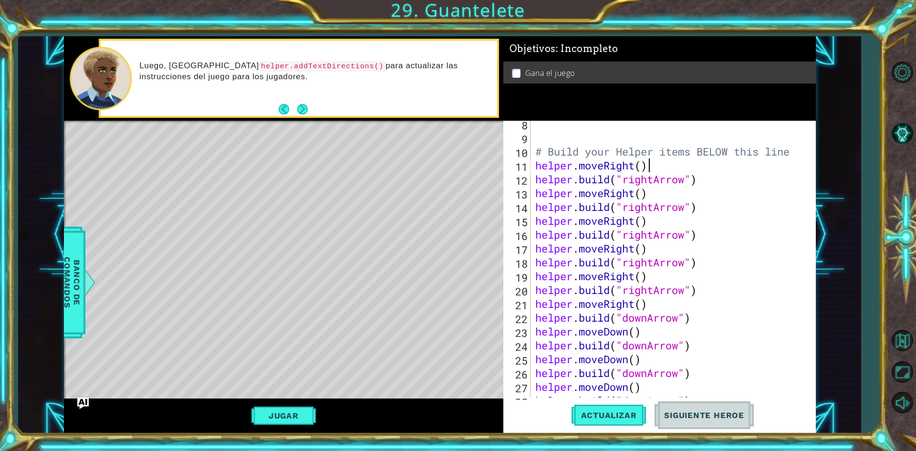
drag, startPoint x: 649, startPoint y: 167, endPoint x: 636, endPoint y: 167, distance: 13.4
click at [636, 167] on div "# Build your Helper items BELOW this line helper . moveRight ( ) helper . build…" at bounding box center [671, 269] width 277 height 304
click at [642, 164] on div "# Build your Helper items BELOW this line helper . moveRight ( ) helper . build…" at bounding box center [669, 259] width 272 height 277
type textarea "helper.moveRight(1)"
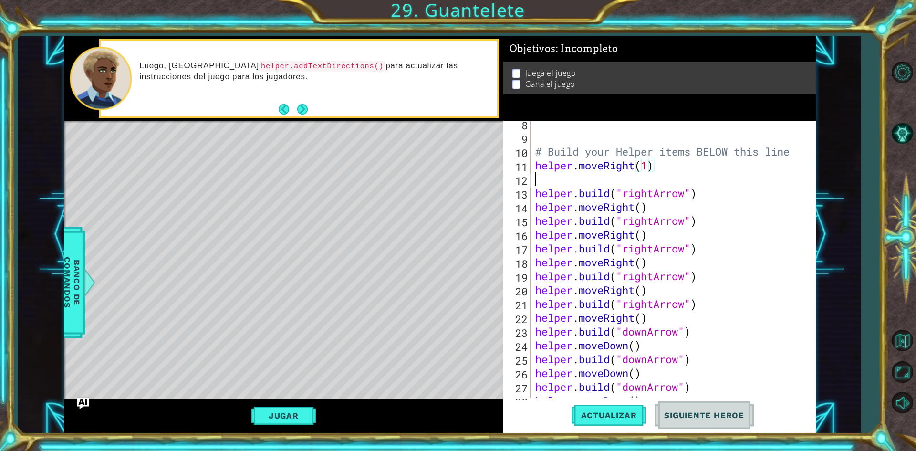
scroll to position [0, 0]
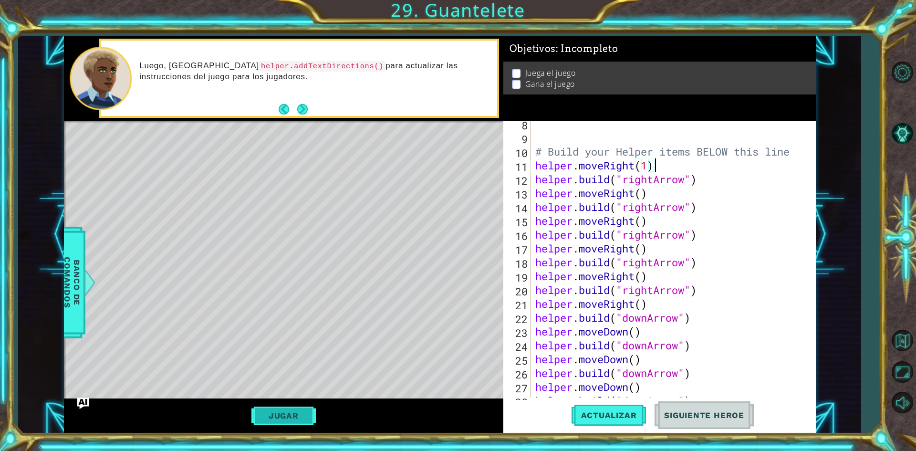
type textarea "helper.moveRight(1)"
click at [269, 410] on button "Jugar" at bounding box center [283, 415] width 64 height 18
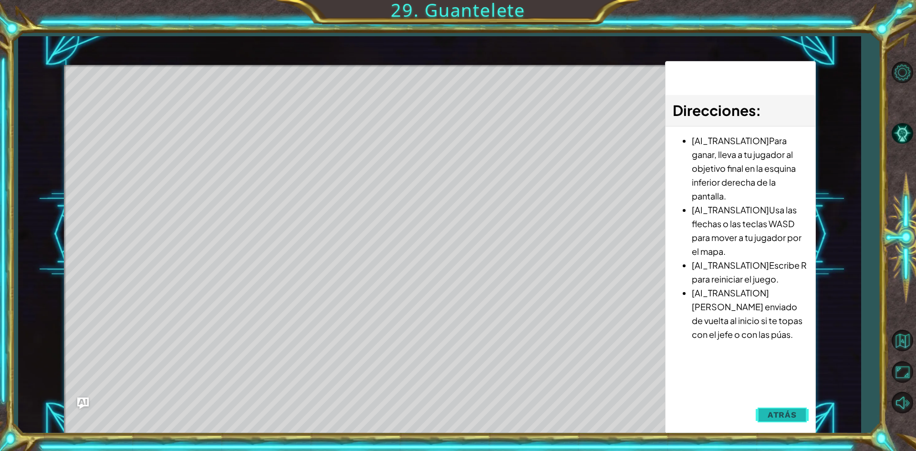
click at [764, 417] on button "Atrás" at bounding box center [781, 414] width 53 height 19
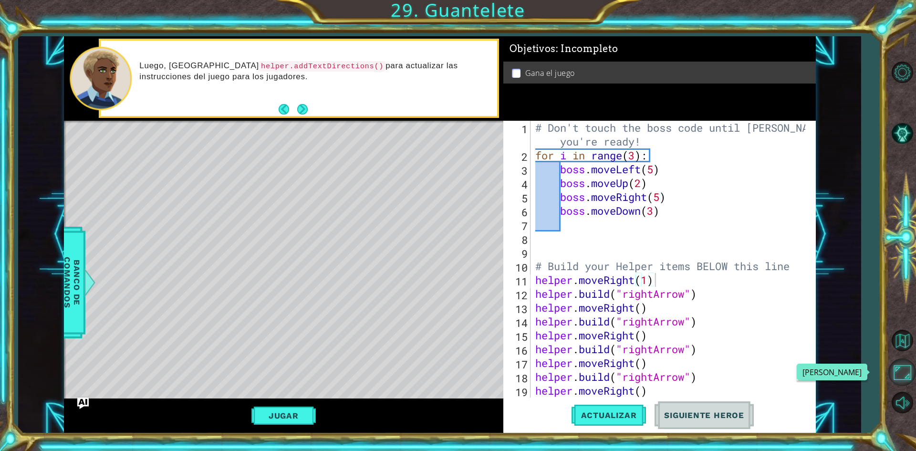
click at [897, 374] on button "Maximizar Navegador" at bounding box center [902, 372] width 28 height 28
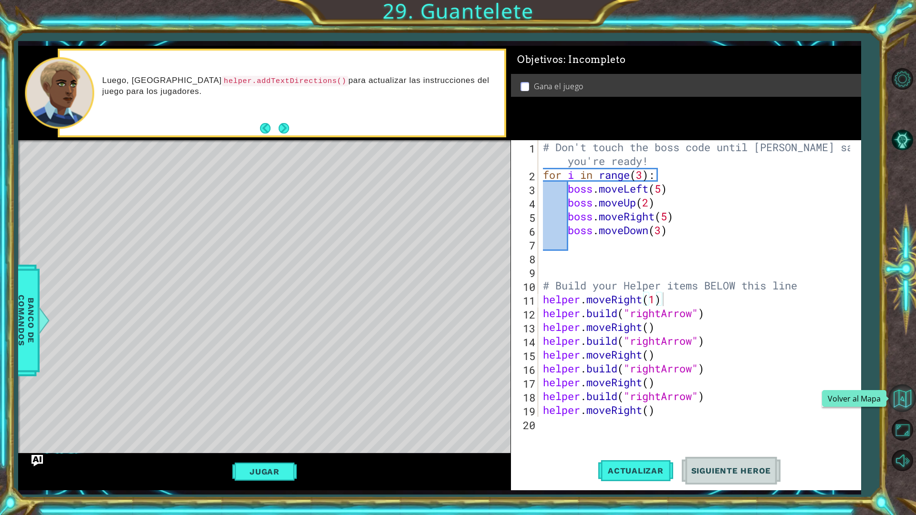
click at [900, 401] on button "Volver al Mapa" at bounding box center [902, 398] width 28 height 28
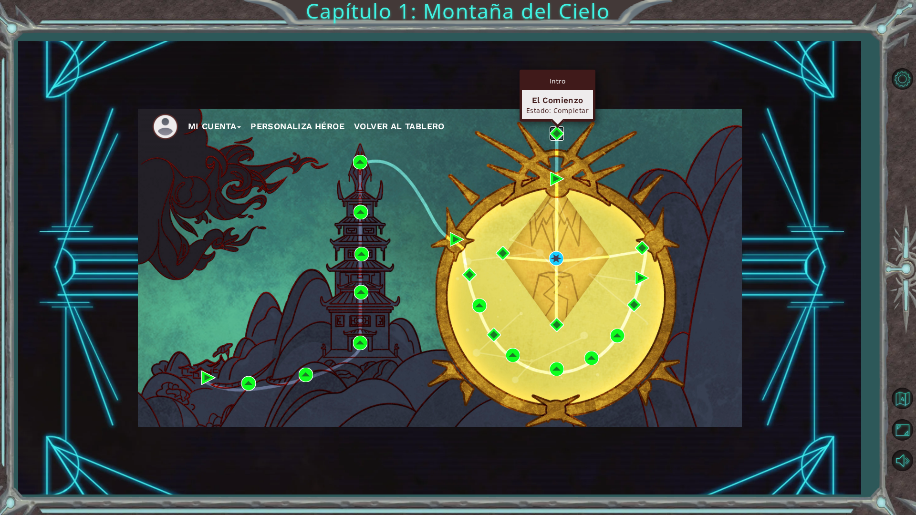
click at [557, 134] on img at bounding box center [556, 133] width 14 height 14
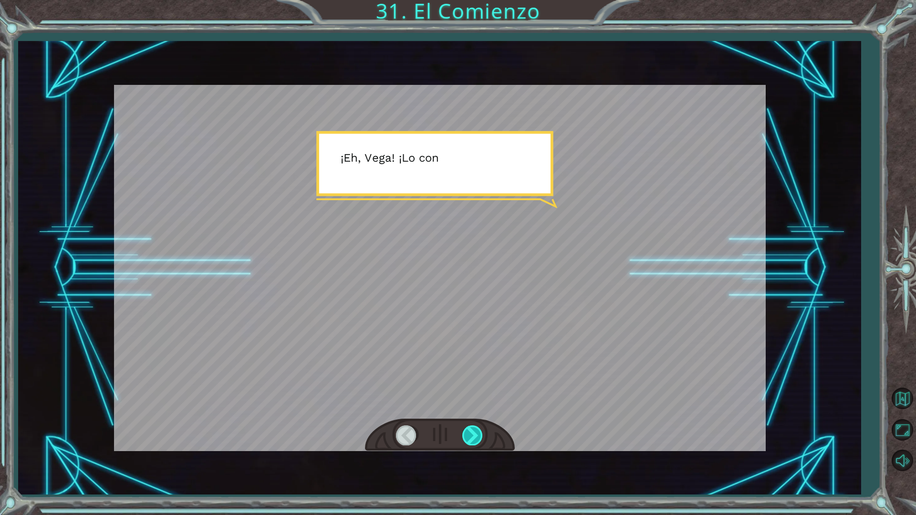
click at [476, 431] on div at bounding box center [472, 435] width 21 height 20
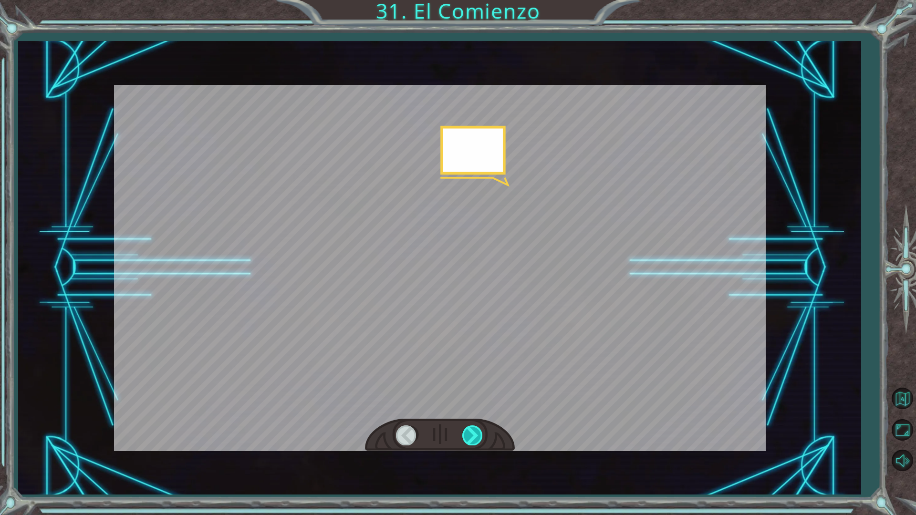
click at [475, 425] on div at bounding box center [472, 435] width 21 height 20
click at [476, 425] on div at bounding box center [440, 435] width 150 height 33
click at [474, 432] on div at bounding box center [472, 435] width 21 height 20
click at [474, 433] on div at bounding box center [472, 435] width 21 height 20
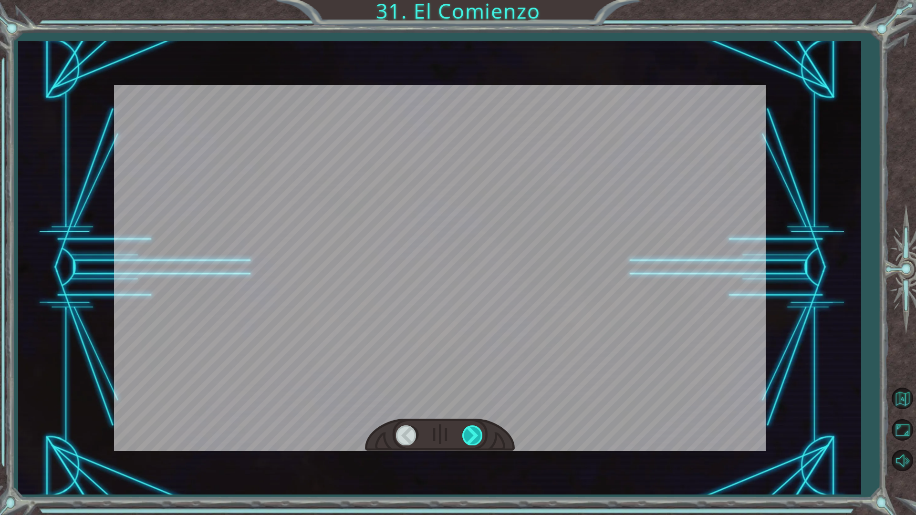
click at [474, 433] on div at bounding box center [472, 435] width 21 height 20
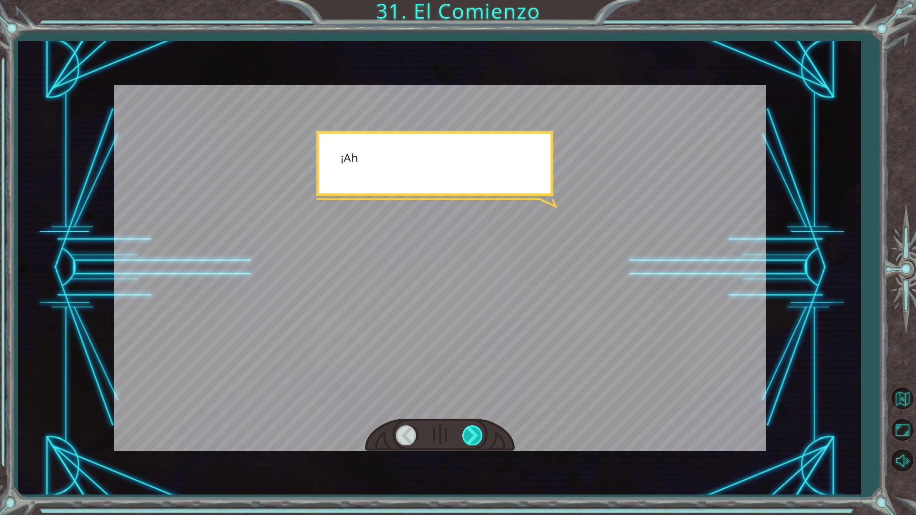
click at [474, 433] on div at bounding box center [472, 435] width 21 height 20
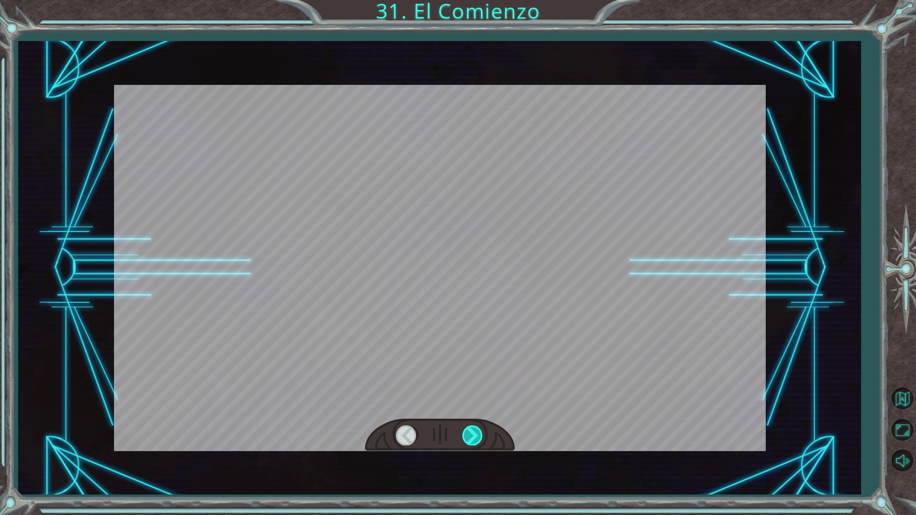
click at [474, 433] on div at bounding box center [472, 435] width 21 height 20
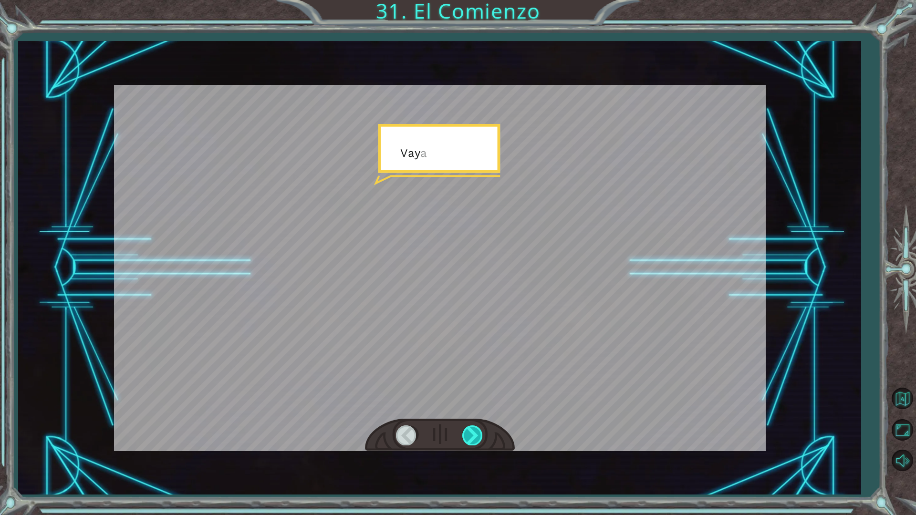
click at [473, 434] on div at bounding box center [472, 435] width 21 height 20
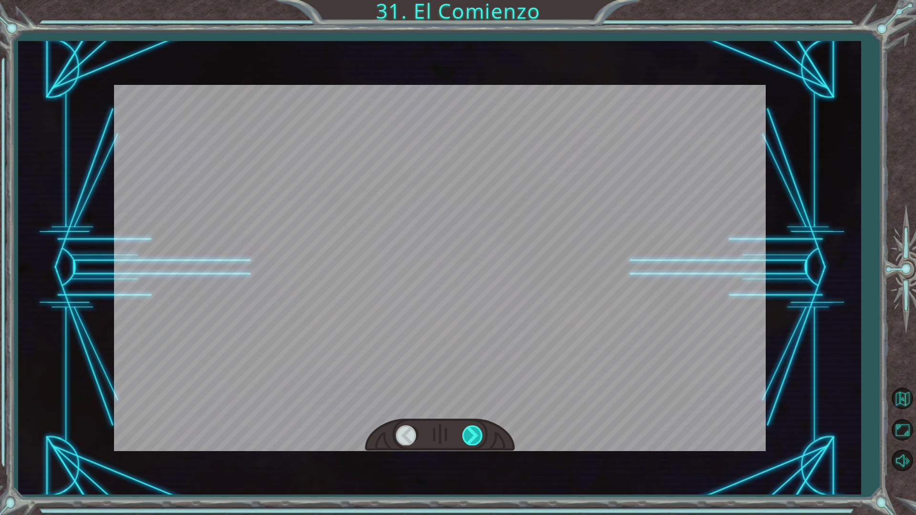
click at [473, 434] on div at bounding box center [472, 435] width 21 height 20
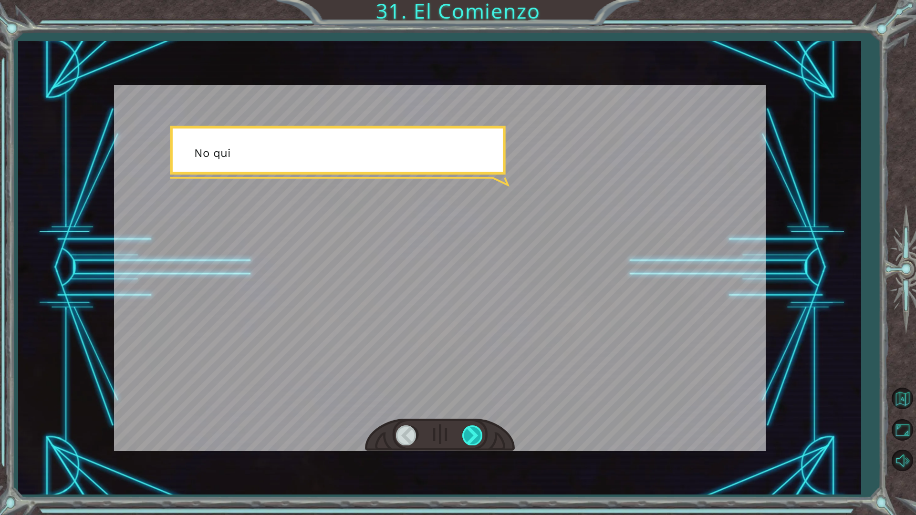
click at [473, 434] on div at bounding box center [472, 435] width 21 height 20
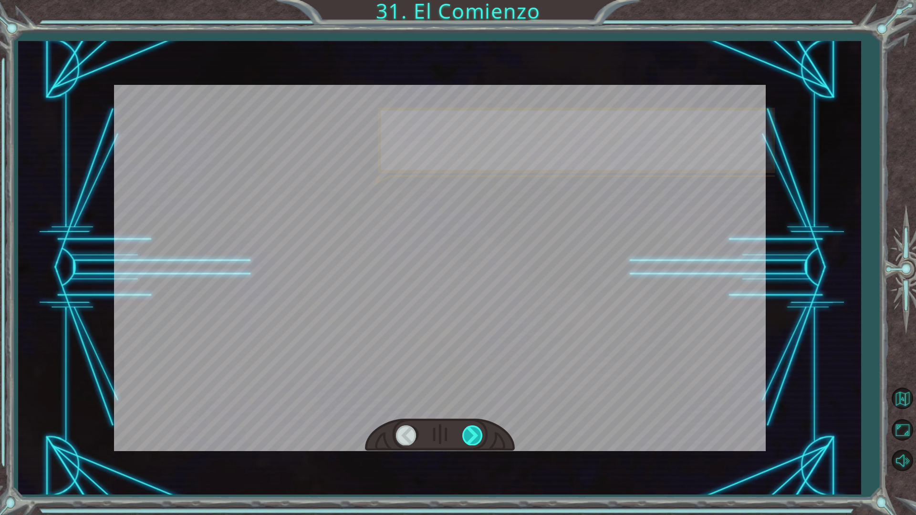
click at [473, 434] on div at bounding box center [472, 435] width 21 height 20
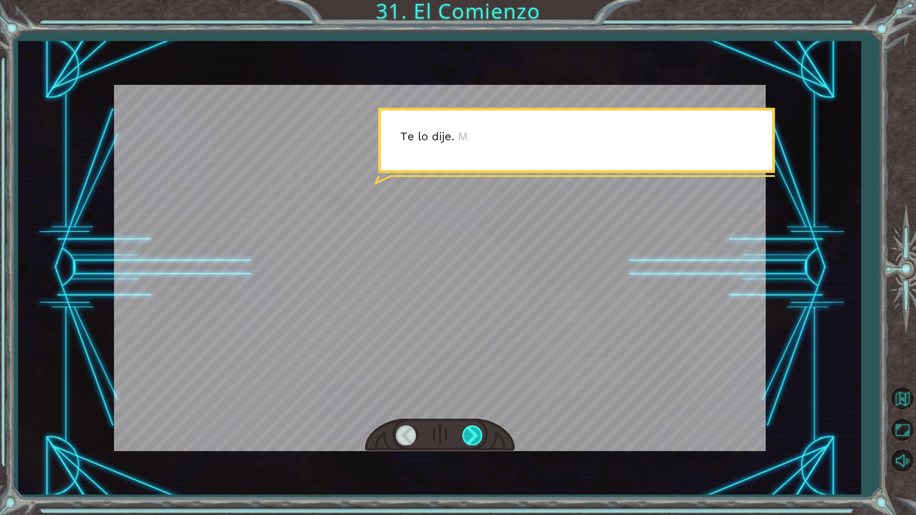
click at [473, 434] on div at bounding box center [472, 435] width 21 height 20
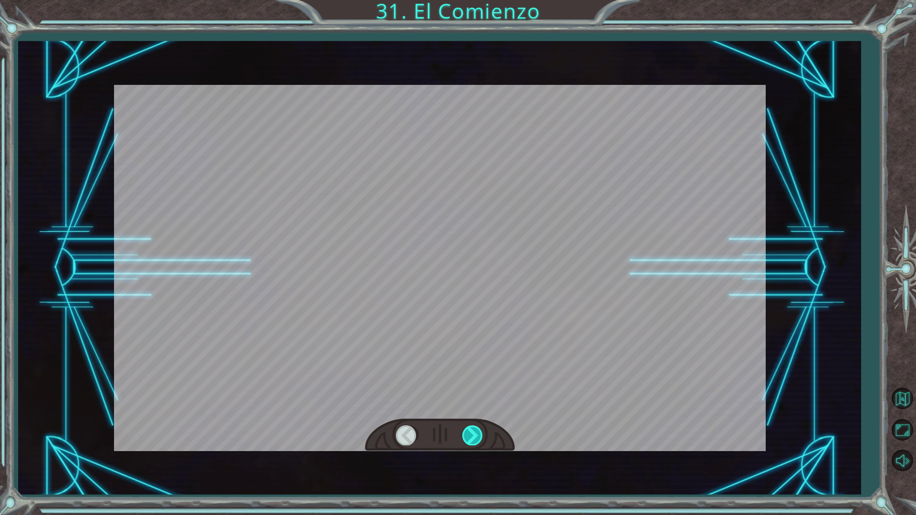
click at [473, 434] on div at bounding box center [472, 435] width 21 height 20
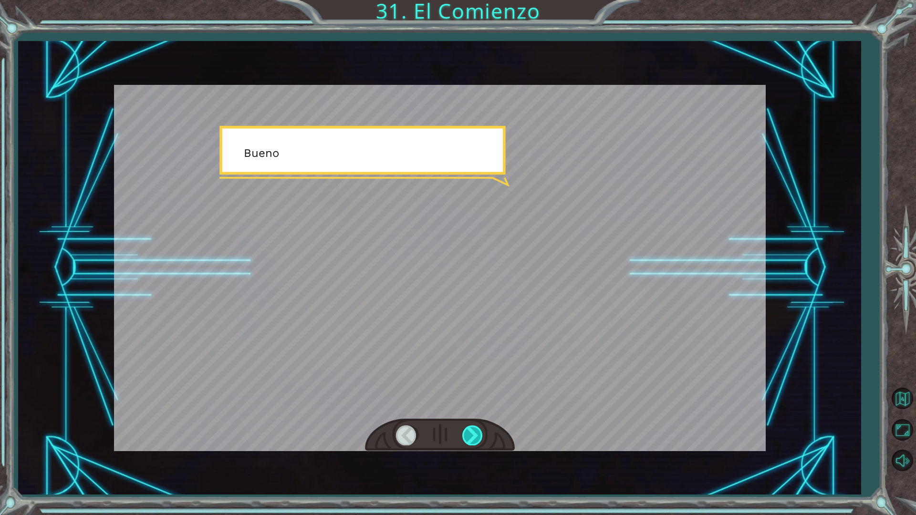
click at [473, 434] on div at bounding box center [472, 435] width 21 height 20
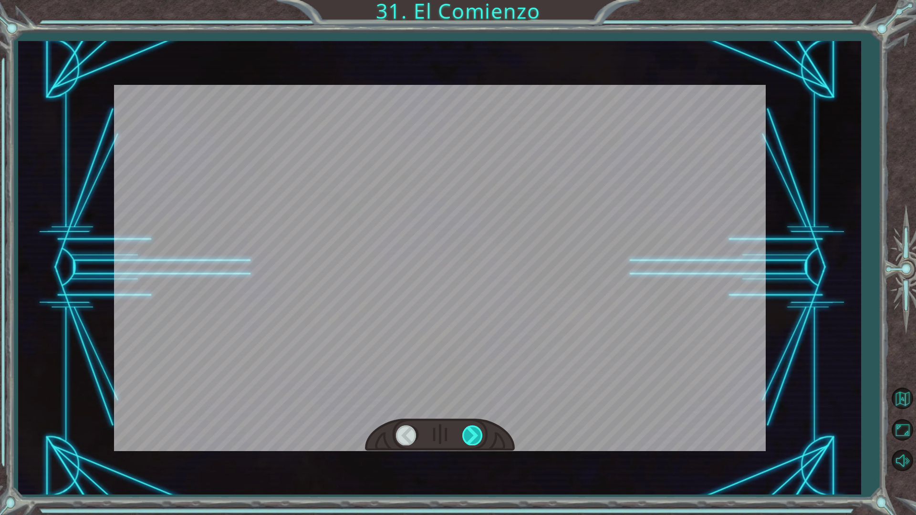
click at [473, 431] on div at bounding box center [472, 435] width 21 height 20
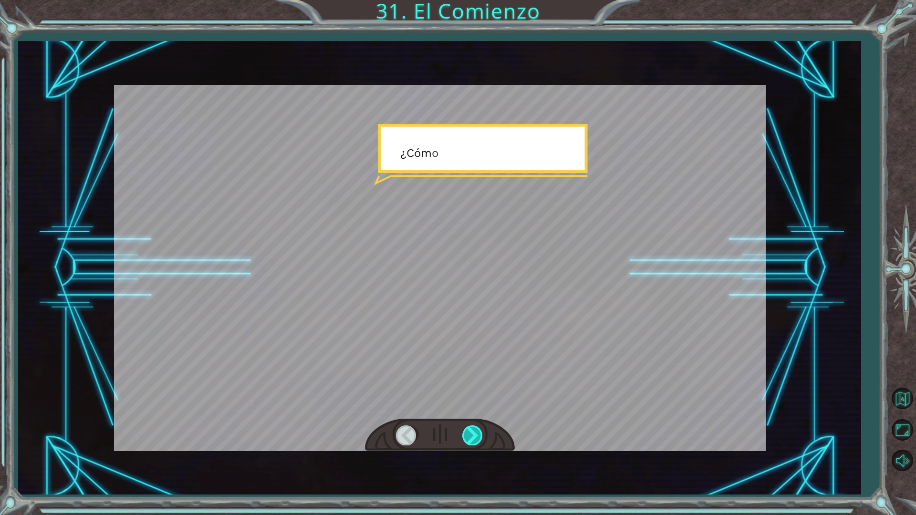
click at [473, 431] on div at bounding box center [472, 435] width 21 height 20
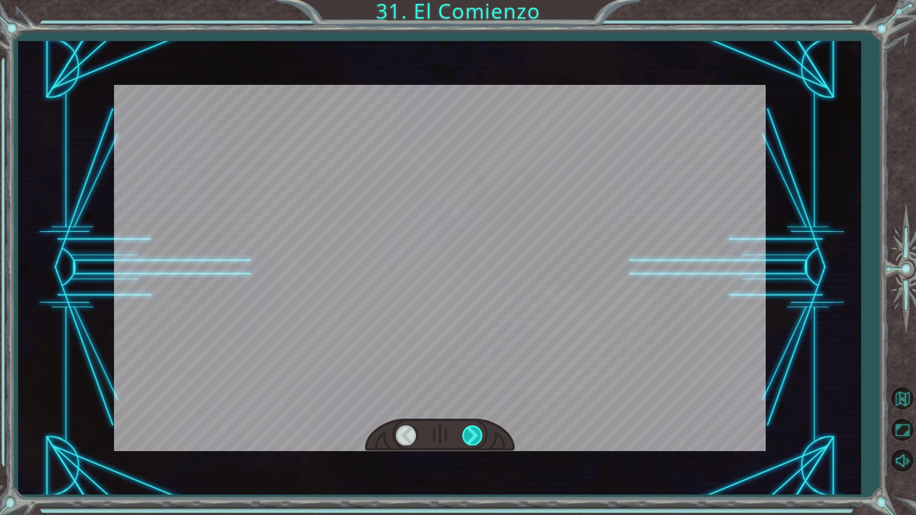
click at [473, 431] on div at bounding box center [472, 435] width 21 height 20
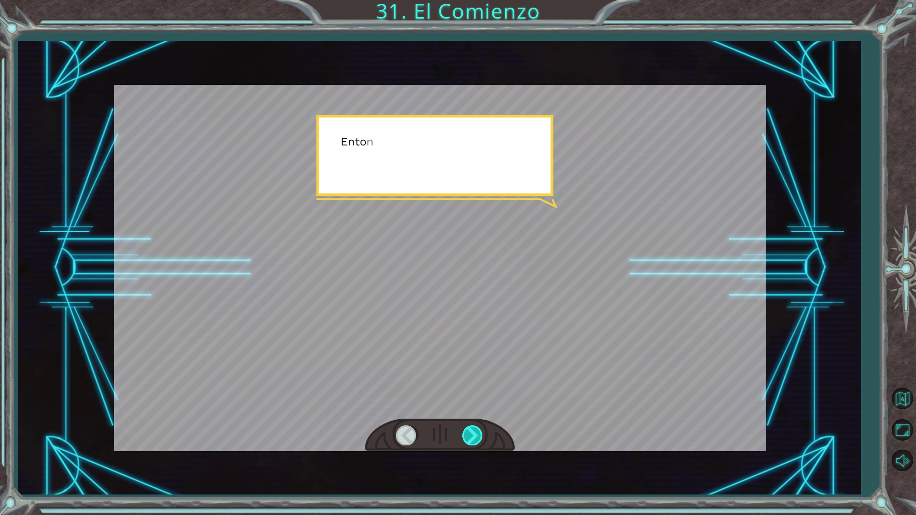
click at [472, 431] on div at bounding box center [472, 435] width 21 height 20
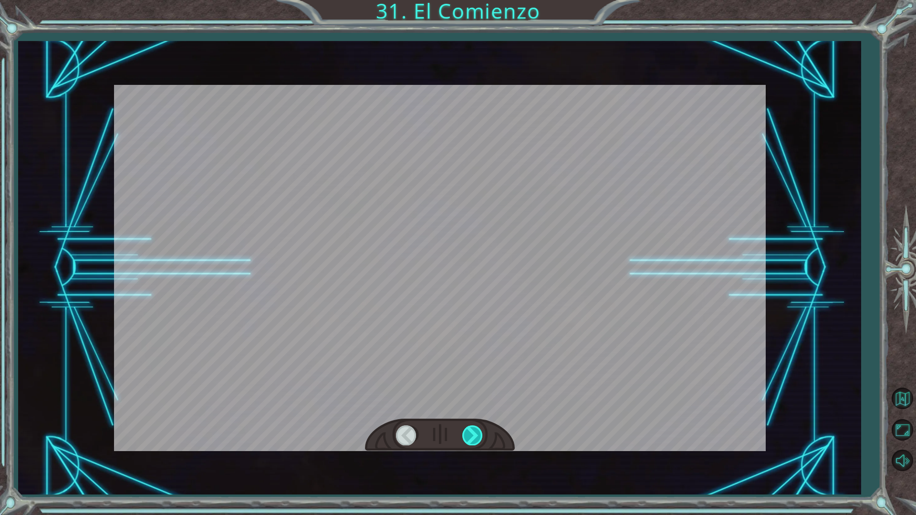
click at [472, 433] on div at bounding box center [472, 435] width 21 height 20
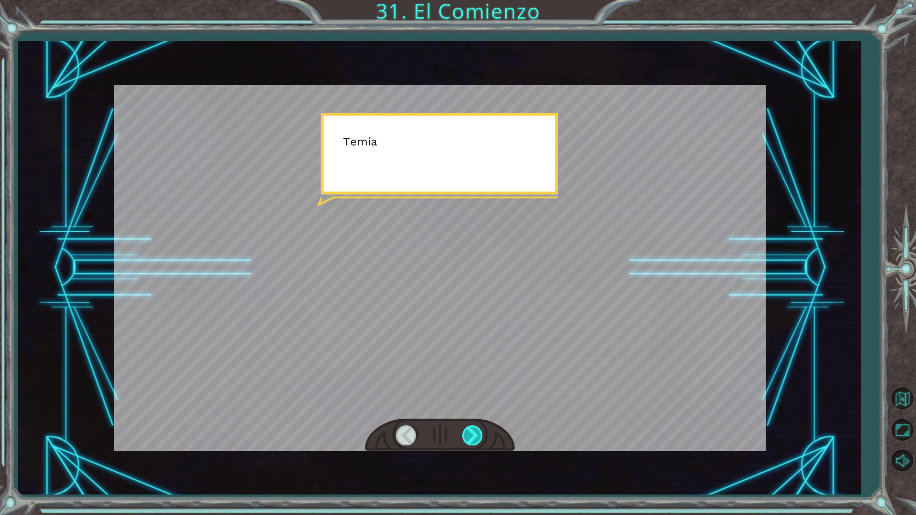
click at [472, 433] on div at bounding box center [472, 435] width 21 height 20
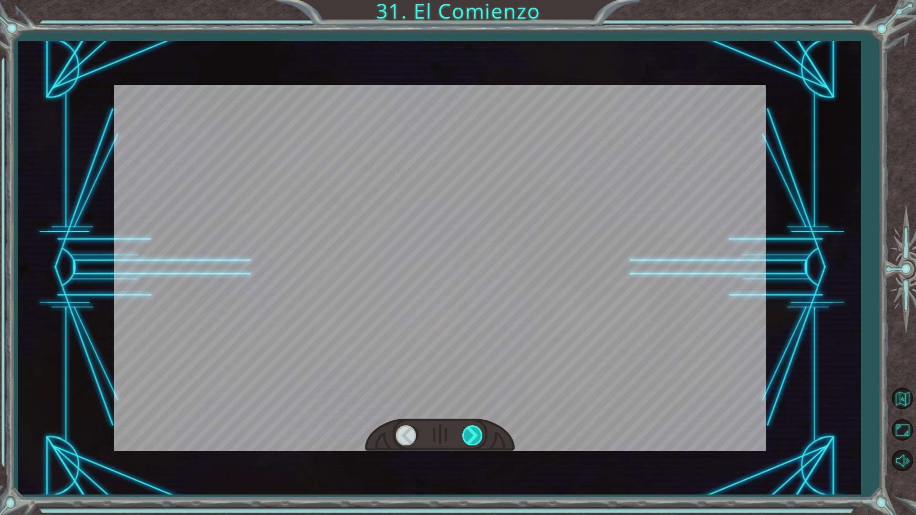
click at [472, 433] on div at bounding box center [472, 435] width 21 height 20
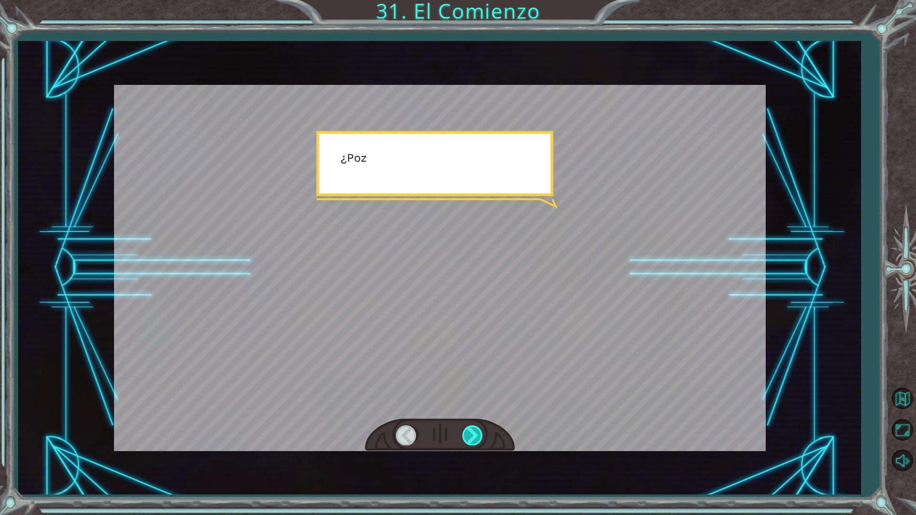
click at [472, 433] on div at bounding box center [472, 435] width 21 height 20
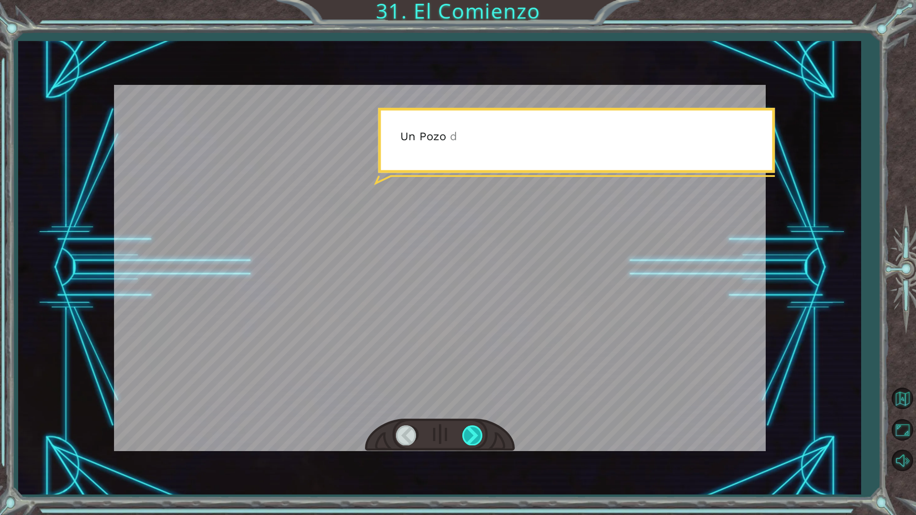
click at [472, 433] on div at bounding box center [472, 435] width 21 height 20
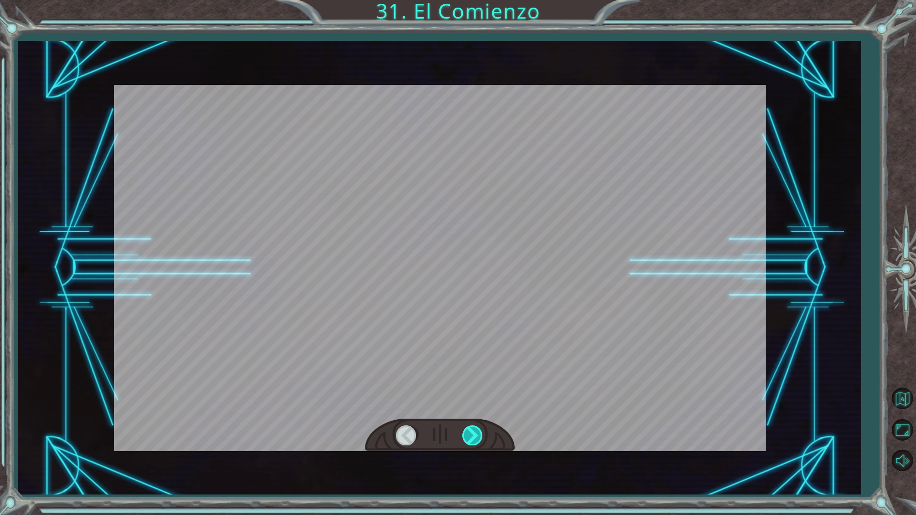
click at [472, 433] on div at bounding box center [472, 435] width 21 height 20
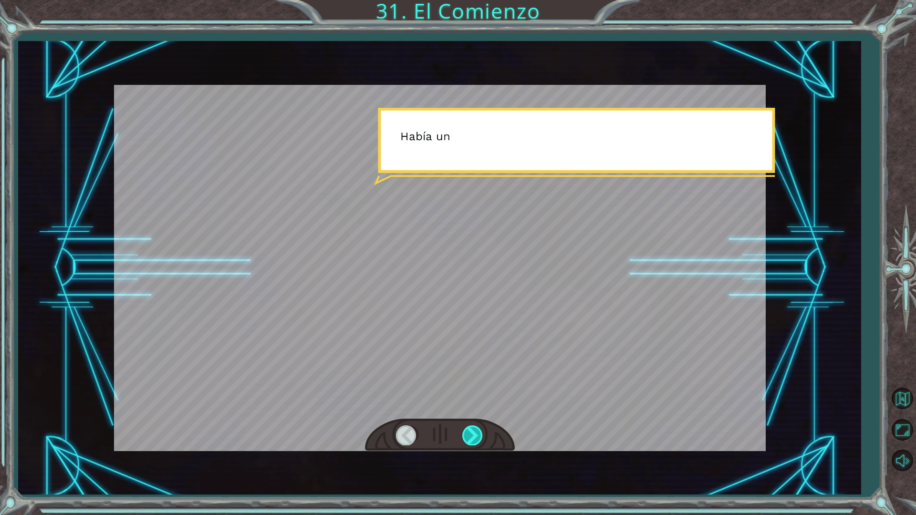
click at [472, 433] on div at bounding box center [472, 435] width 21 height 20
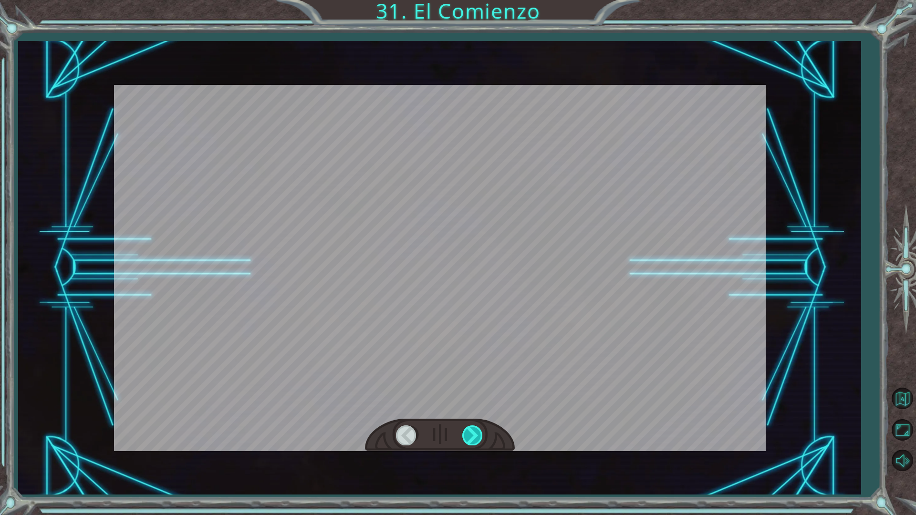
click at [472, 433] on div at bounding box center [472, 435] width 21 height 20
click at [471, 435] on div at bounding box center [472, 435] width 21 height 20
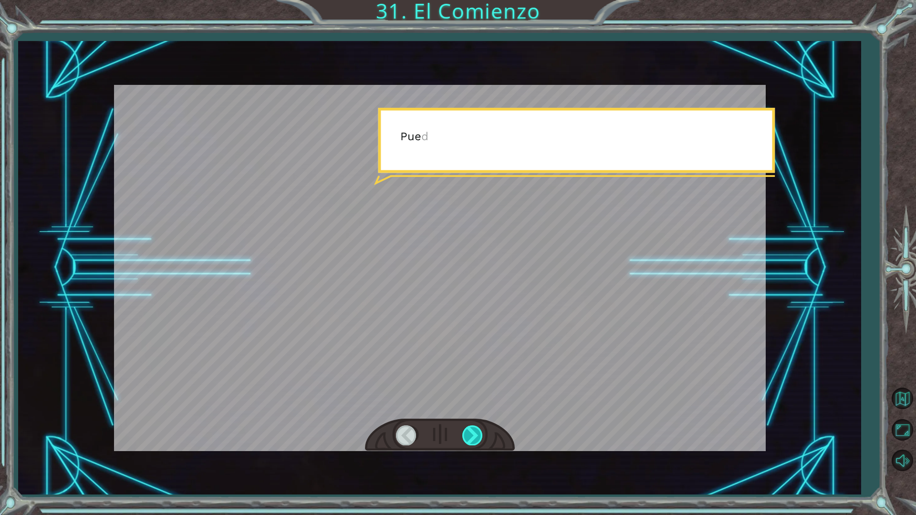
click at [471, 435] on div at bounding box center [472, 435] width 21 height 20
drag, startPoint x: 471, startPoint y: 435, endPoint x: 464, endPoint y: 438, distance: 7.5
click at [469, 436] on div at bounding box center [472, 435] width 21 height 20
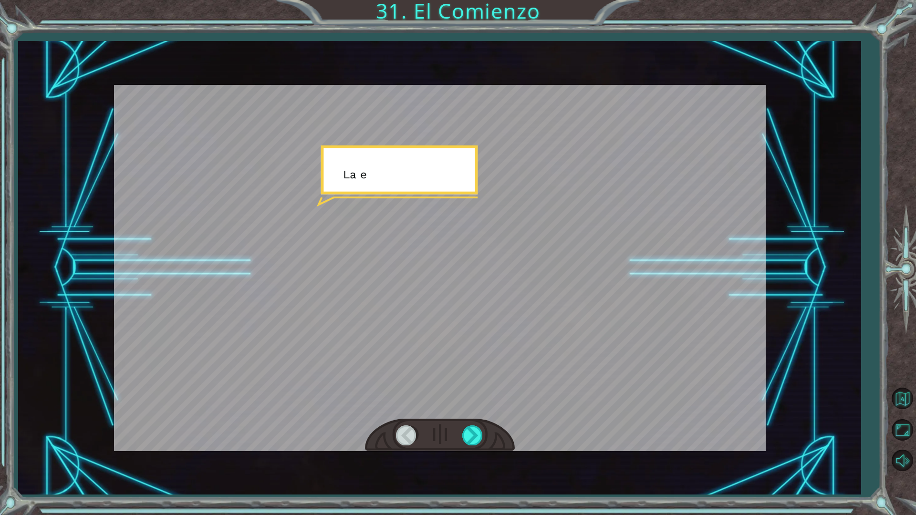
click at [457, 443] on div at bounding box center [440, 435] width 150 height 33
drag, startPoint x: 457, startPoint y: 443, endPoint x: 447, endPoint y: 465, distance: 24.4
click at [455, 450] on div at bounding box center [440, 435] width 150 height 33
drag, startPoint x: 447, startPoint y: 465, endPoint x: 464, endPoint y: 459, distance: 17.4
click at [453, 450] on div "Temporary Text ¡ E h , V e g a ! ¡ L o c o n s e g u i m o s ! ¡ M i r a e l s …" at bounding box center [439, 267] width 842 height 453
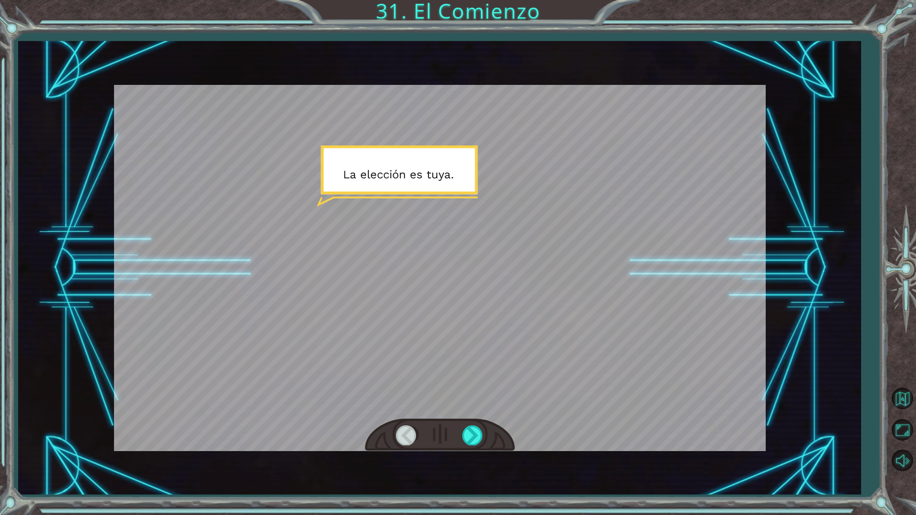
click at [486, 442] on div at bounding box center [440, 435] width 150 height 33
click at [486, 439] on div at bounding box center [440, 435] width 150 height 33
click at [485, 436] on div at bounding box center [440, 435] width 150 height 33
click at [481, 438] on div at bounding box center [440, 435] width 150 height 33
click at [481, 438] on div at bounding box center [472, 435] width 21 height 20
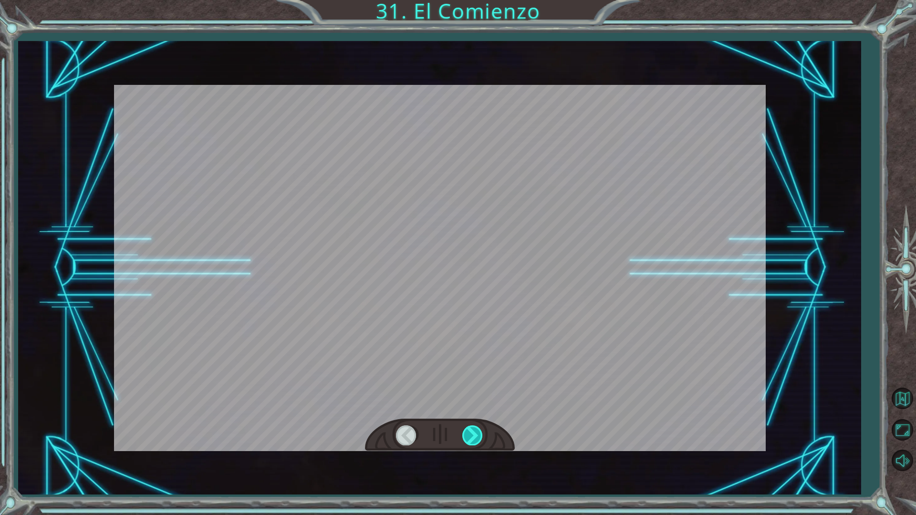
click at [479, 438] on div at bounding box center [472, 435] width 21 height 20
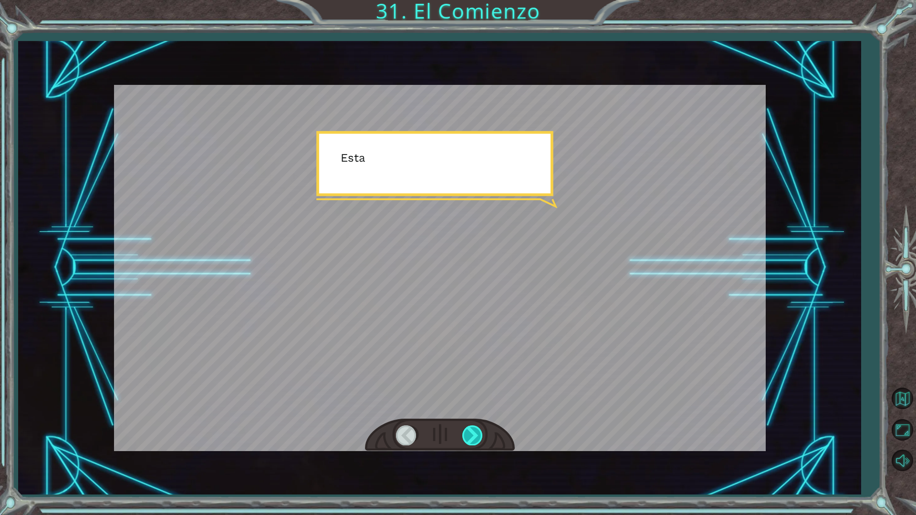
click at [479, 438] on div at bounding box center [472, 435] width 21 height 20
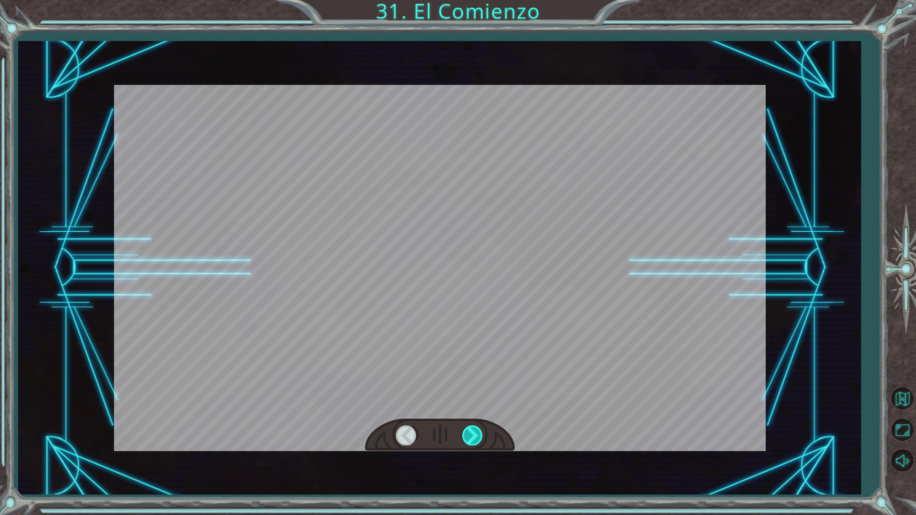
click at [479, 438] on div at bounding box center [472, 435] width 21 height 20
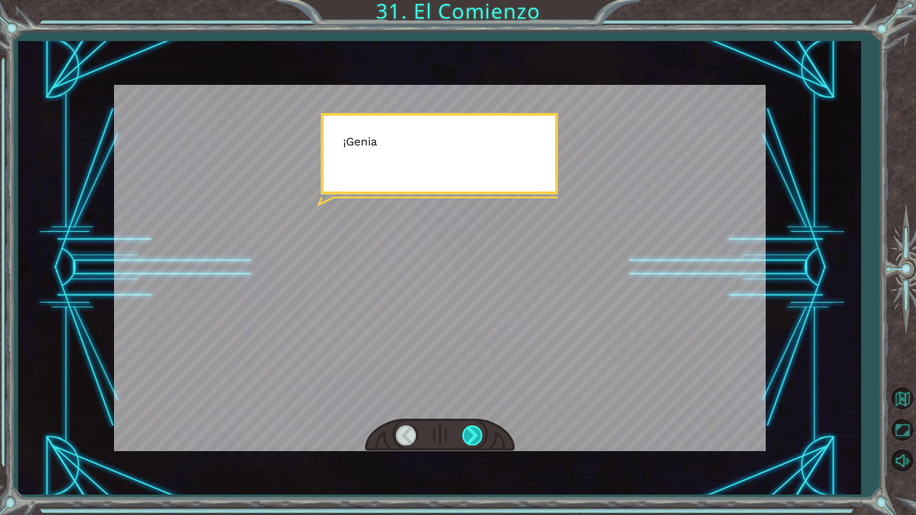
click at [479, 438] on div at bounding box center [472, 435] width 21 height 20
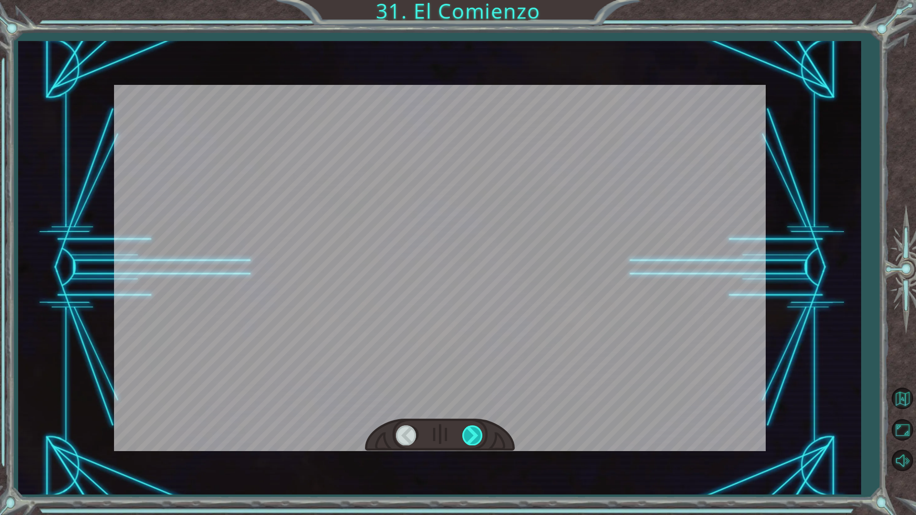
click at [479, 438] on div at bounding box center [472, 435] width 21 height 20
click at [478, 440] on div at bounding box center [472, 435] width 21 height 20
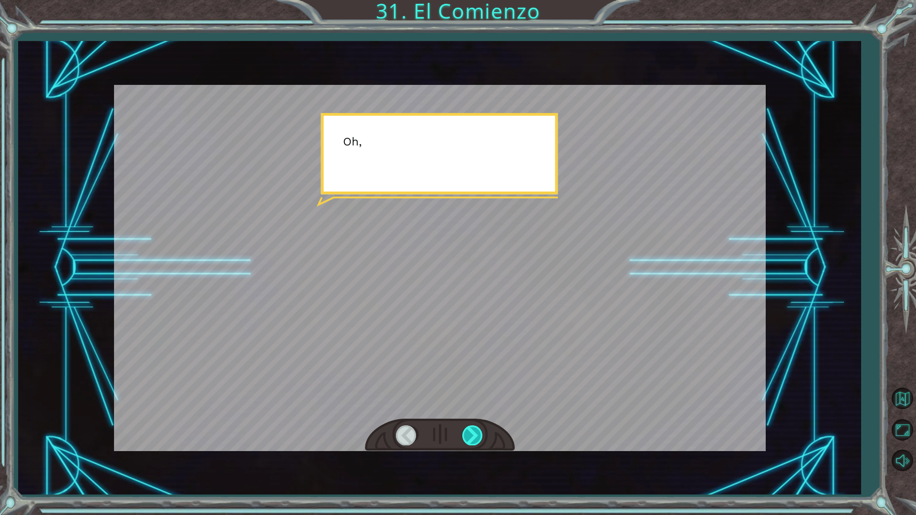
click at [478, 440] on div at bounding box center [472, 435] width 21 height 20
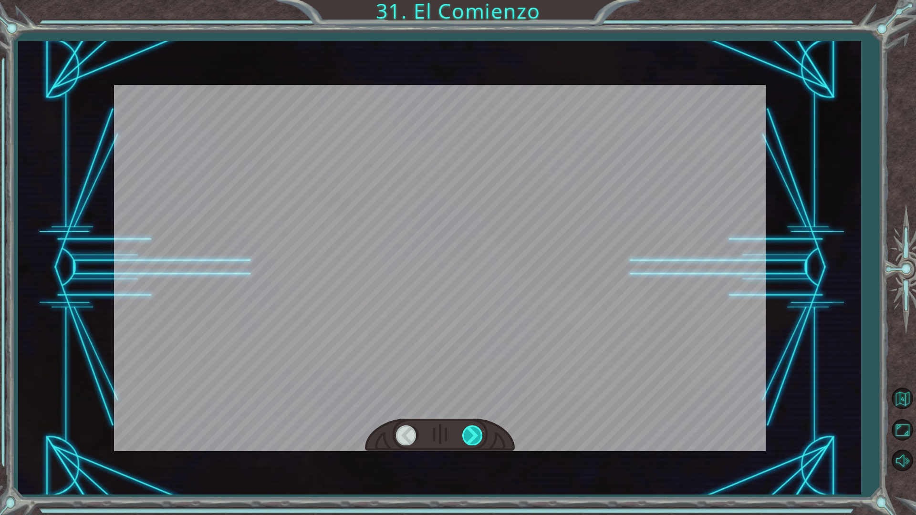
click at [478, 440] on div at bounding box center [472, 435] width 21 height 20
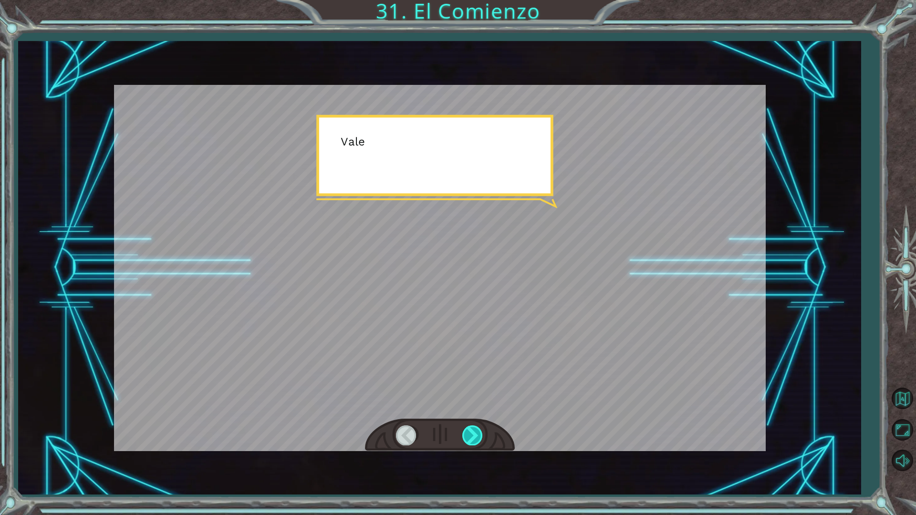
click at [478, 440] on div at bounding box center [472, 435] width 21 height 20
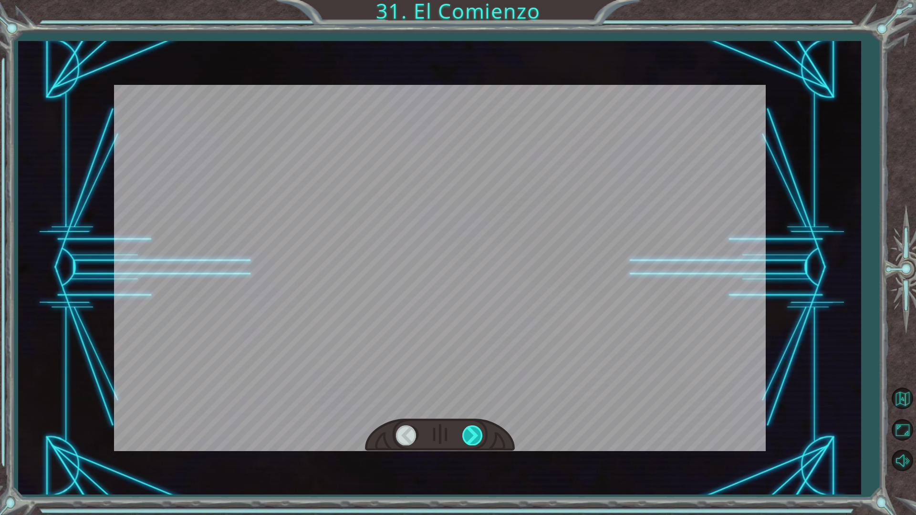
click at [478, 440] on div at bounding box center [472, 435] width 21 height 20
click at [479, 440] on div at bounding box center [472, 435] width 21 height 20
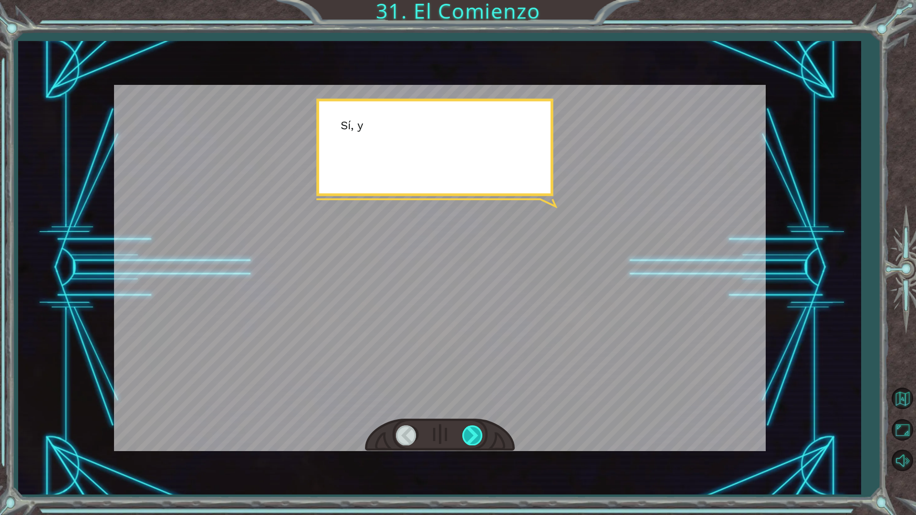
click at [479, 439] on div at bounding box center [472, 435] width 21 height 20
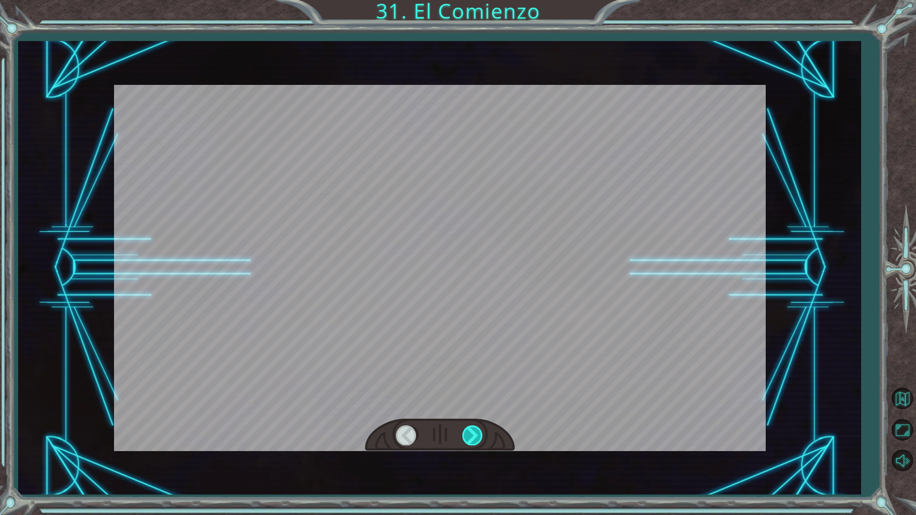
drag, startPoint x: 479, startPoint y: 439, endPoint x: 473, endPoint y: 443, distance: 6.9
click at [473, 444] on div at bounding box center [472, 435] width 21 height 20
click at [473, 443] on div at bounding box center [472, 435] width 21 height 20
click at [473, 0] on div "Temporary Text ¡ E h , V e g a ! ¡ L o c o n s e g u i m o s ! ¡ M i r a e l s …" at bounding box center [458, 0] width 916 height 0
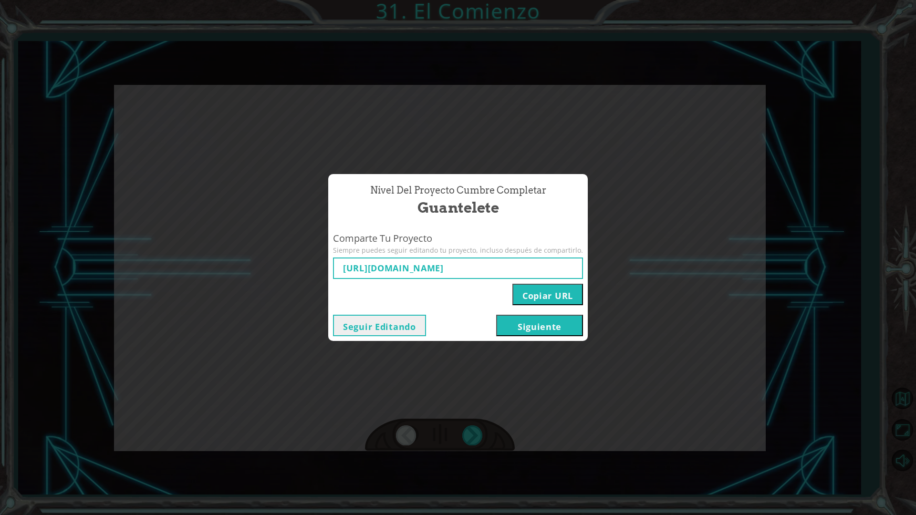
type input "[URL][DOMAIN_NAME]"
click at [505, 333] on button "Siguiente" at bounding box center [539, 325] width 87 height 21
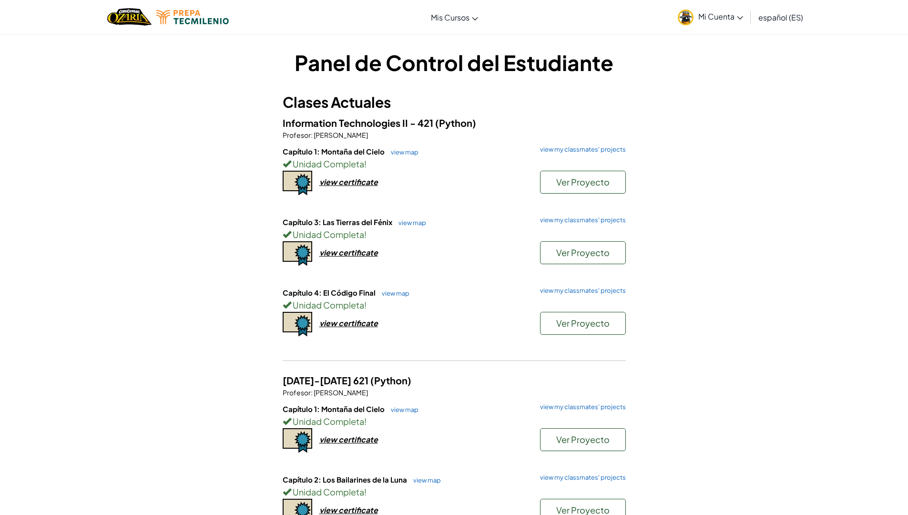
drag, startPoint x: 706, startPoint y: 10, endPoint x: 701, endPoint y: 11, distance: 4.8
click at [706, 10] on link "Mi Cuenta" at bounding box center [710, 17] width 75 height 30
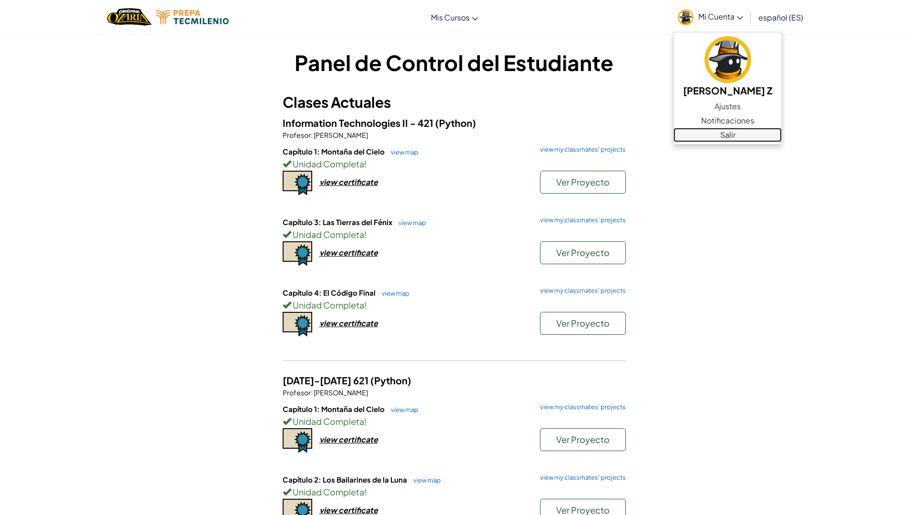
click at [714, 133] on link "Salir" at bounding box center [728, 135] width 108 height 14
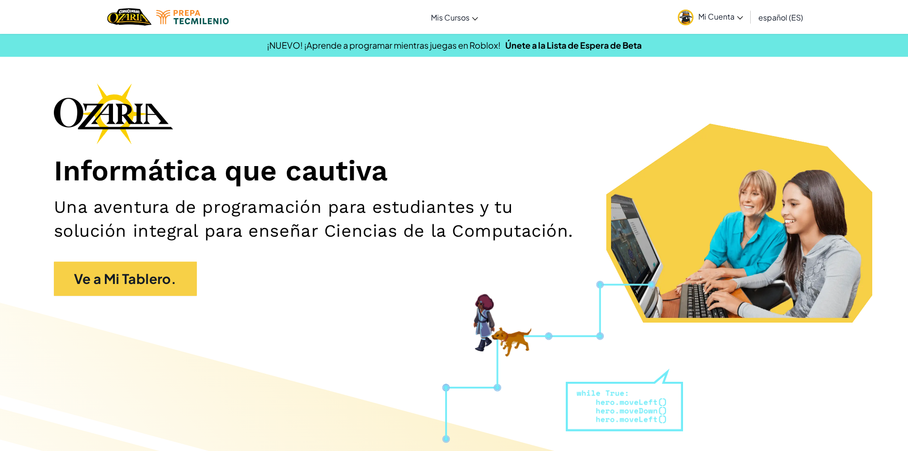
click at [714, 19] on span "Mi Cuenta" at bounding box center [721, 16] width 45 height 10
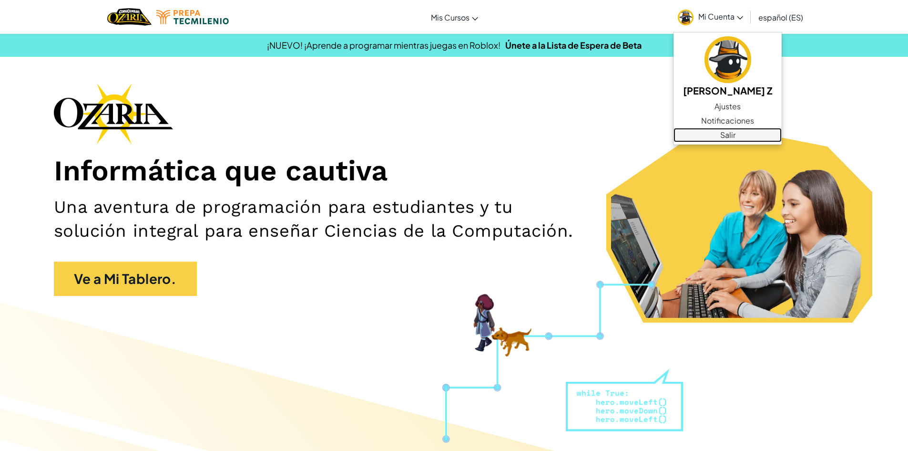
click at [742, 133] on link "Salir" at bounding box center [728, 135] width 108 height 14
